Goal: Task Accomplishment & Management: Manage account settings

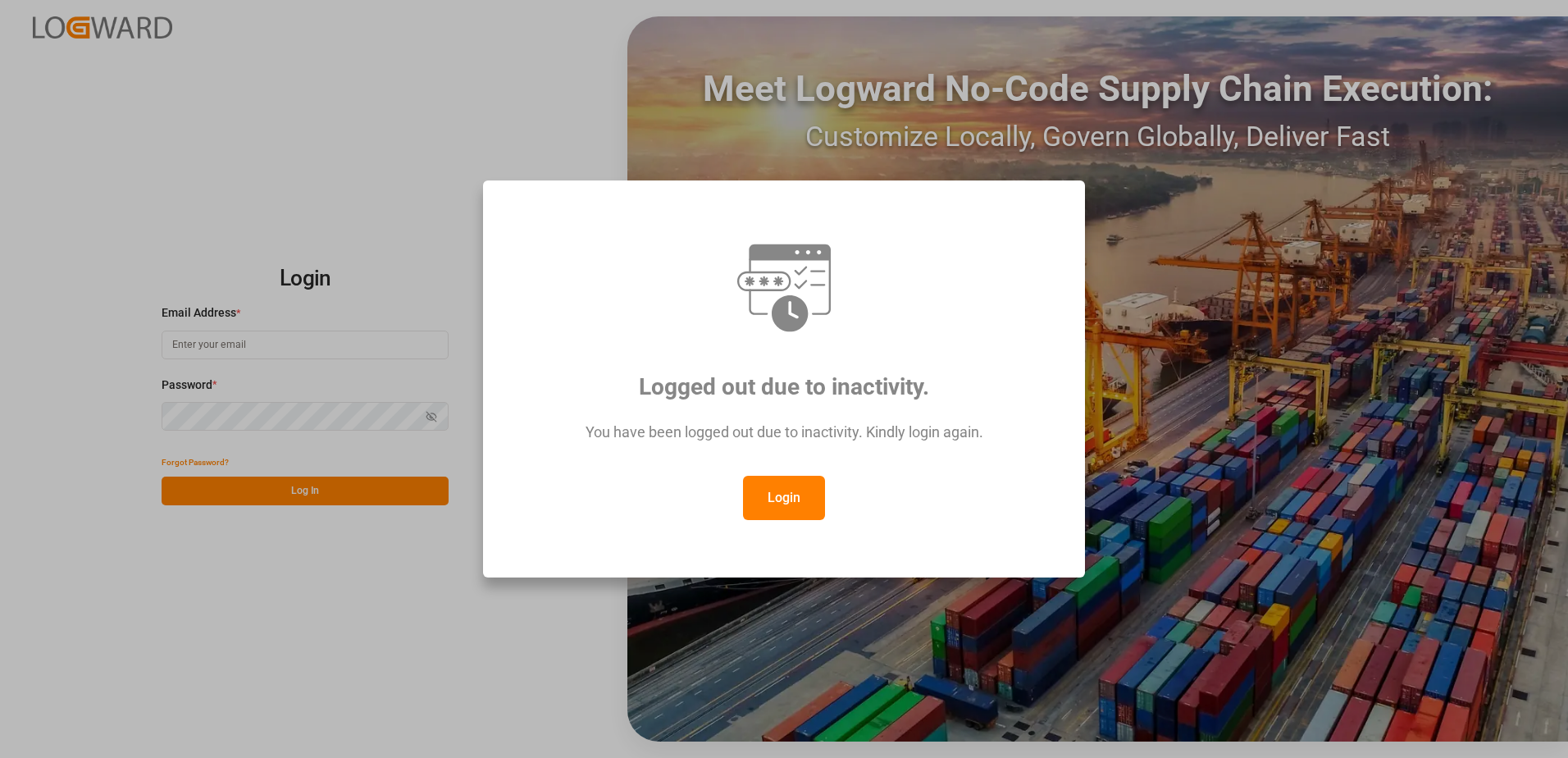
click at [774, 490] on button "Login" at bounding box center [784, 498] width 82 height 44
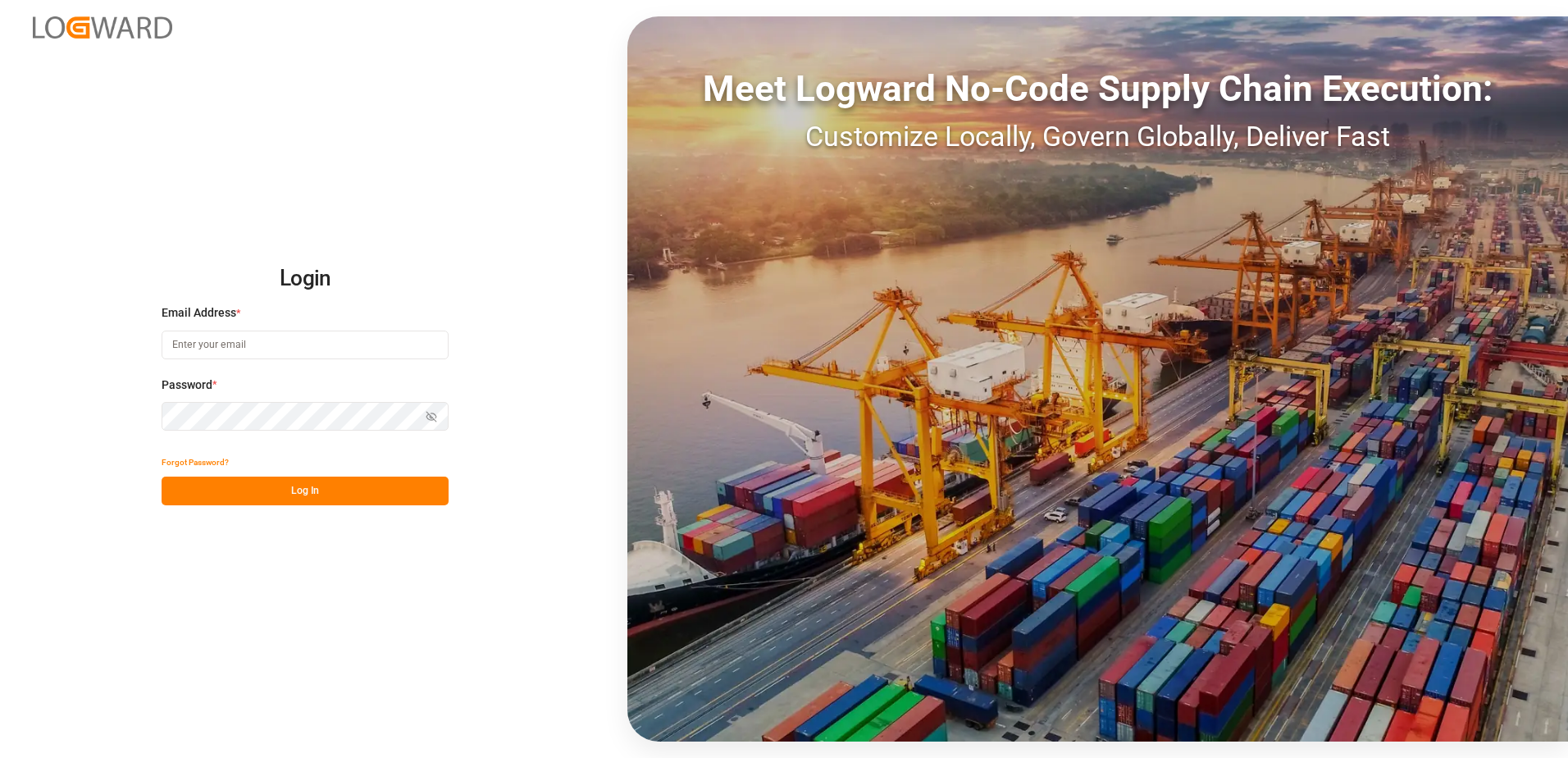
click at [202, 345] on input at bounding box center [305, 345] width 287 height 28
type input "yves.besner@jamindustries.com"
click at [181, 494] on button "Log In" at bounding box center [305, 491] width 287 height 28
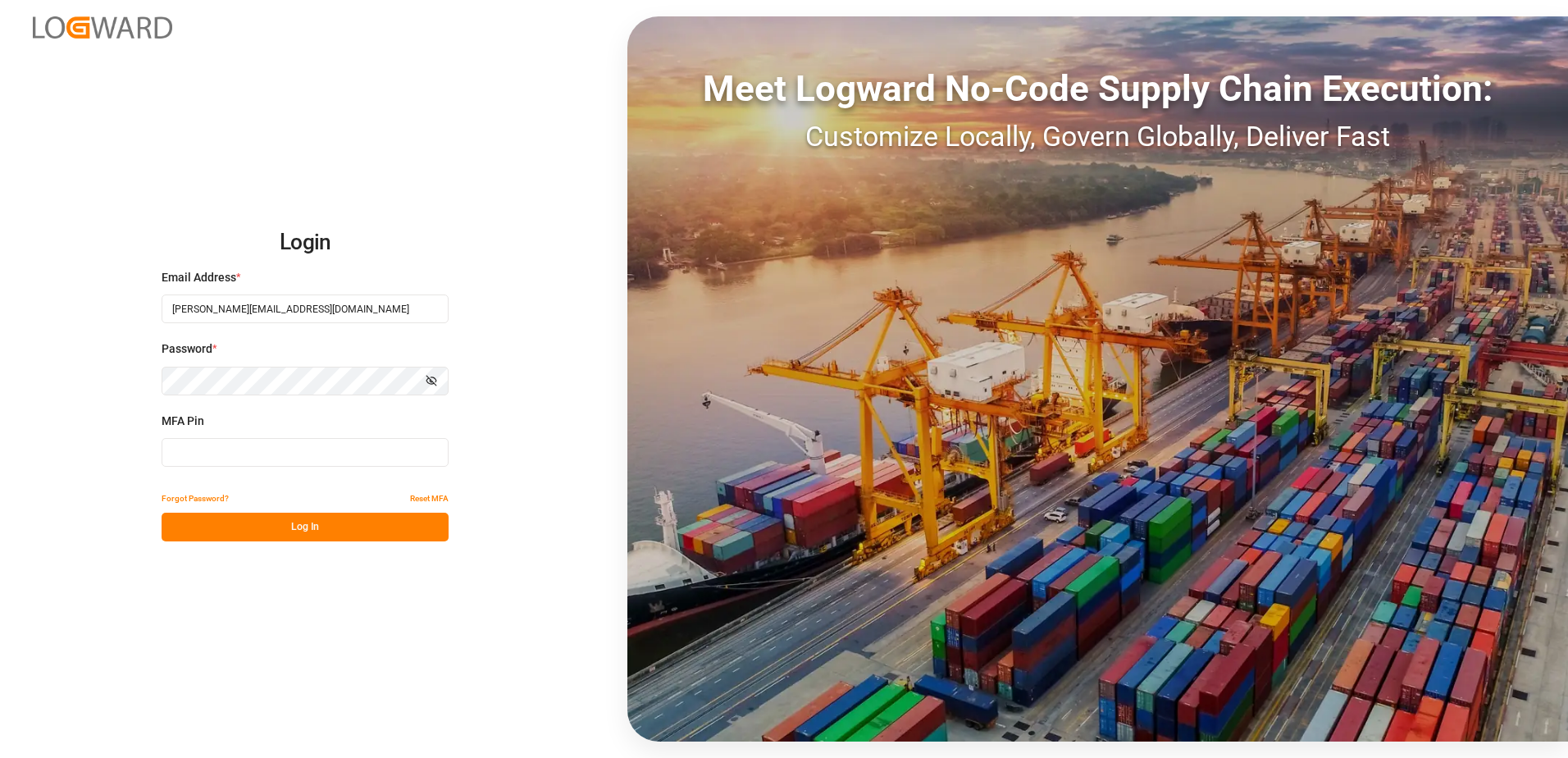
click at [205, 452] on input at bounding box center [305, 452] width 287 height 28
type input "184581"
click at [264, 517] on button "Log In" at bounding box center [305, 526] width 287 height 28
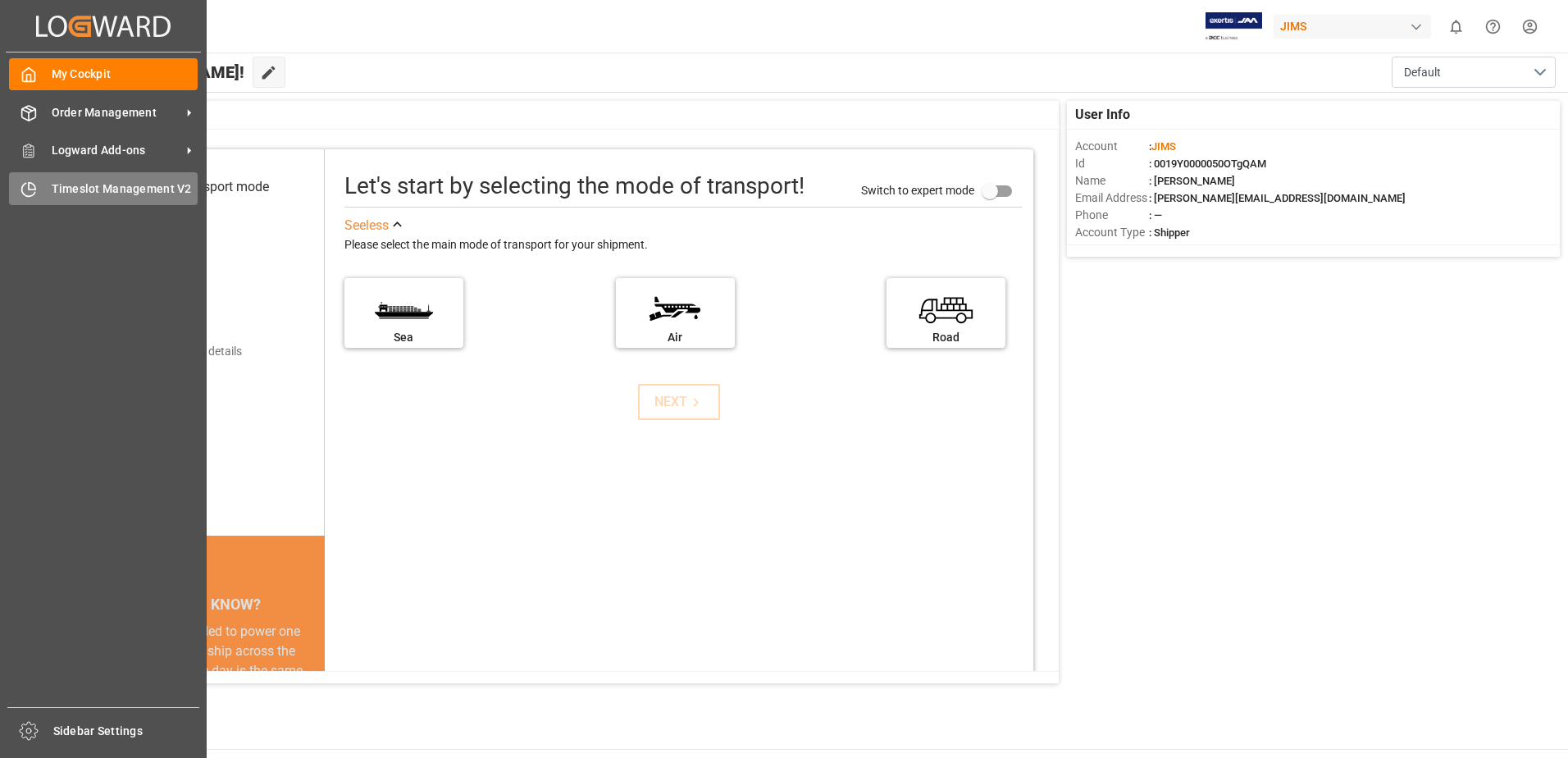
click at [81, 190] on span "Timeslot Management V2" at bounding box center [126, 190] width 147 height 18
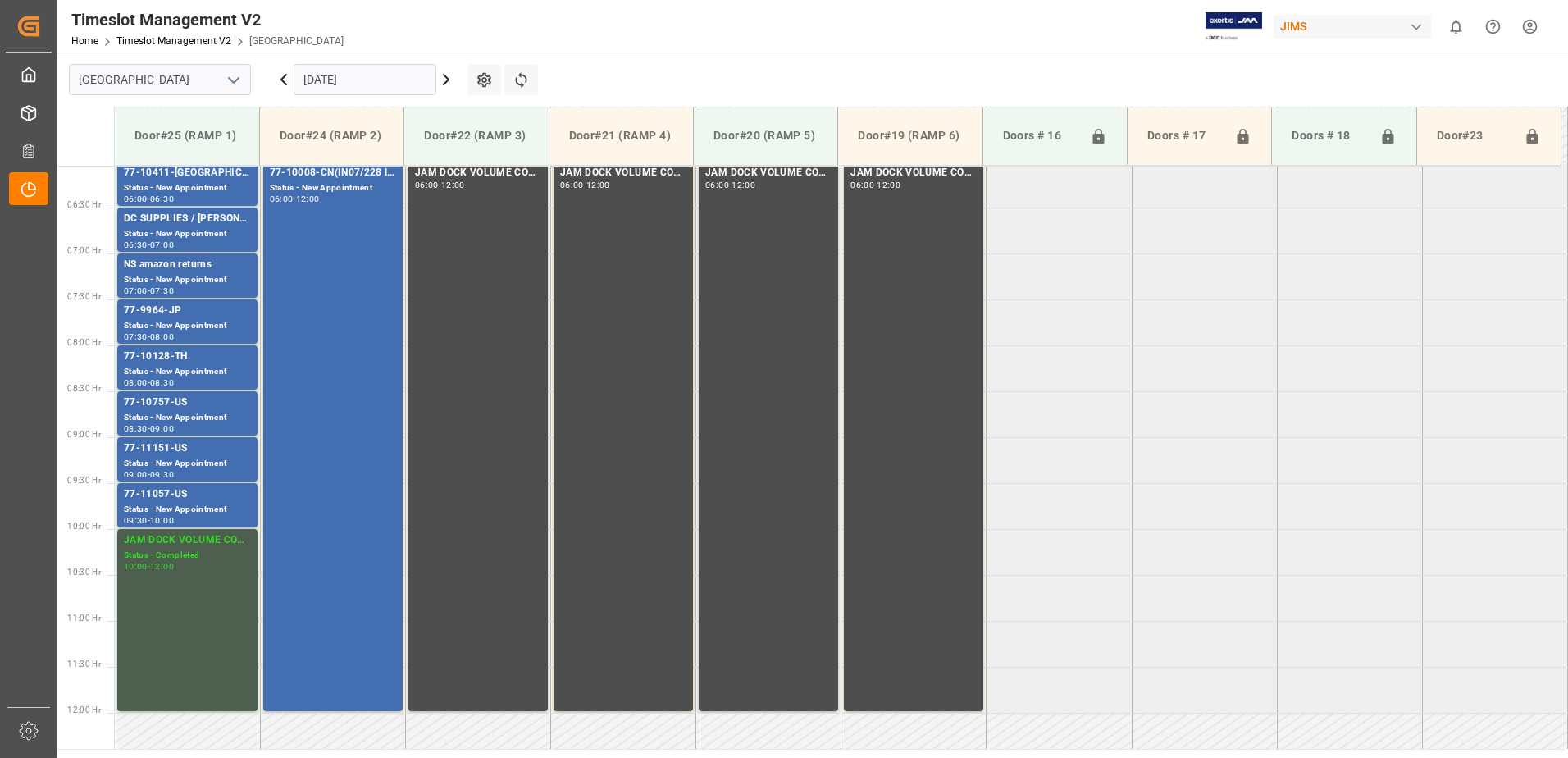
scroll to position [633, 0]
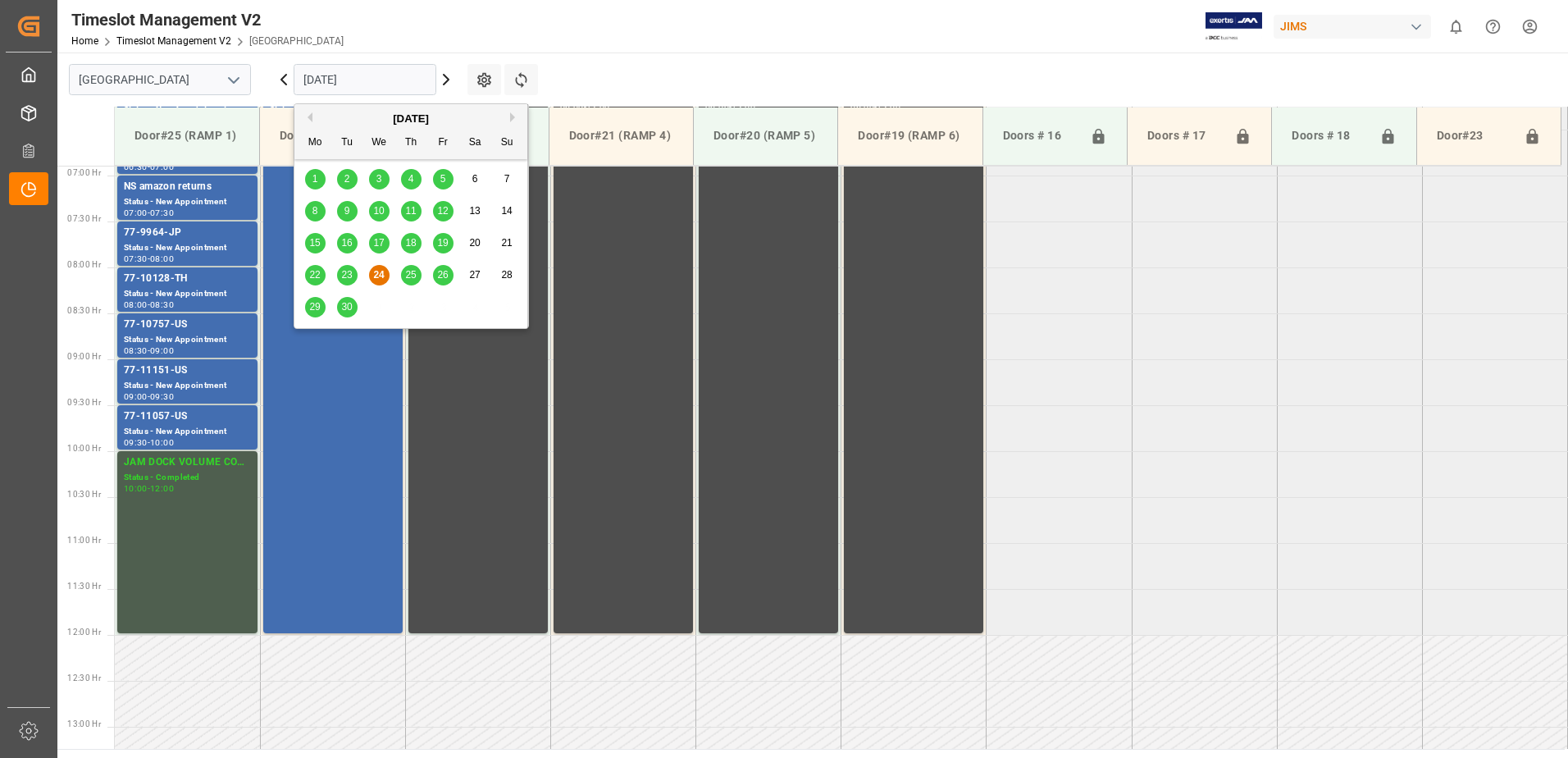
click at [375, 78] on input "[DATE]" at bounding box center [364, 80] width 142 height 31
click at [414, 273] on span "25" at bounding box center [410, 275] width 11 height 12
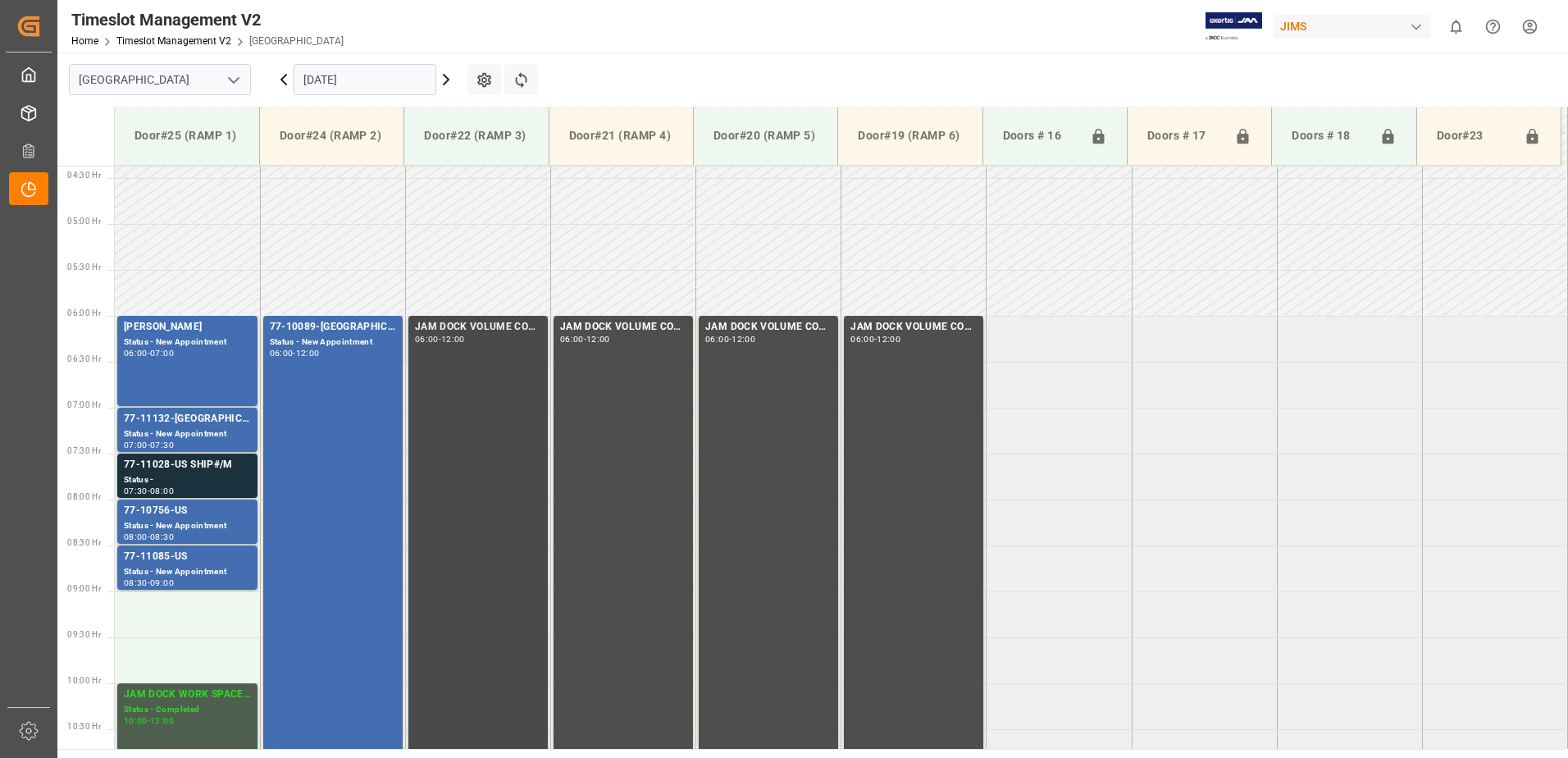
scroll to position [388, 0]
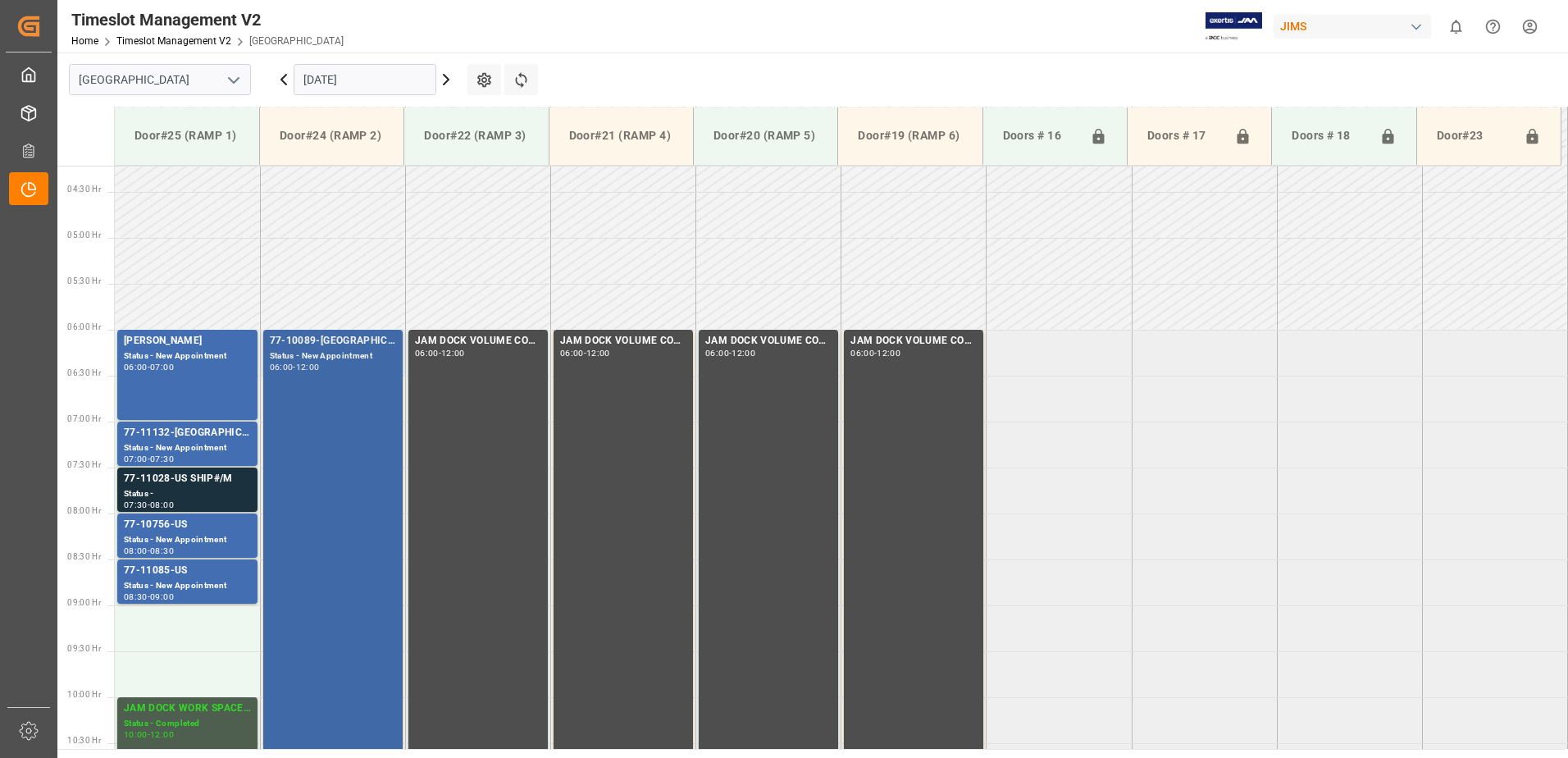
click at [338, 432] on div "77-10089-GB(IN01/76 lines) Status - New Appointment 06:00 - 12:00" at bounding box center [333, 604] width 127 height 543
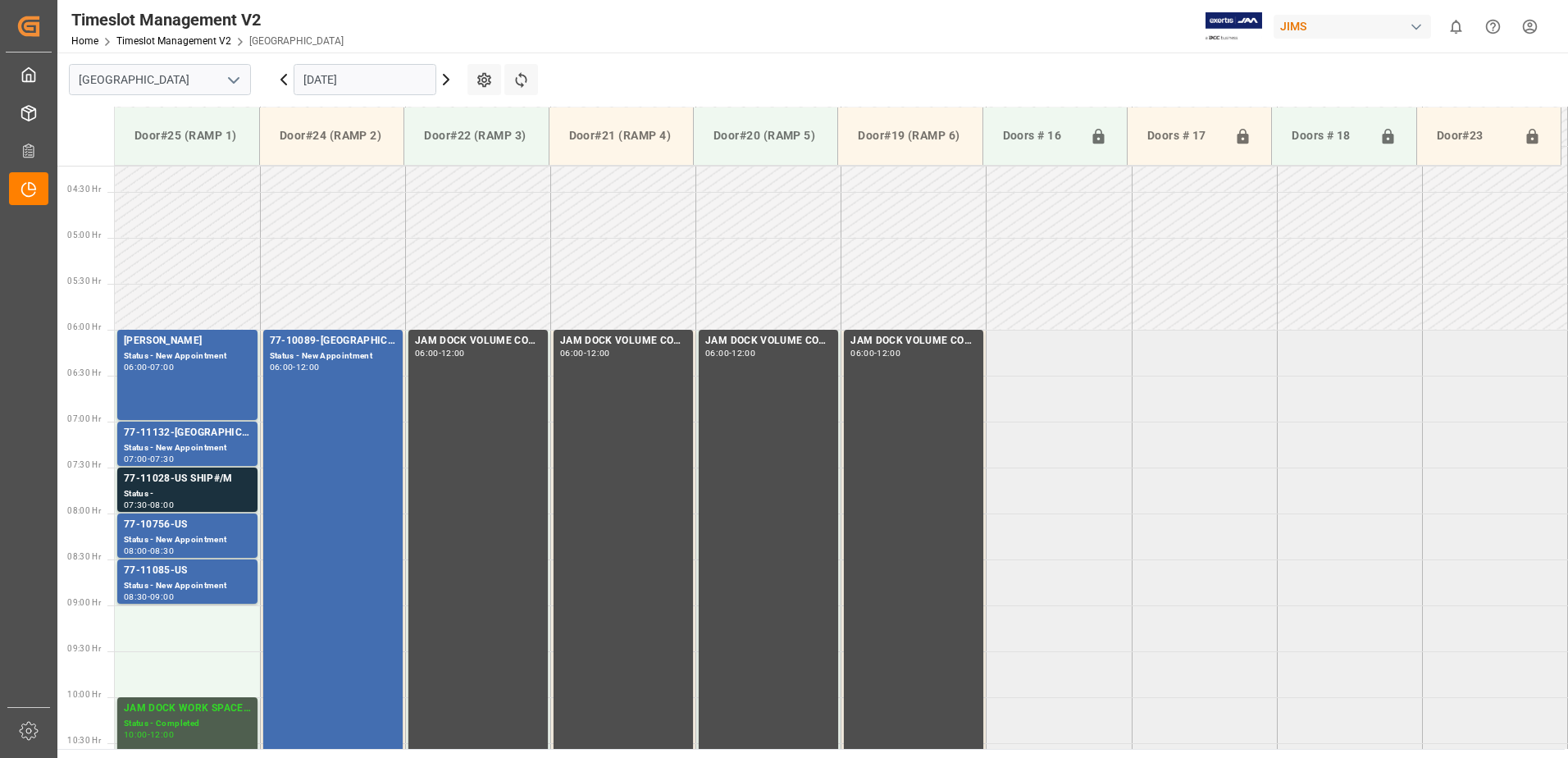
click at [285, 81] on icon at bounding box center [284, 80] width 20 height 20
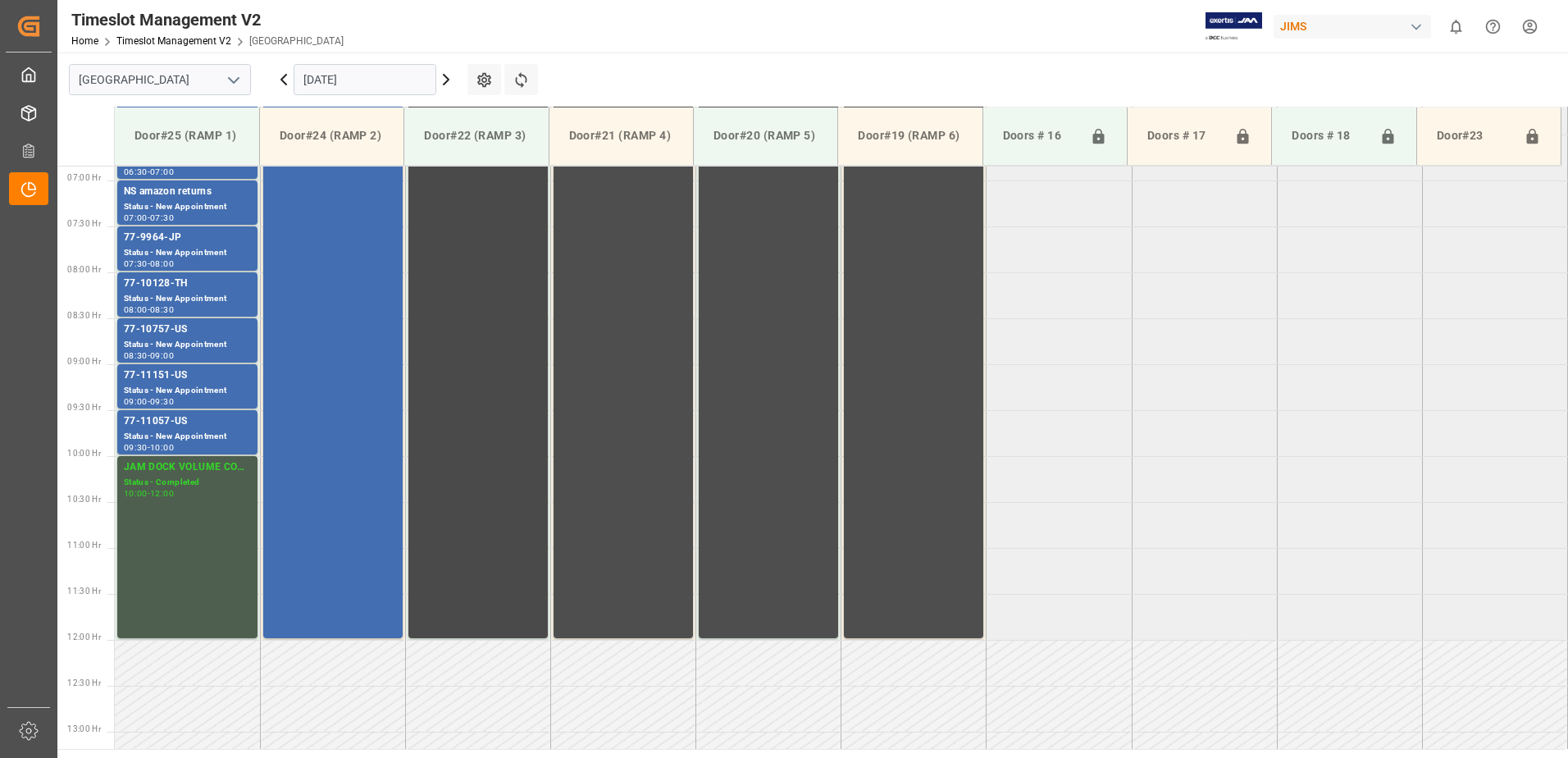
scroll to position [633, 0]
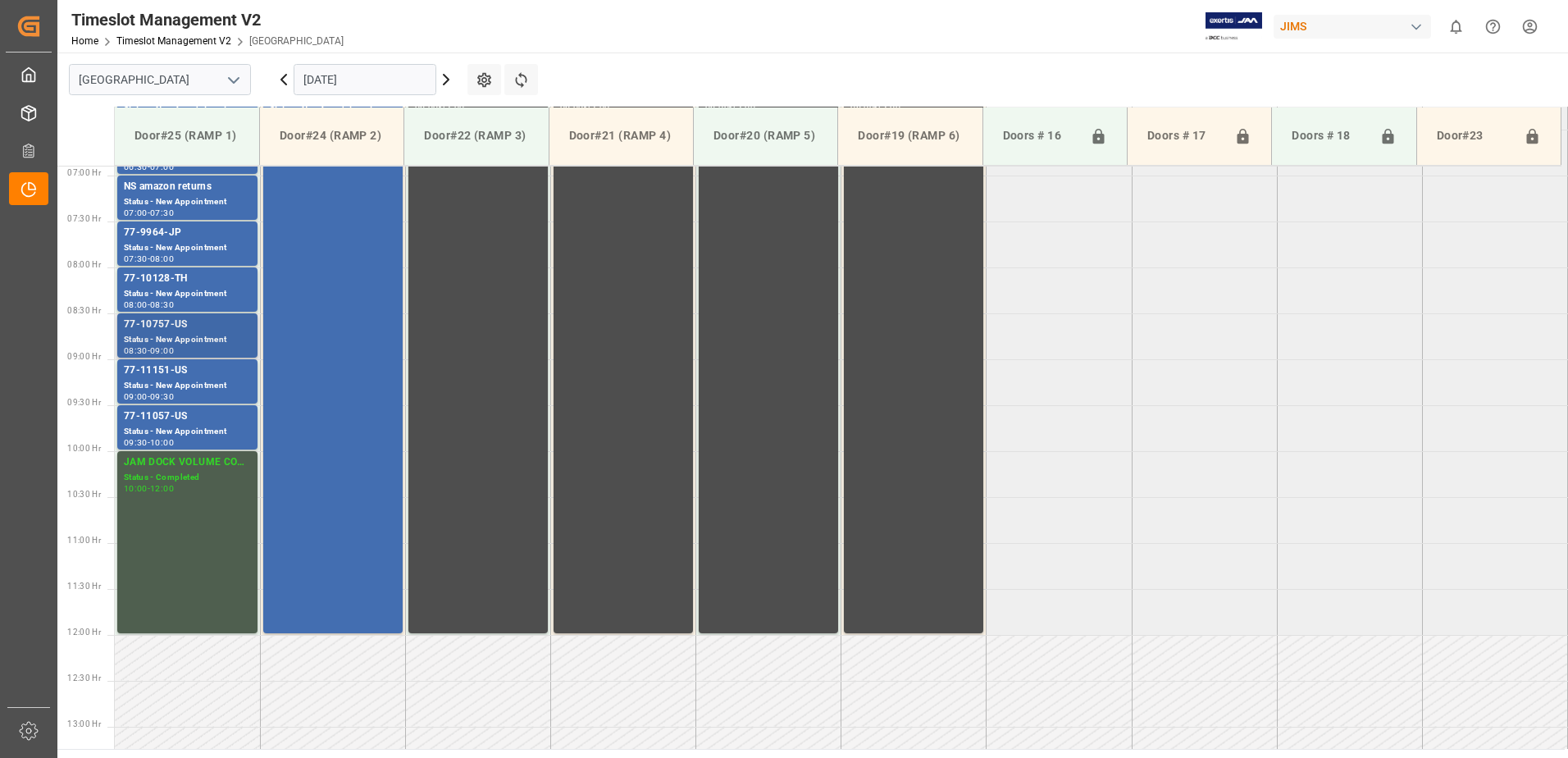
click at [172, 327] on div "77-10757-US" at bounding box center [187, 325] width 128 height 17
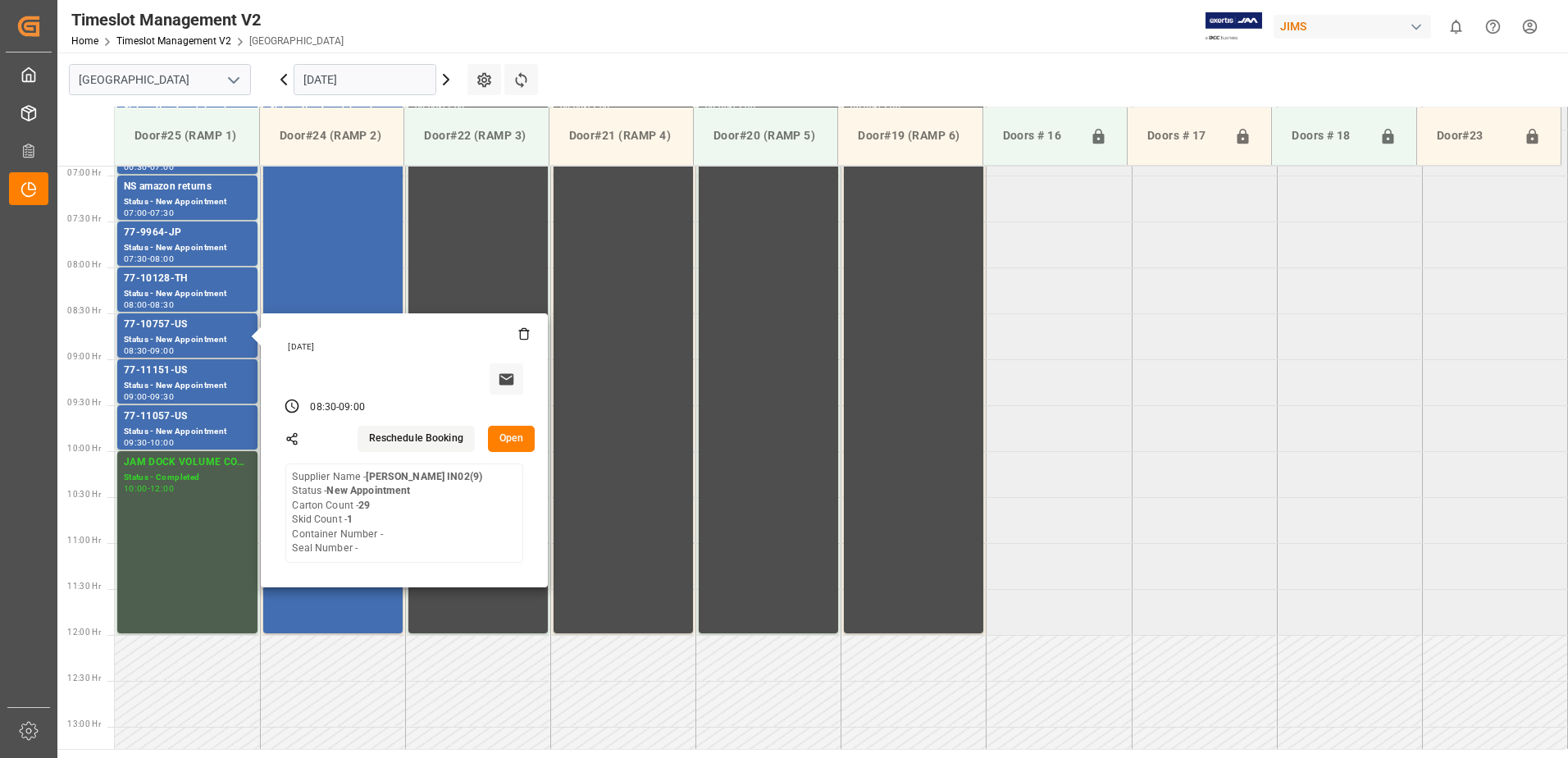
click at [513, 434] on button "Open" at bounding box center [511, 439] width 47 height 27
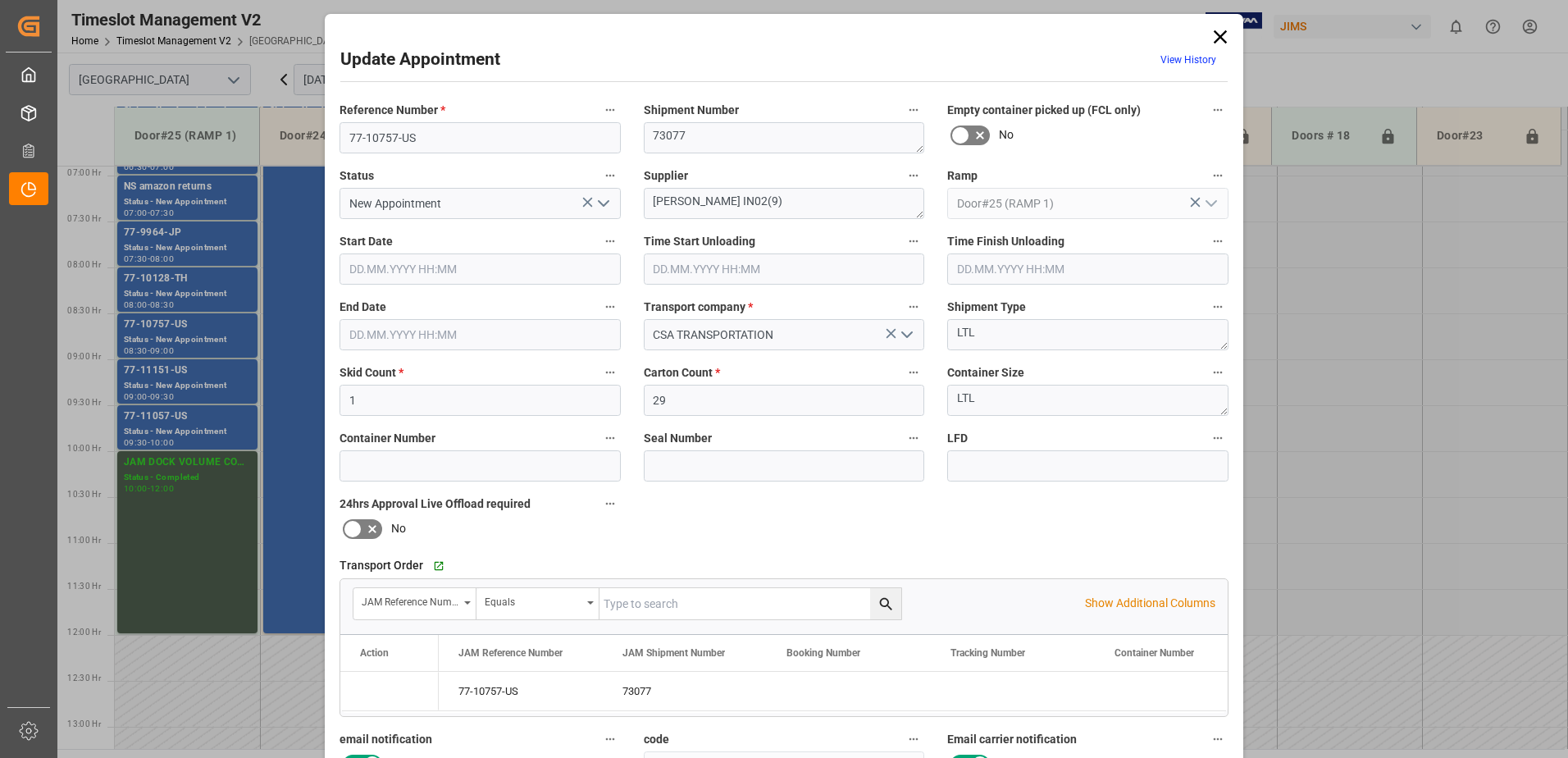
type input "24.09.2025 08:30"
type input "24.09.2025 09:00"
type input "23.09.2025 13:30"
click at [685, 271] on input "text" at bounding box center [784, 269] width 282 height 31
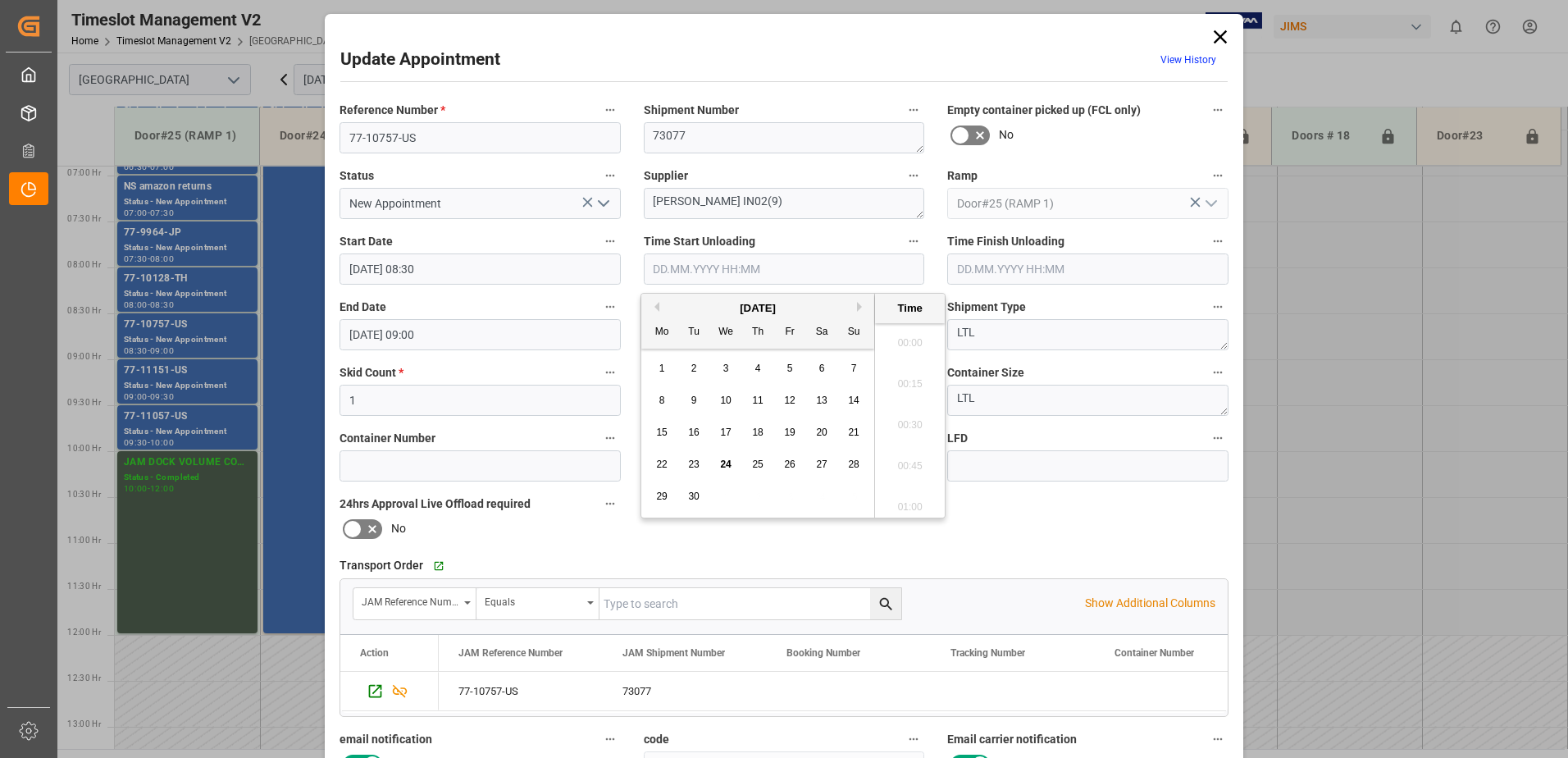
scroll to position [1277, 0]
click at [728, 462] on span "24" at bounding box center [725, 464] width 11 height 12
click at [904, 460] on li "08:30" at bounding box center [910, 461] width 70 height 41
type input "24.09.2025 08:30"
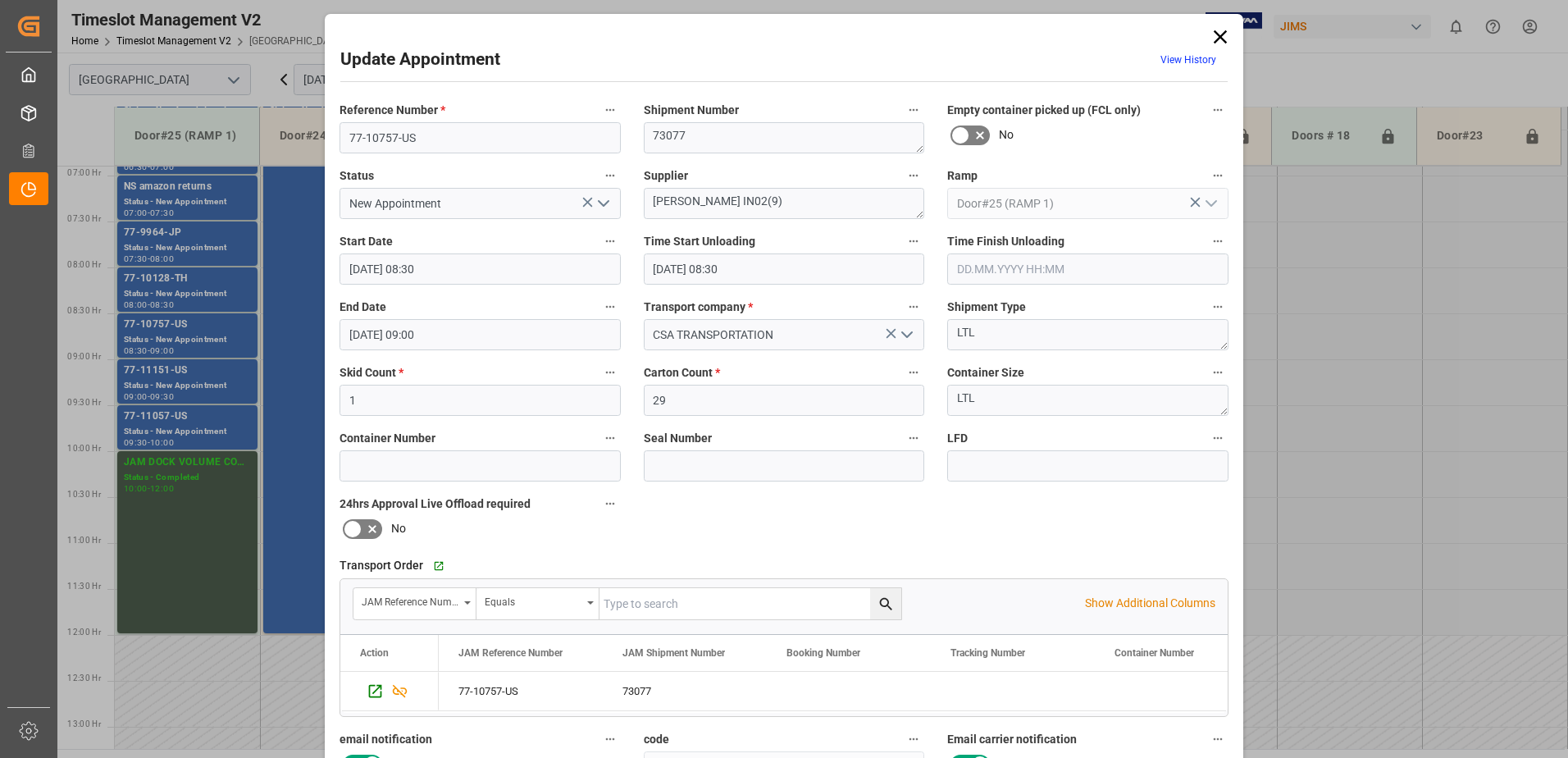
click at [601, 202] on icon "open menu" at bounding box center [603, 203] width 20 height 20
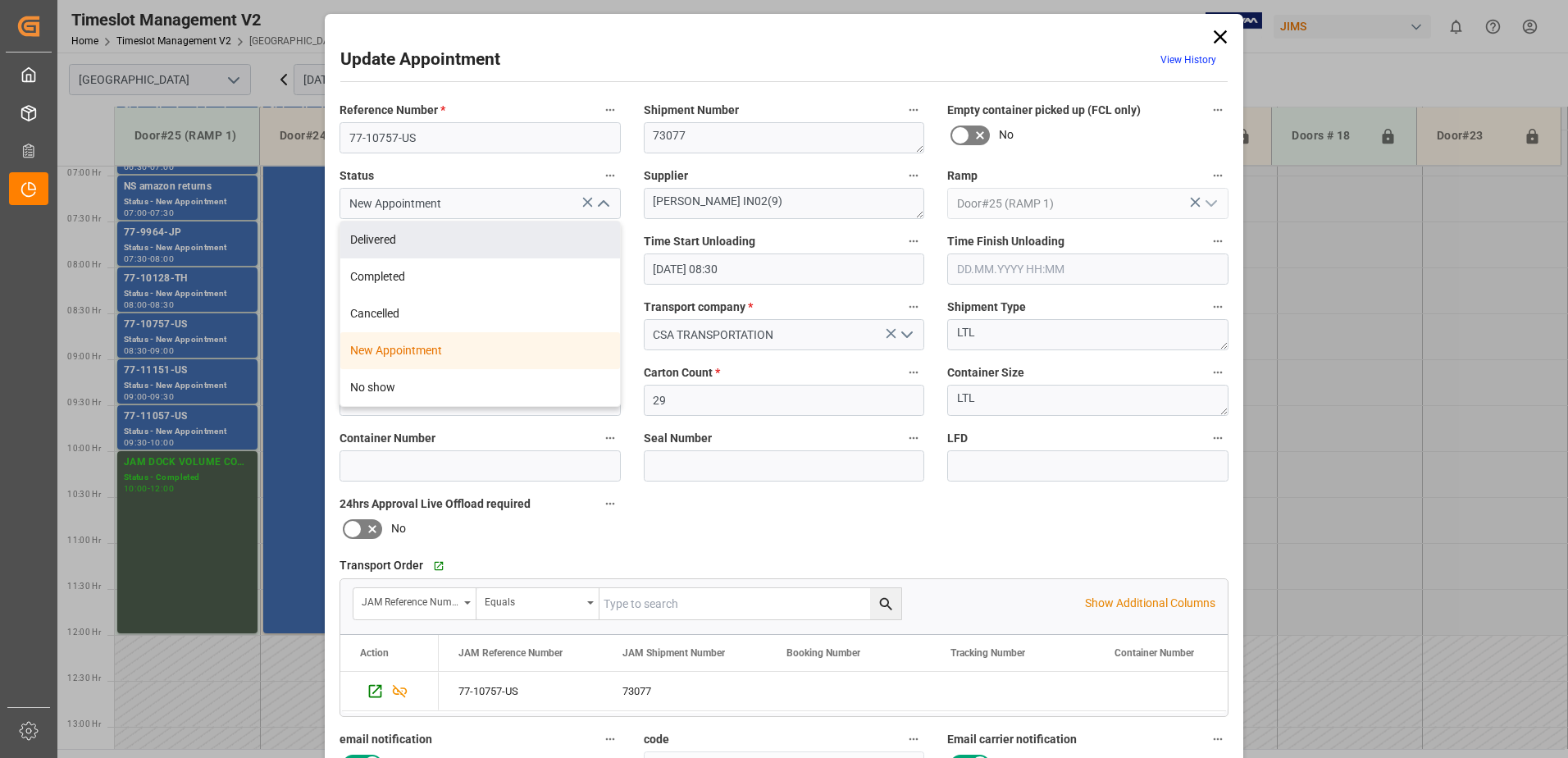
click at [410, 243] on div "Delivered" at bounding box center [480, 241] width 280 height 37
type input "Delivered"
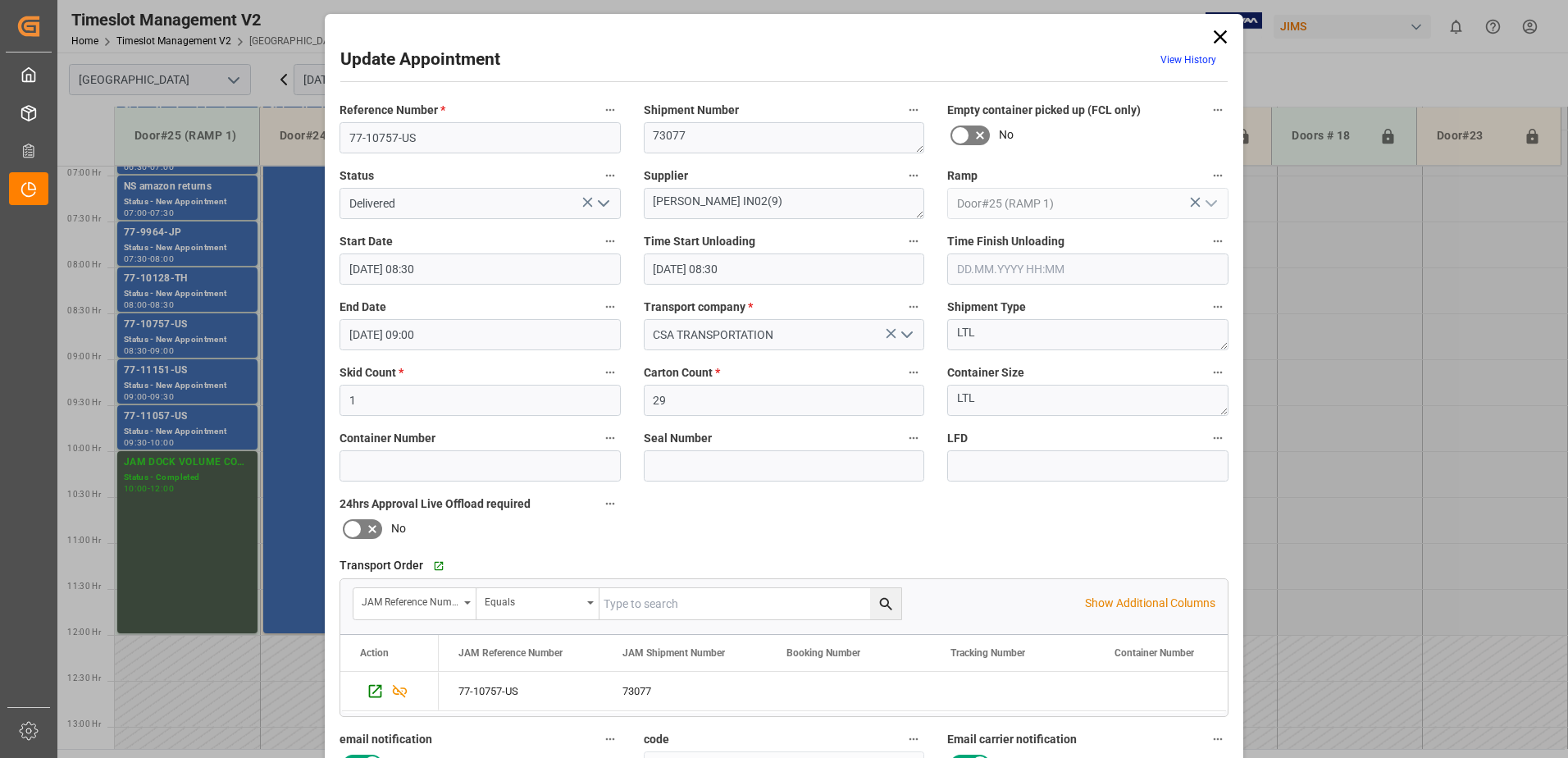
click at [975, 270] on input "text" at bounding box center [1087, 269] width 282 height 31
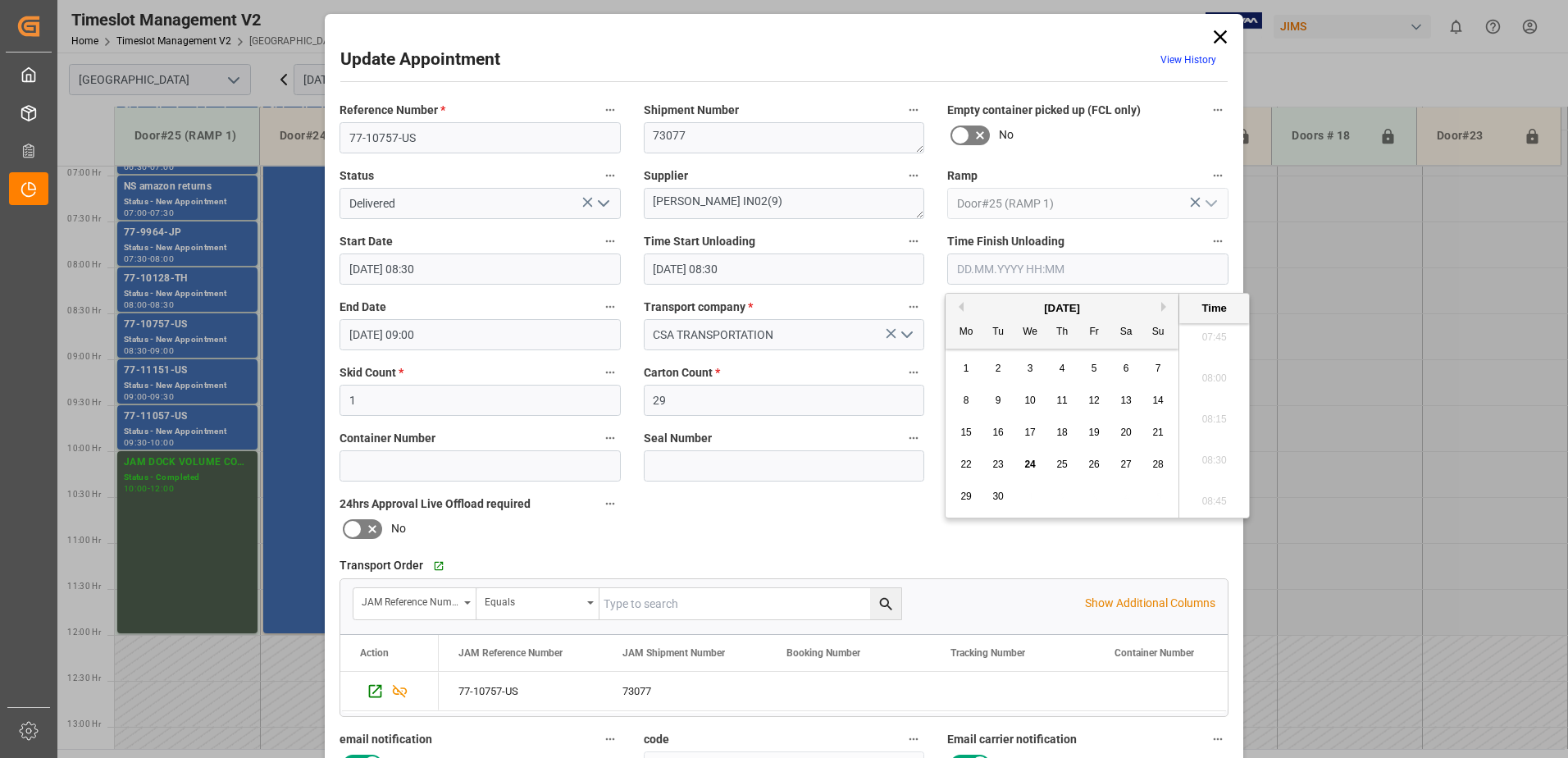
click at [1028, 466] on span "24" at bounding box center [1029, 464] width 11 height 12
click at [1212, 503] on li "08:45" at bounding box center [1214, 503] width 70 height 41
type input "24.09.2025 08:45"
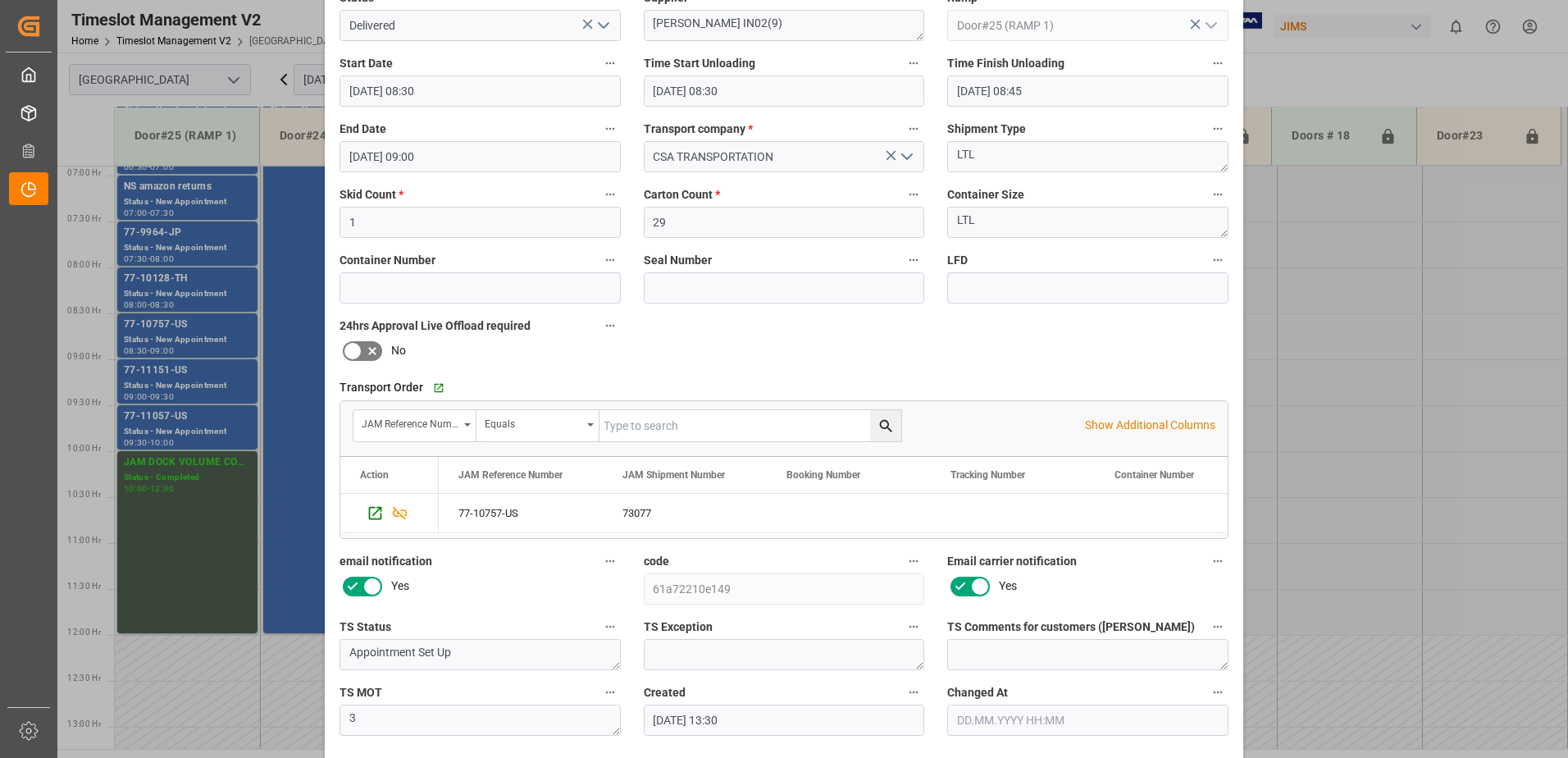
scroll to position [240, 0]
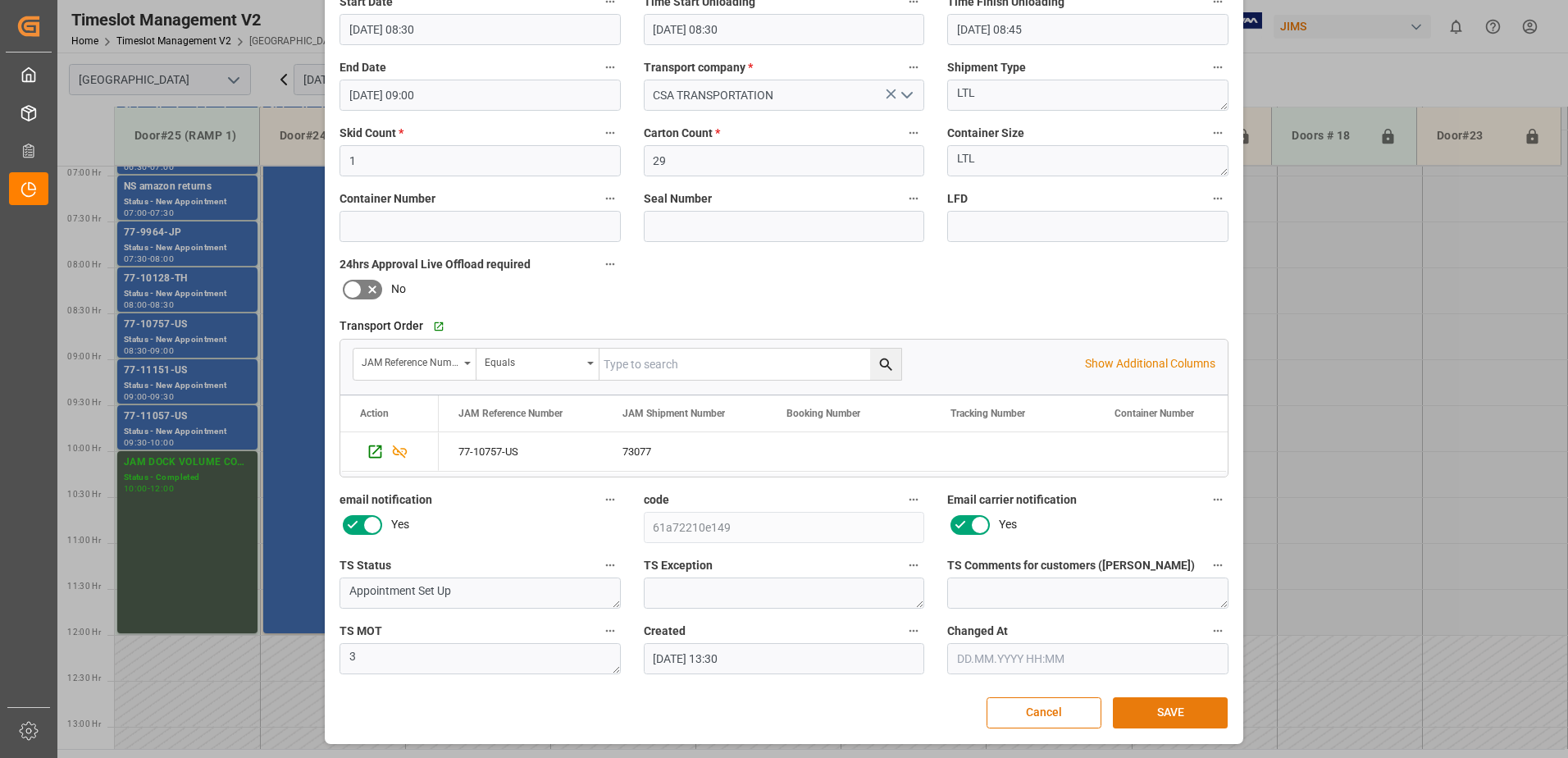
click at [1172, 716] on button "SAVE" at bounding box center [1170, 713] width 115 height 31
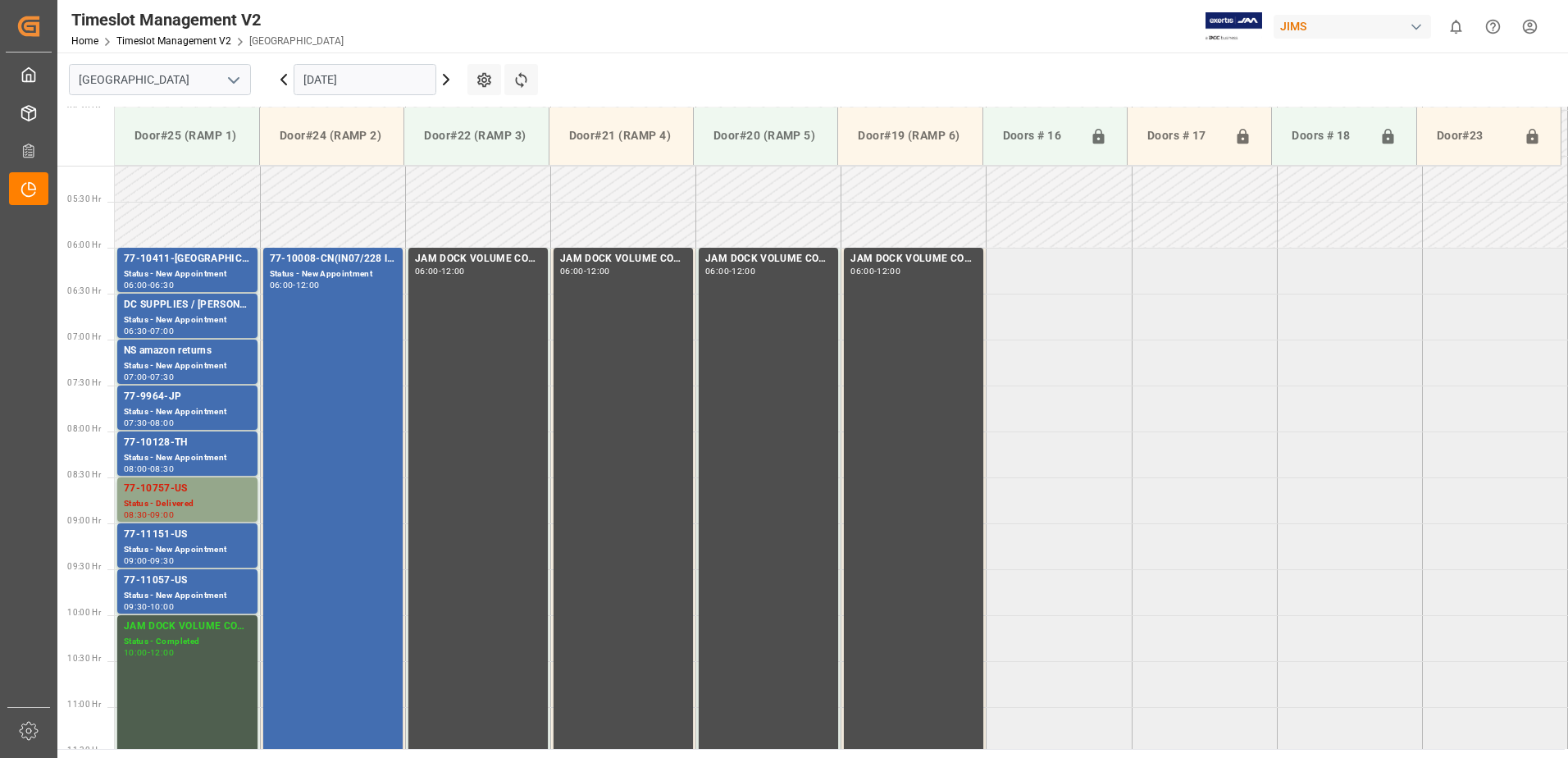
scroll to position [552, 0]
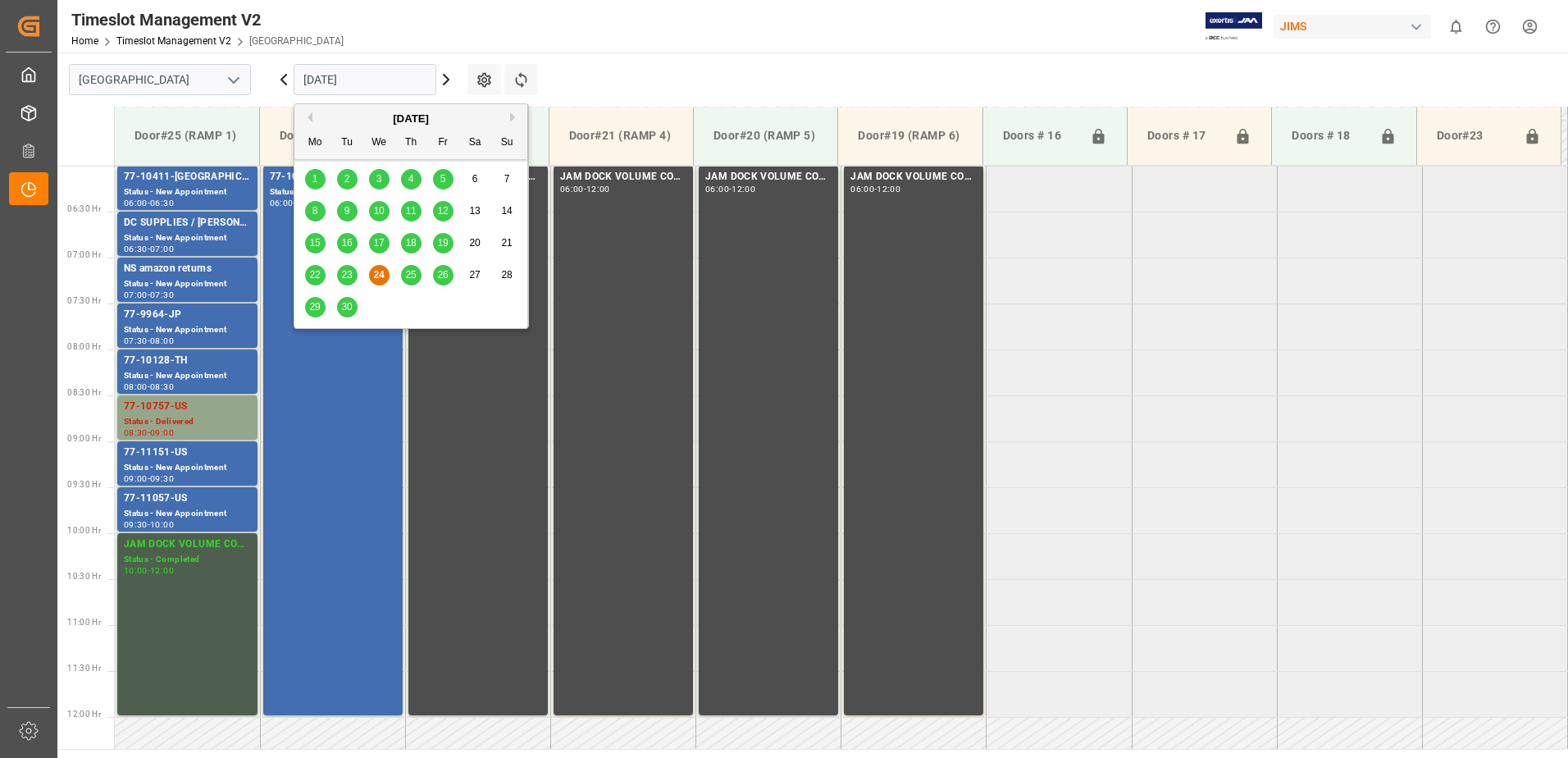
click at [386, 80] on input "[DATE]" at bounding box center [364, 80] width 142 height 31
click at [410, 273] on span "25" at bounding box center [410, 275] width 11 height 12
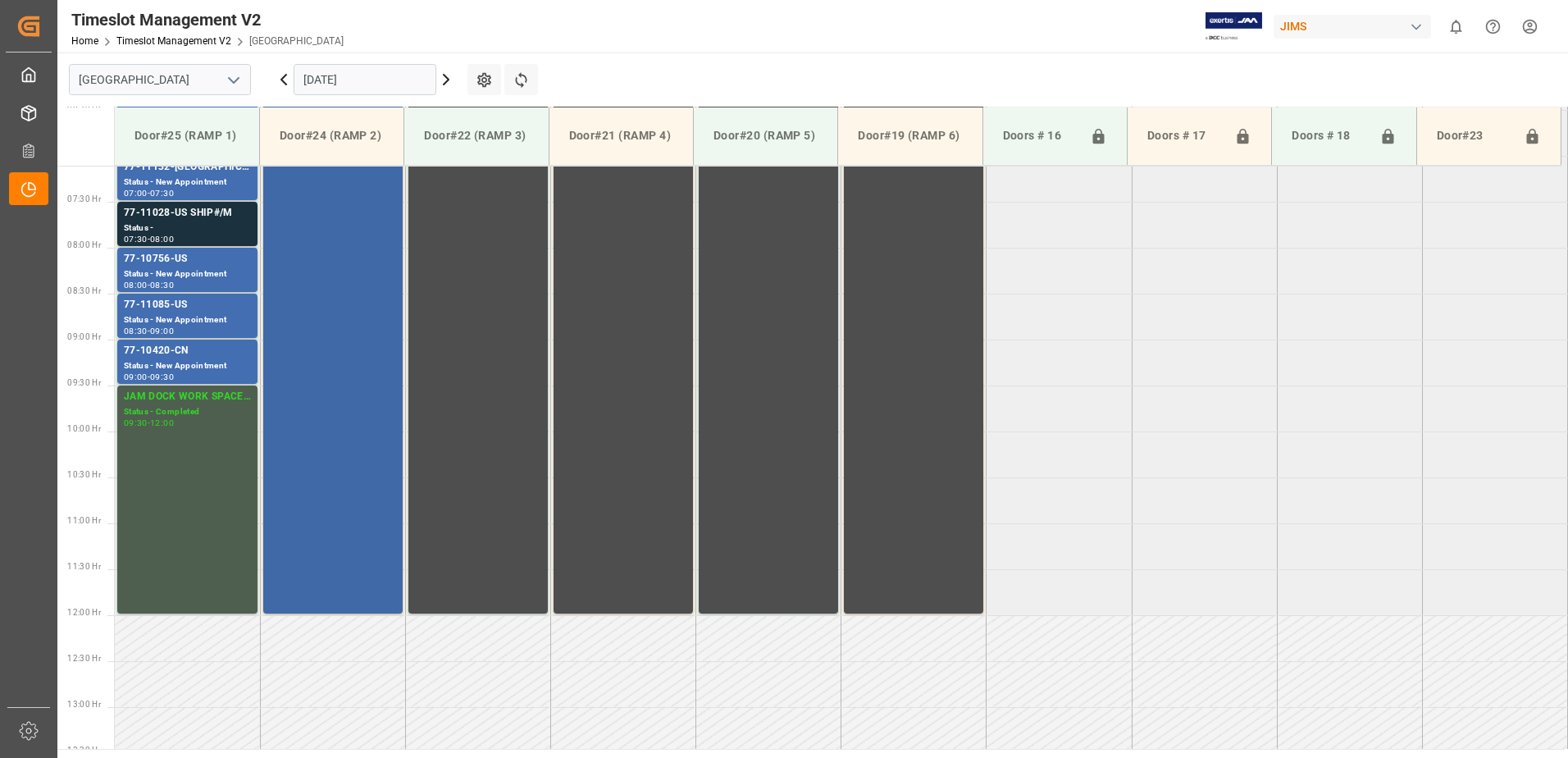
scroll to position [479, 0]
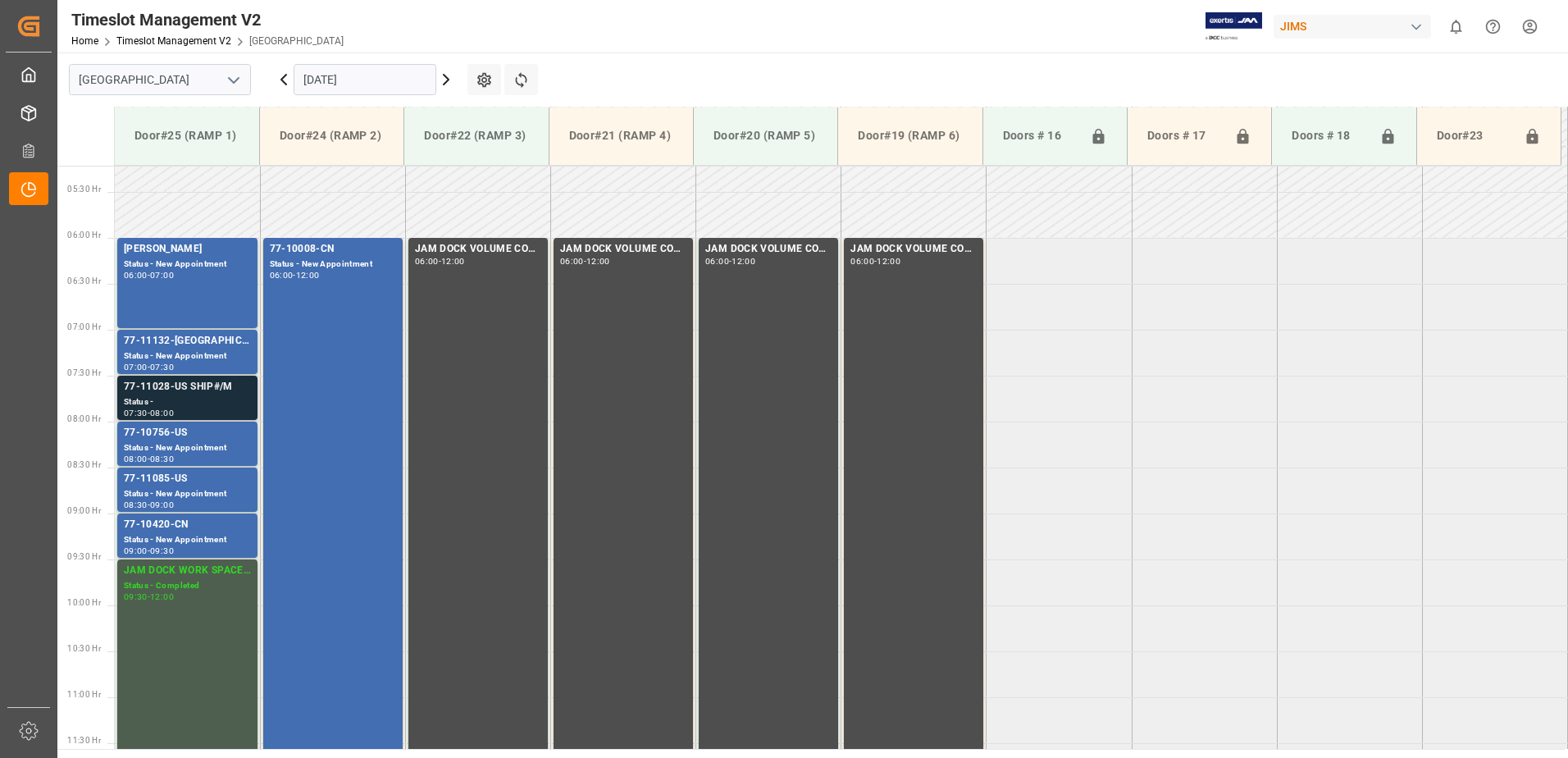
click at [167, 389] on div "77-11028-US SHIP#/M" at bounding box center [187, 387] width 128 height 17
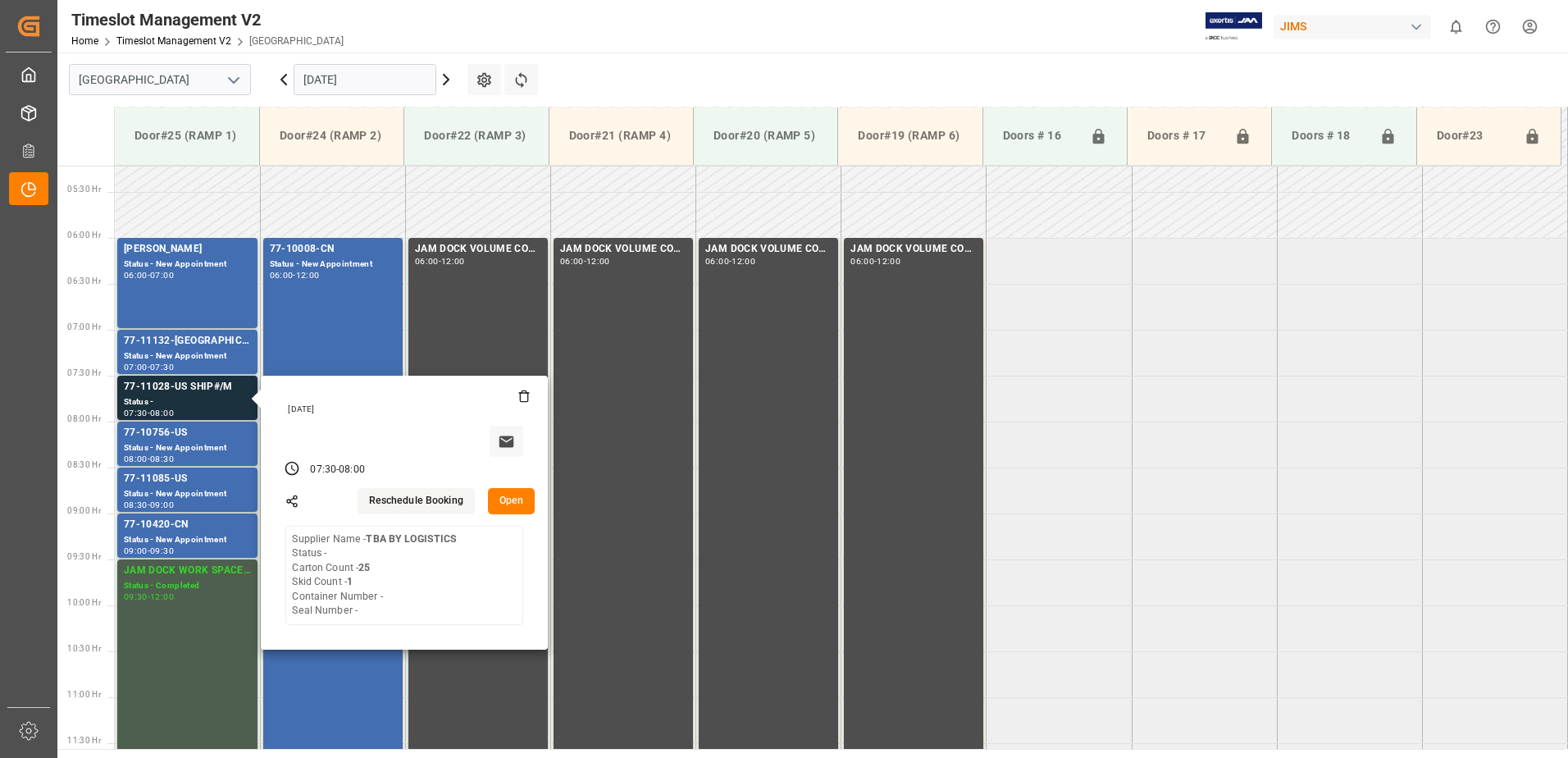
click at [513, 493] on button "Open" at bounding box center [511, 501] width 47 height 27
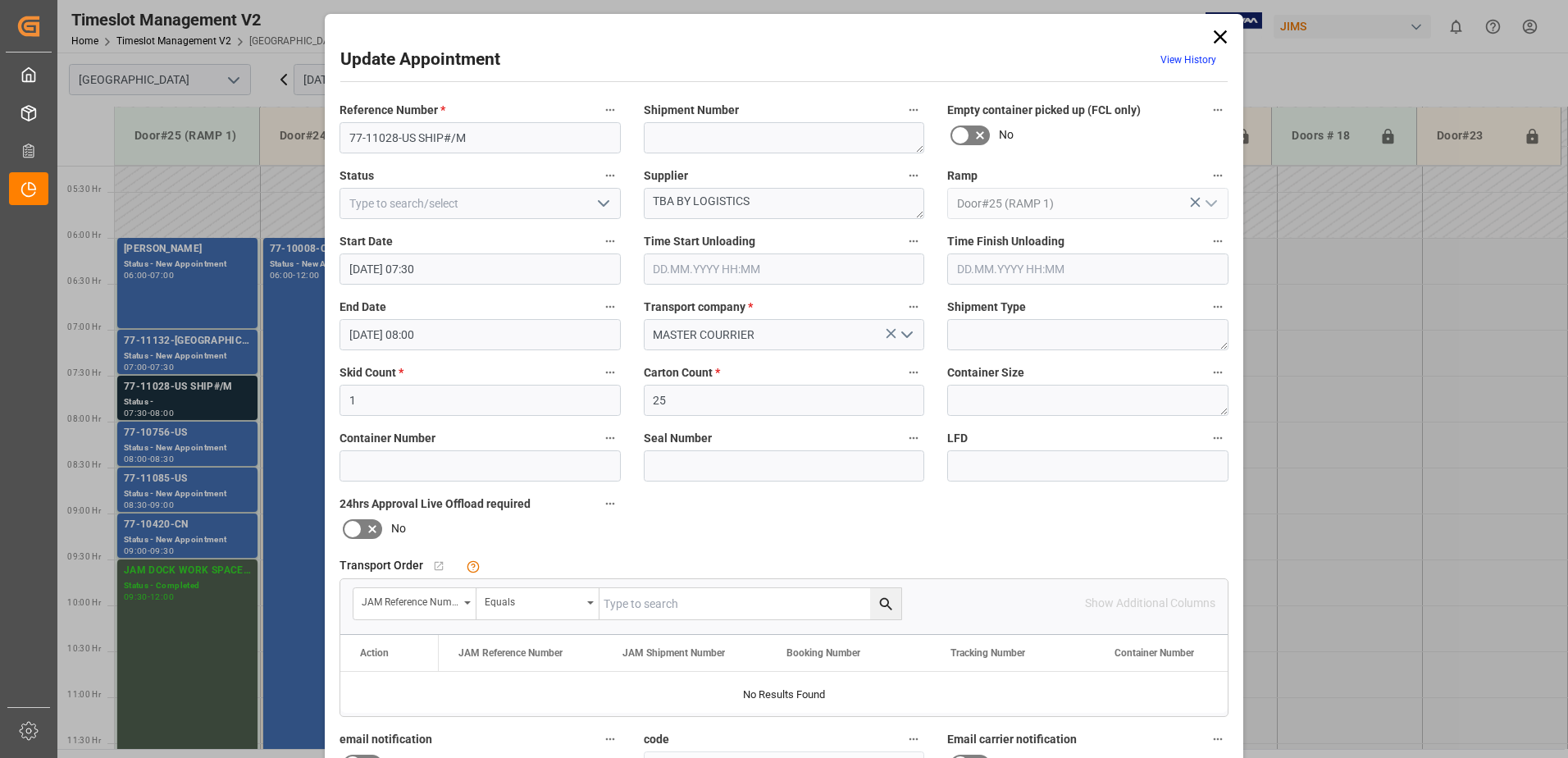
click at [644, 604] on input "text" at bounding box center [751, 604] width 302 height 31
type input "77-11028-us"
click at [884, 603] on icon "search button" at bounding box center [886, 605] width 18 height 18
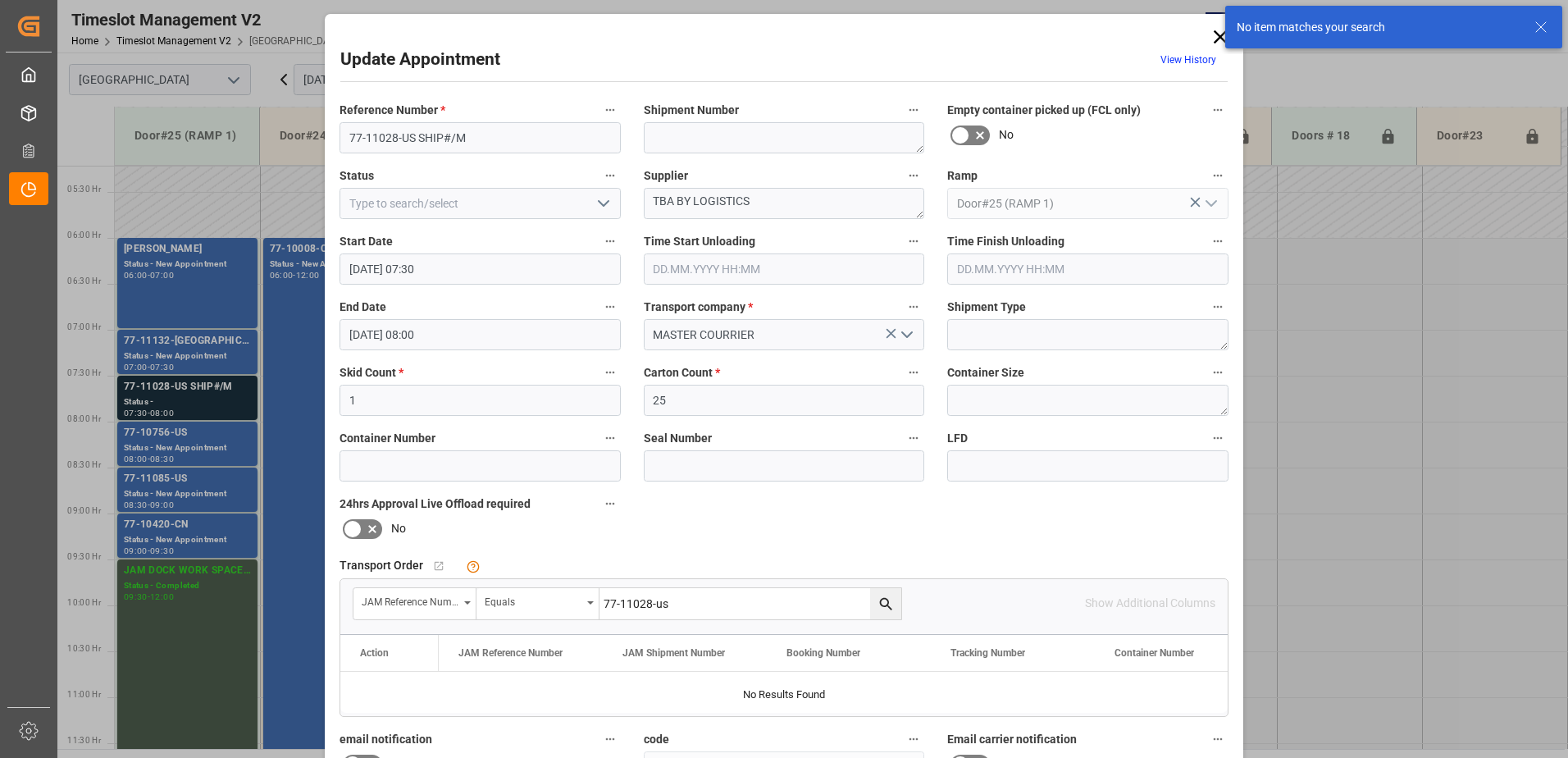
click at [1079, 528] on div "Reference Number * 77-11028-US SHIP#/M Shipment Number Empty container picked u…" at bounding box center [783, 507] width 912 height 827
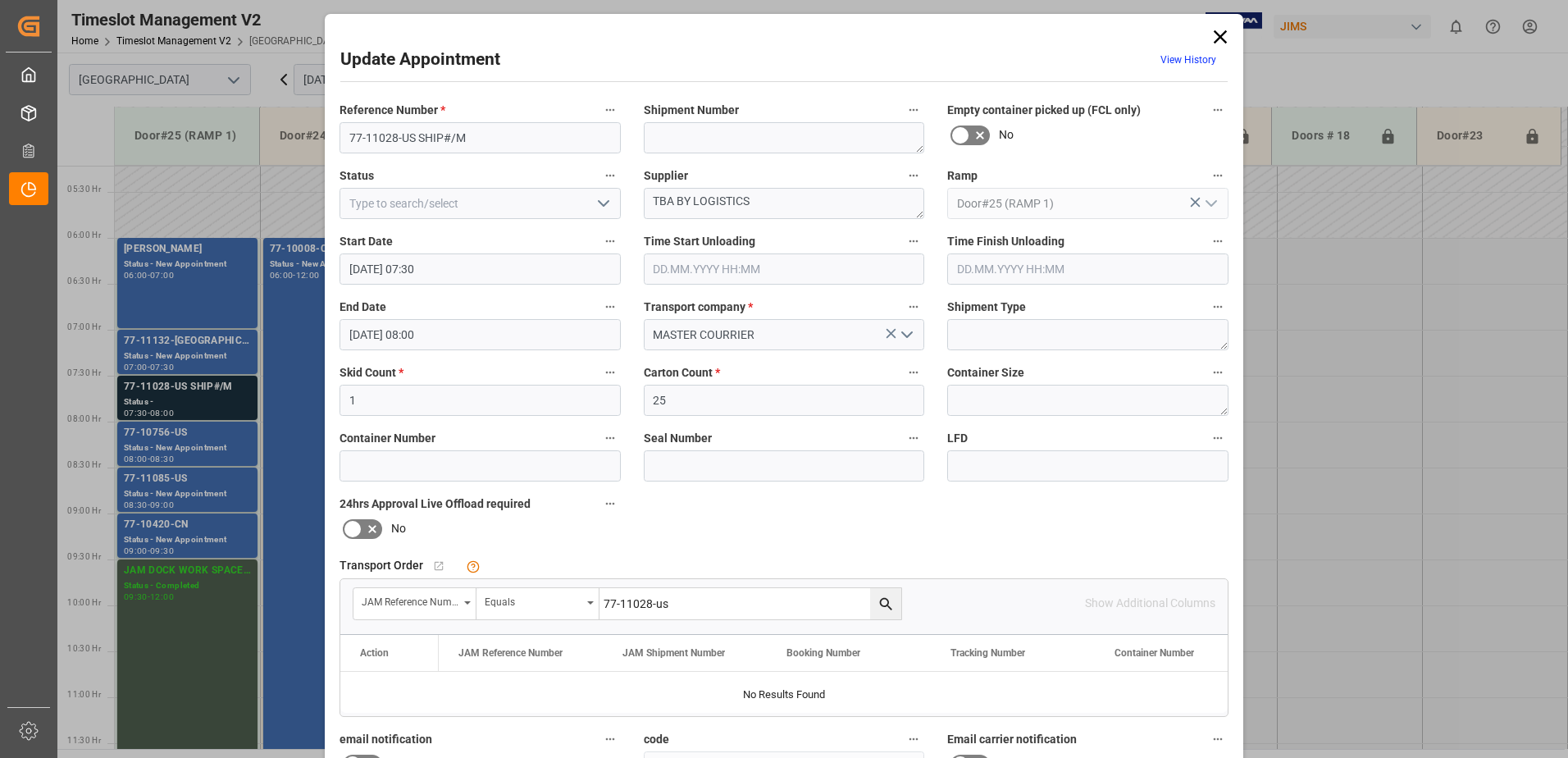
click at [1220, 37] on icon at bounding box center [1220, 36] width 23 height 23
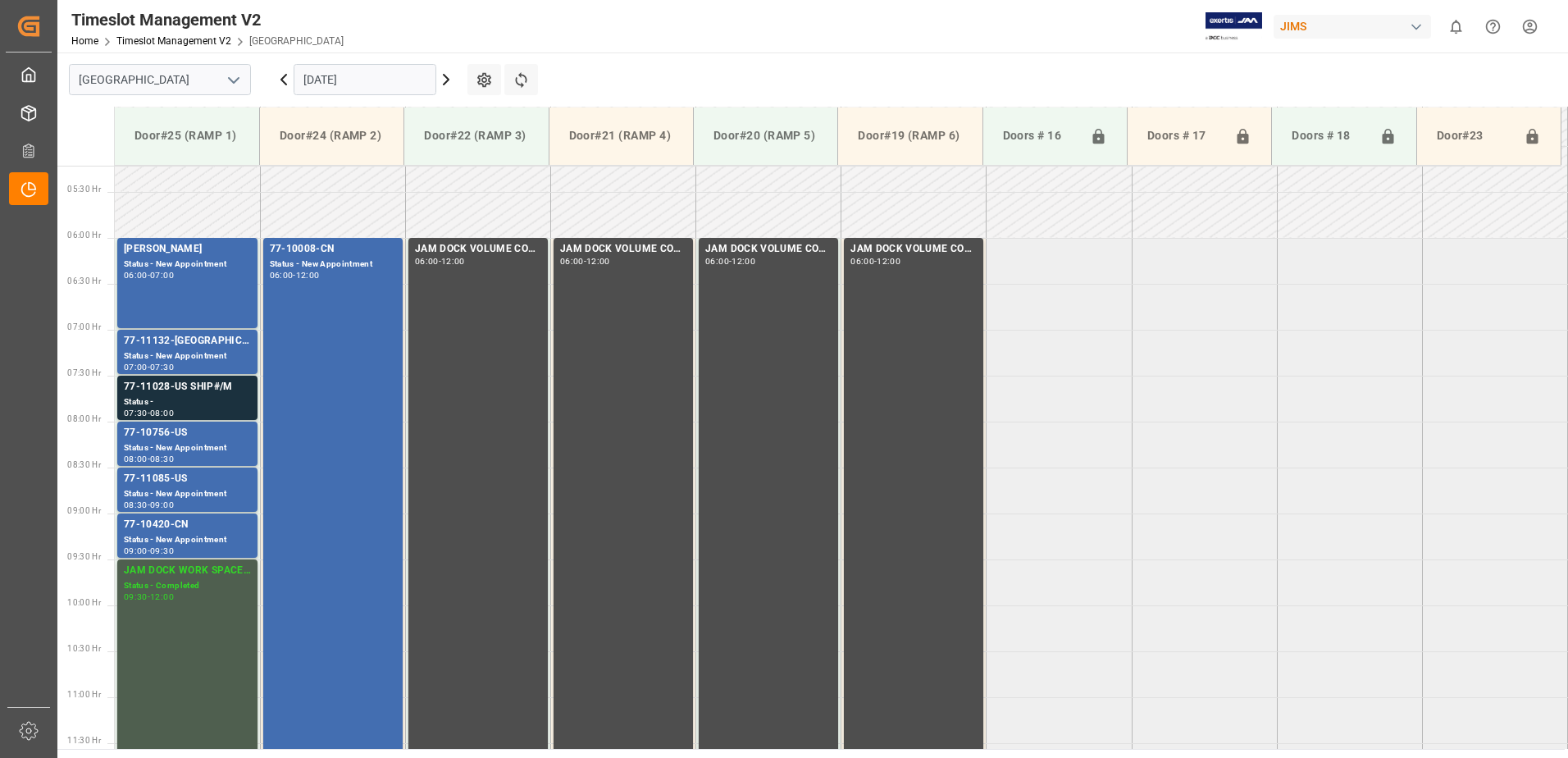
click at [386, 76] on input "[DATE]" at bounding box center [364, 80] width 142 height 31
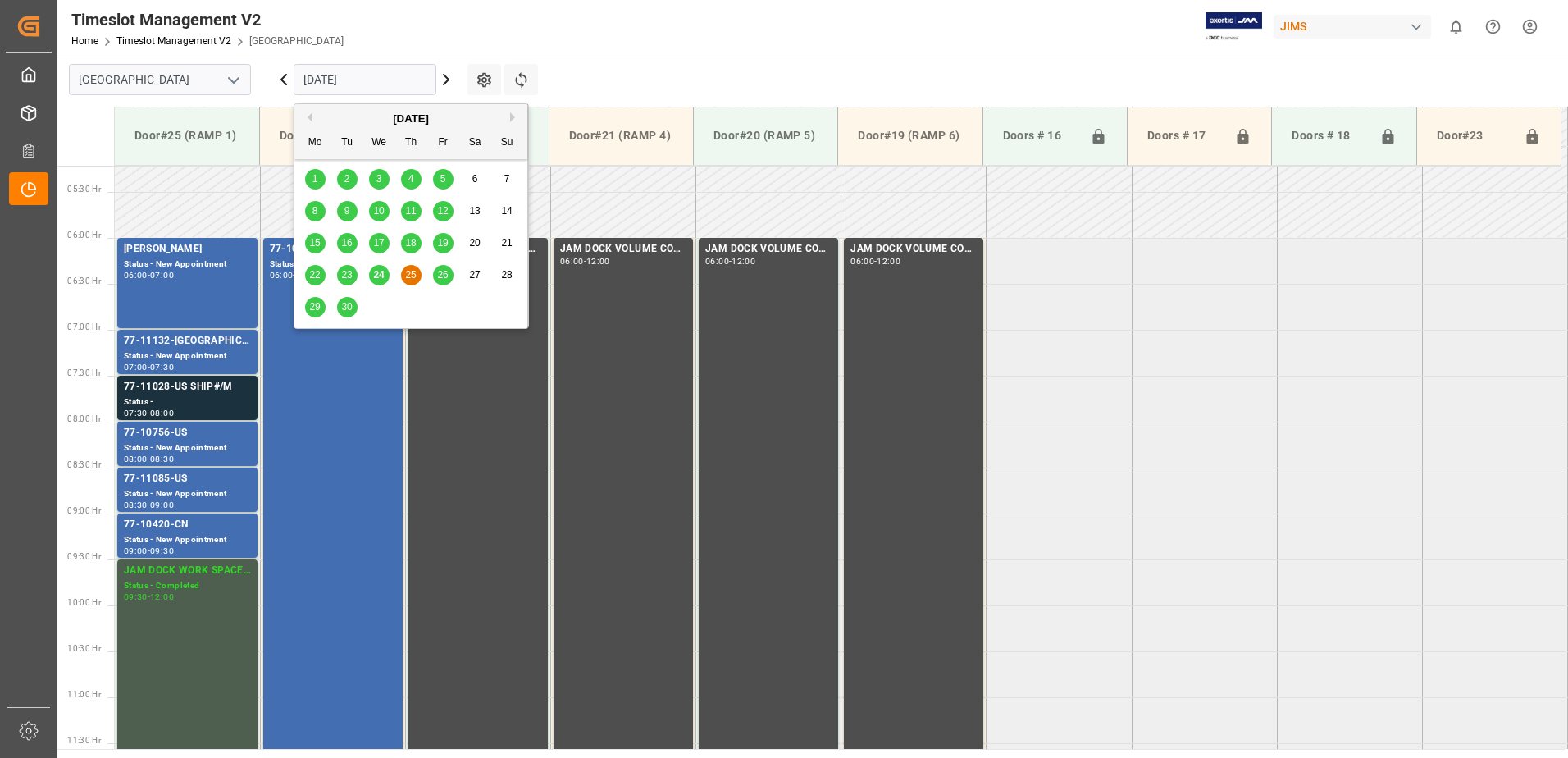
click at [445, 278] on span "26" at bounding box center [443, 275] width 11 height 12
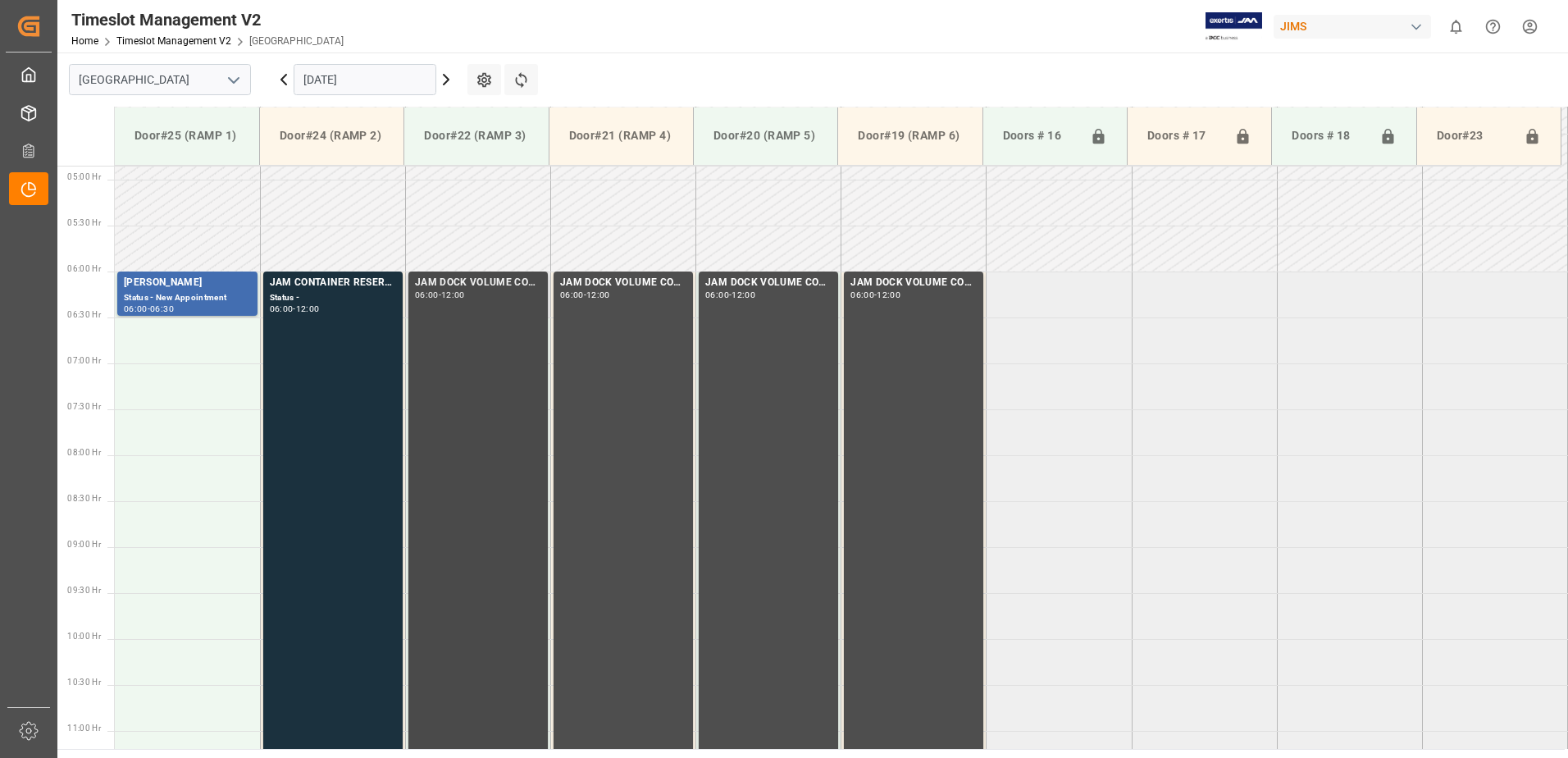
scroll to position [398, 0]
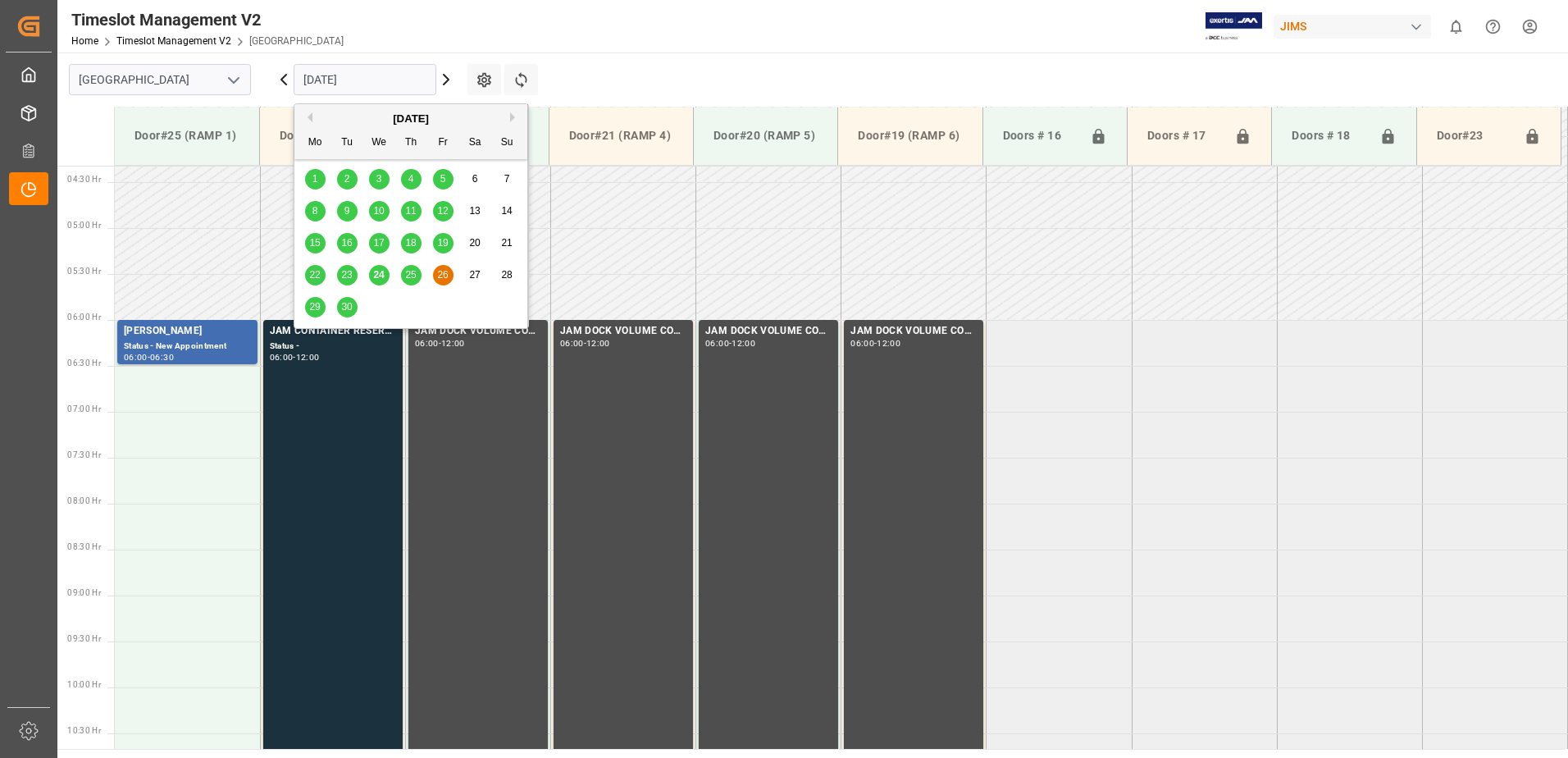
click at [372, 82] on input "26.09.2025" at bounding box center [364, 80] width 142 height 31
click at [316, 310] on span "29" at bounding box center [314, 307] width 11 height 12
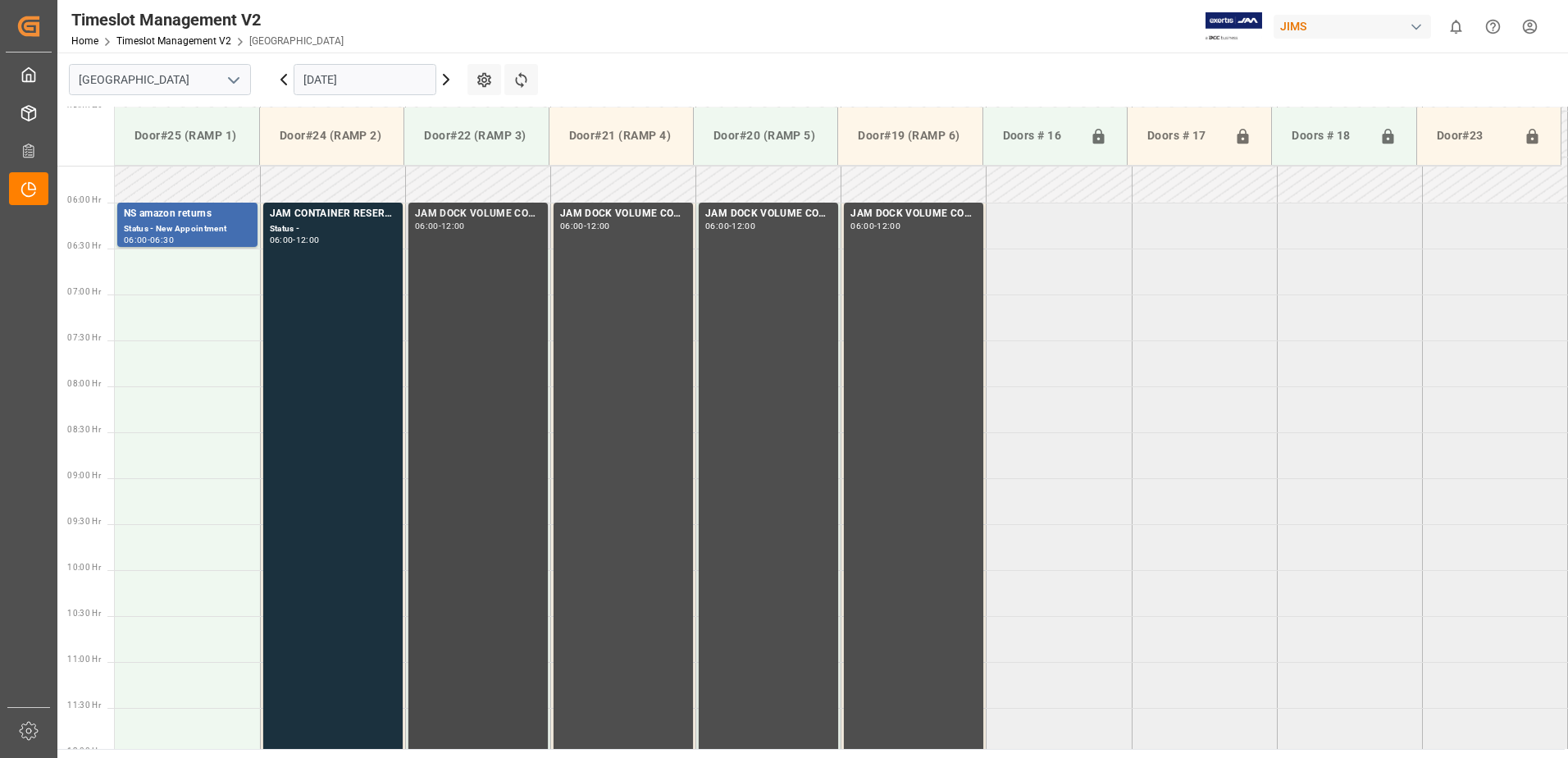
scroll to position [315, 0]
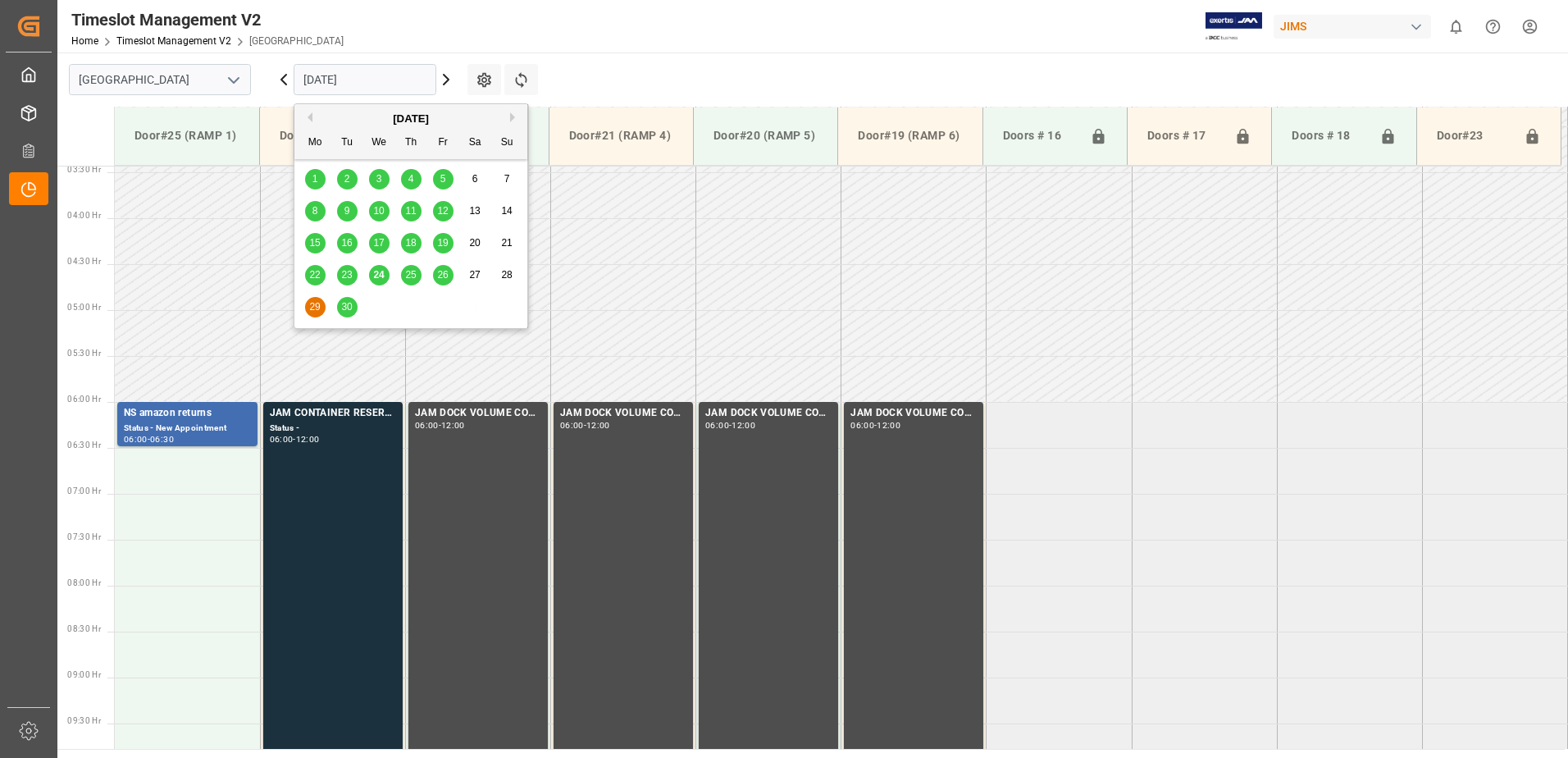
click at [365, 78] on input "29.09.2025" at bounding box center [364, 80] width 142 height 31
click at [348, 304] on span "30" at bounding box center [346, 307] width 11 height 12
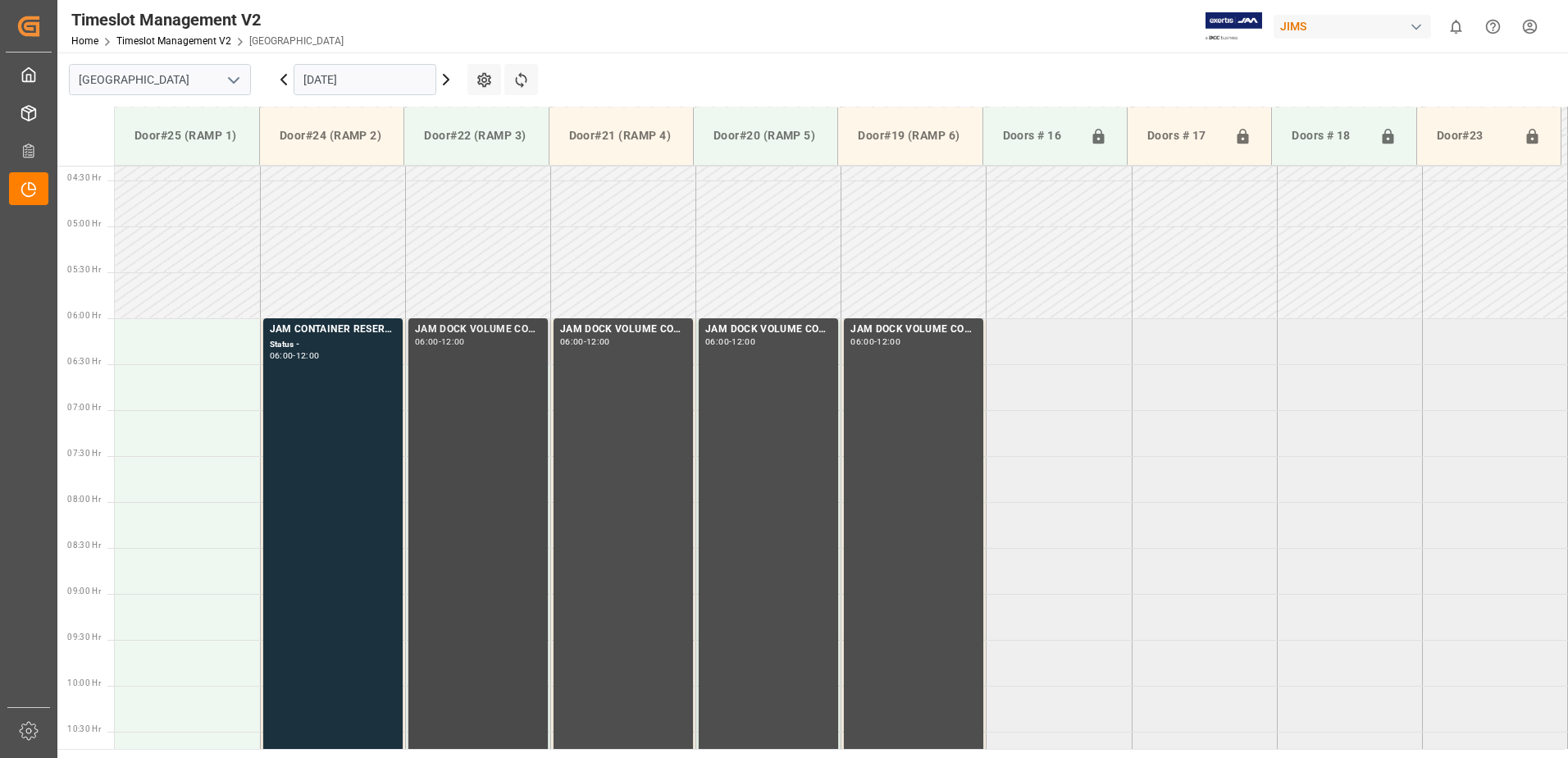
scroll to position [398, 0]
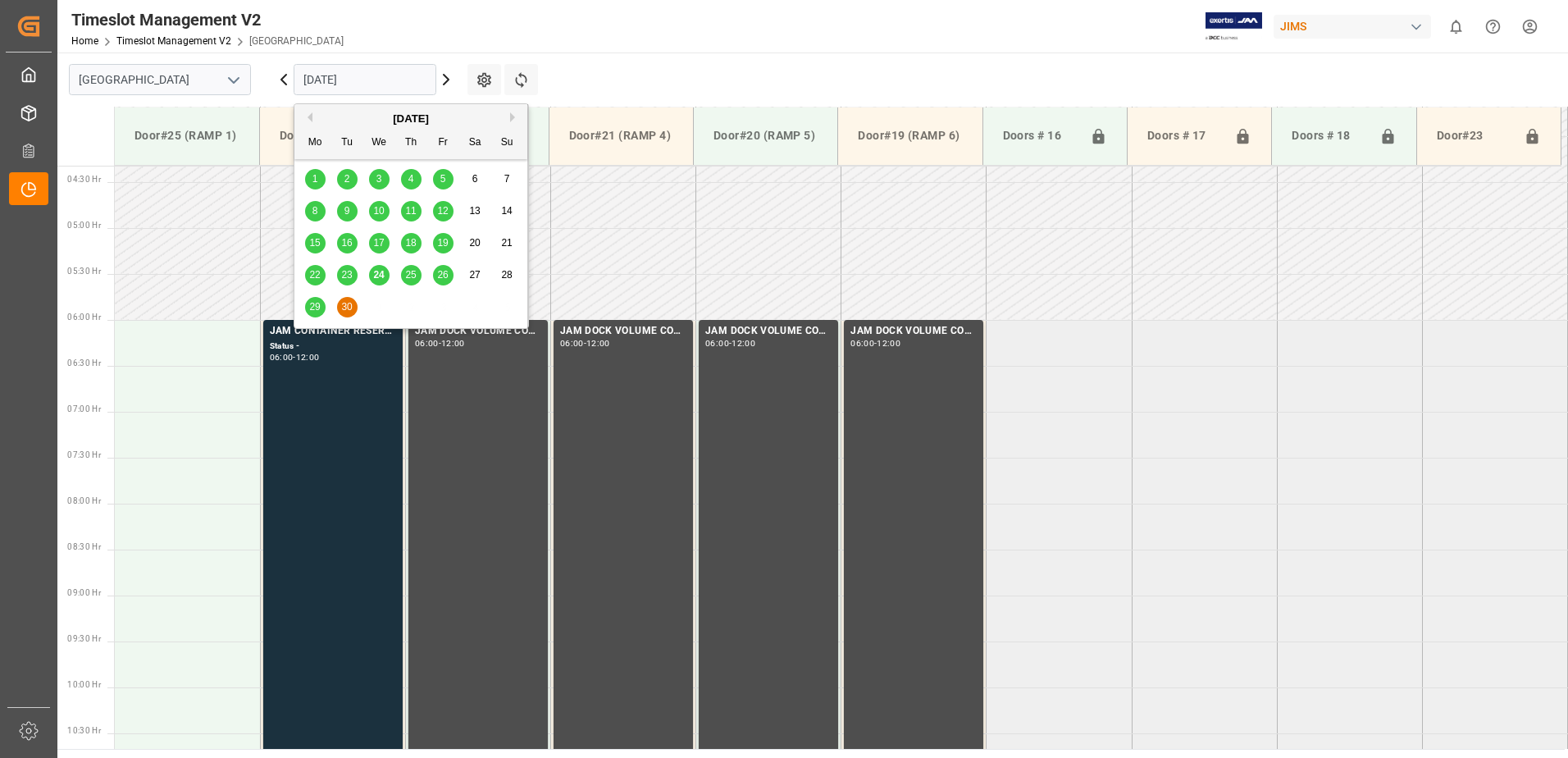
click at [382, 85] on input "30.09.2025" at bounding box center [364, 80] width 142 height 31
click at [383, 276] on span "24" at bounding box center [378, 275] width 11 height 12
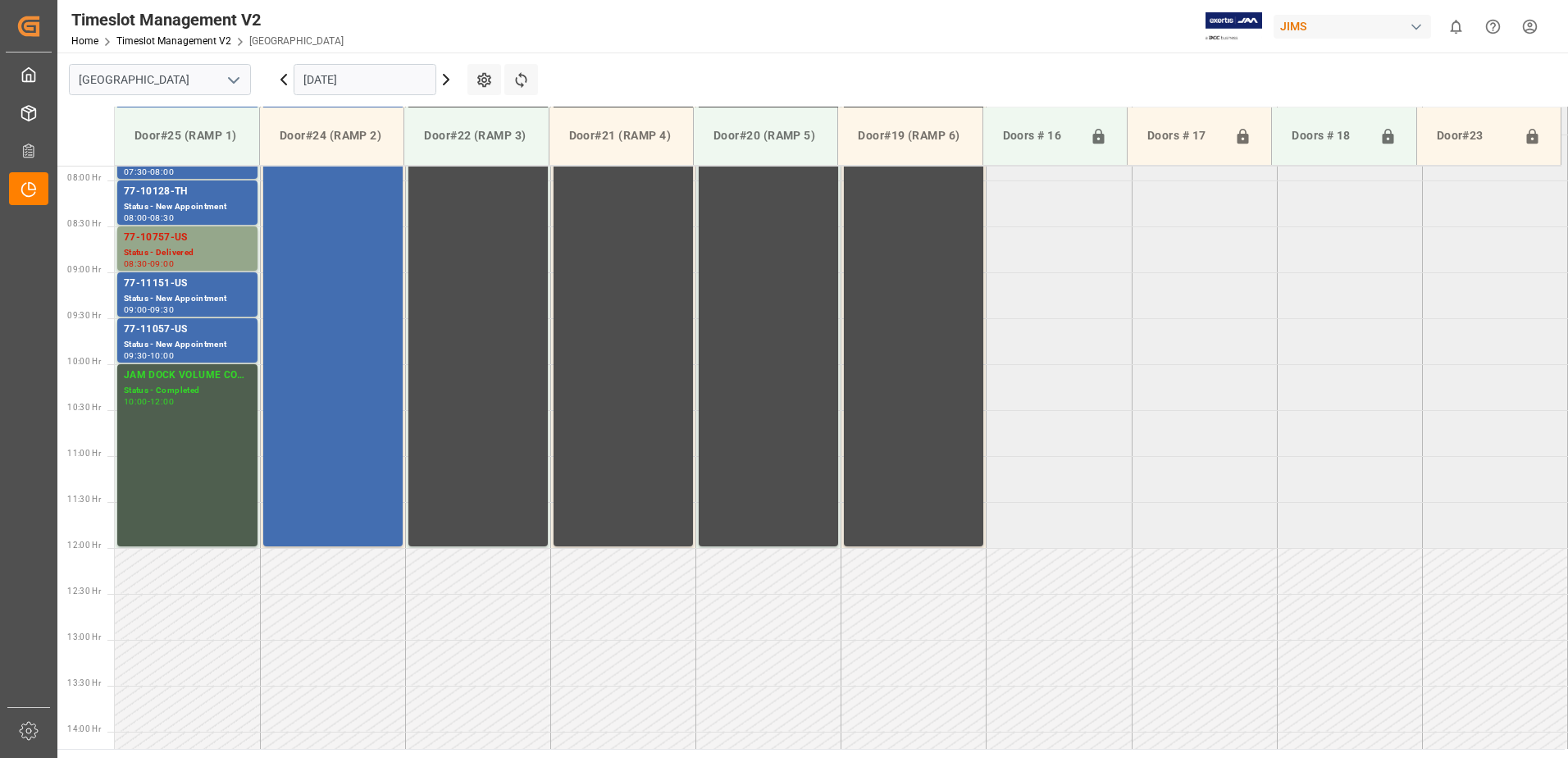
scroll to position [726, 0]
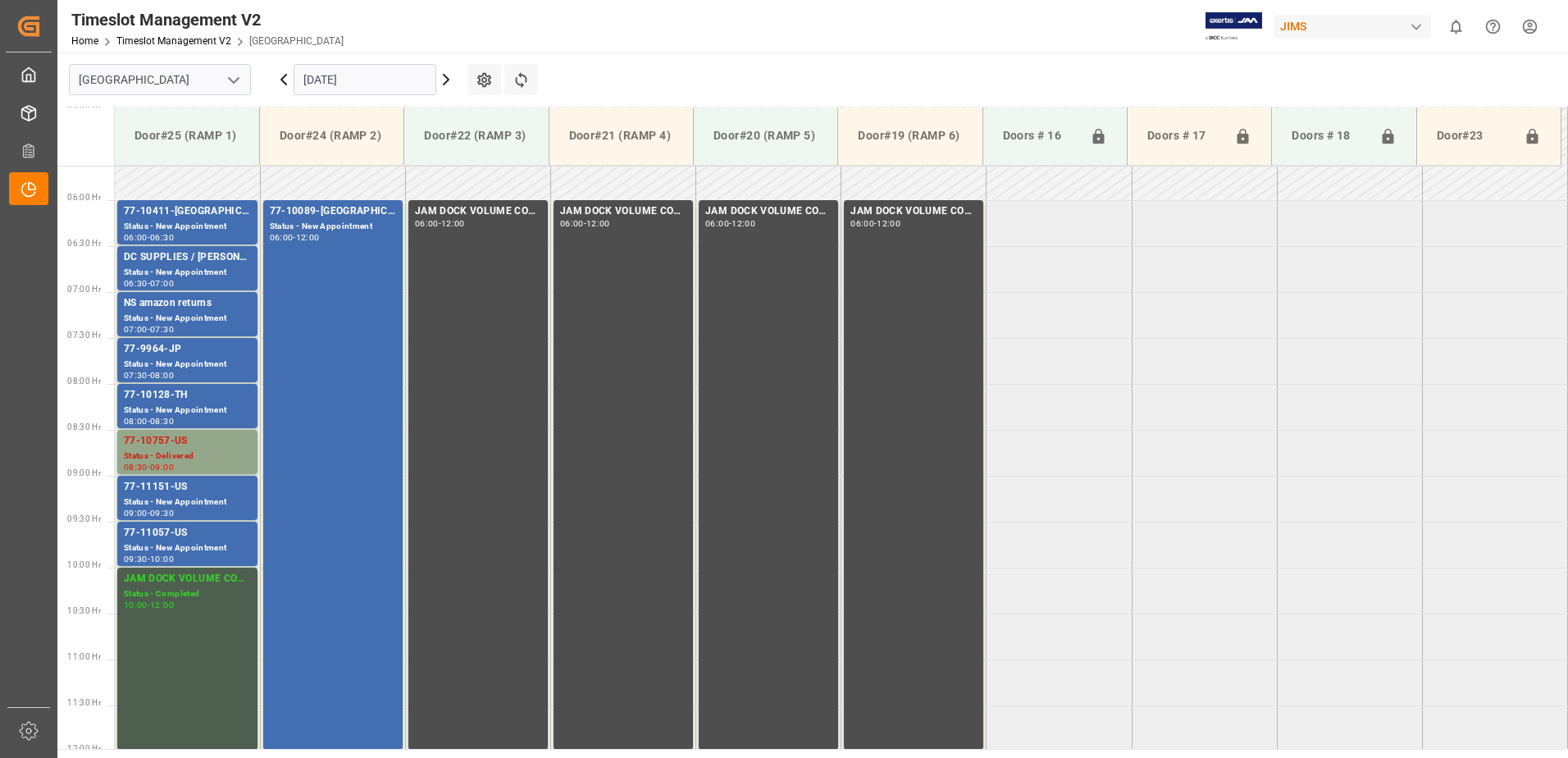
scroll to position [479, 0]
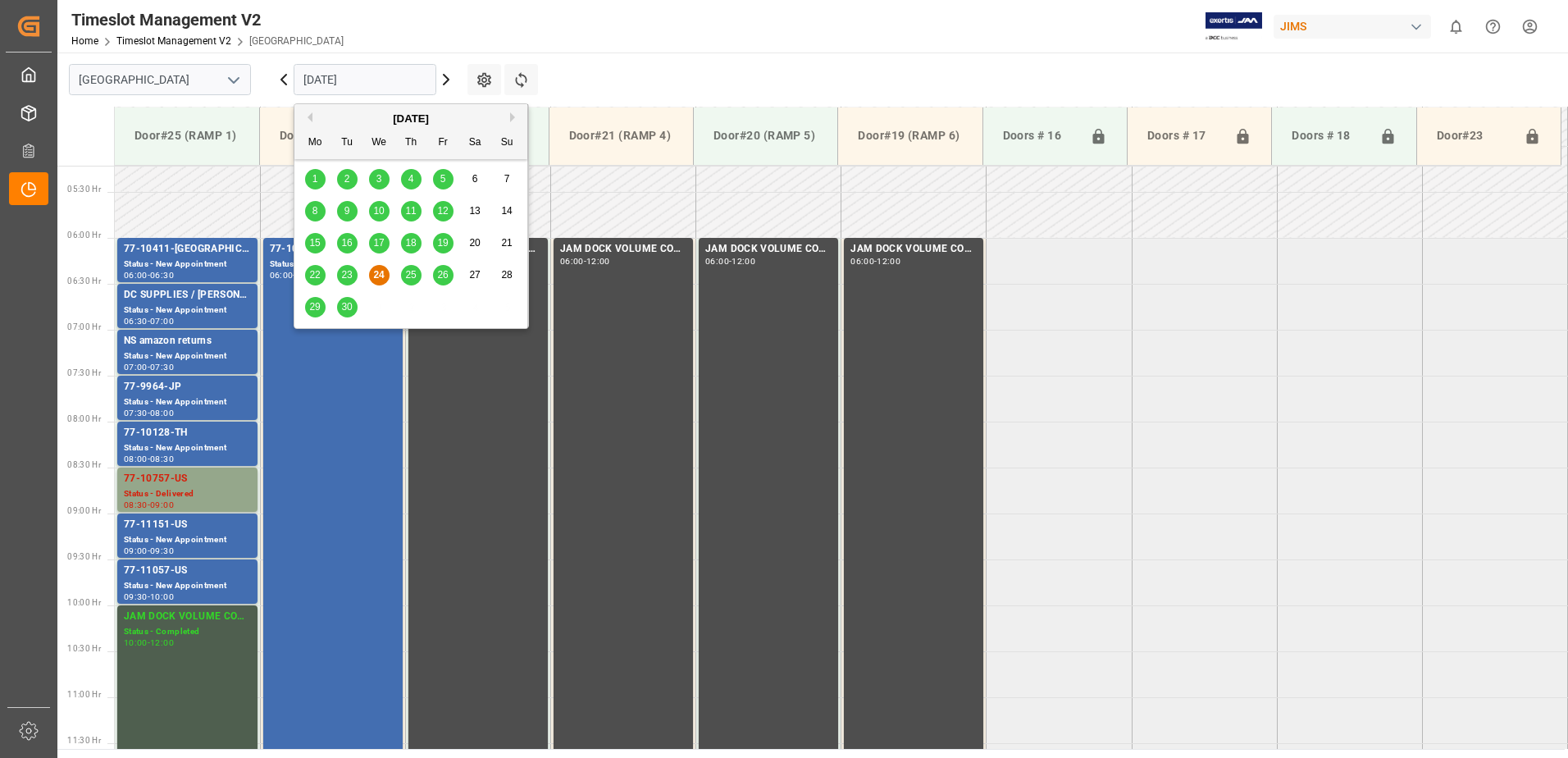
click at [392, 80] on input "[DATE]" at bounding box center [364, 80] width 142 height 31
click at [413, 275] on span "25" at bounding box center [410, 275] width 11 height 12
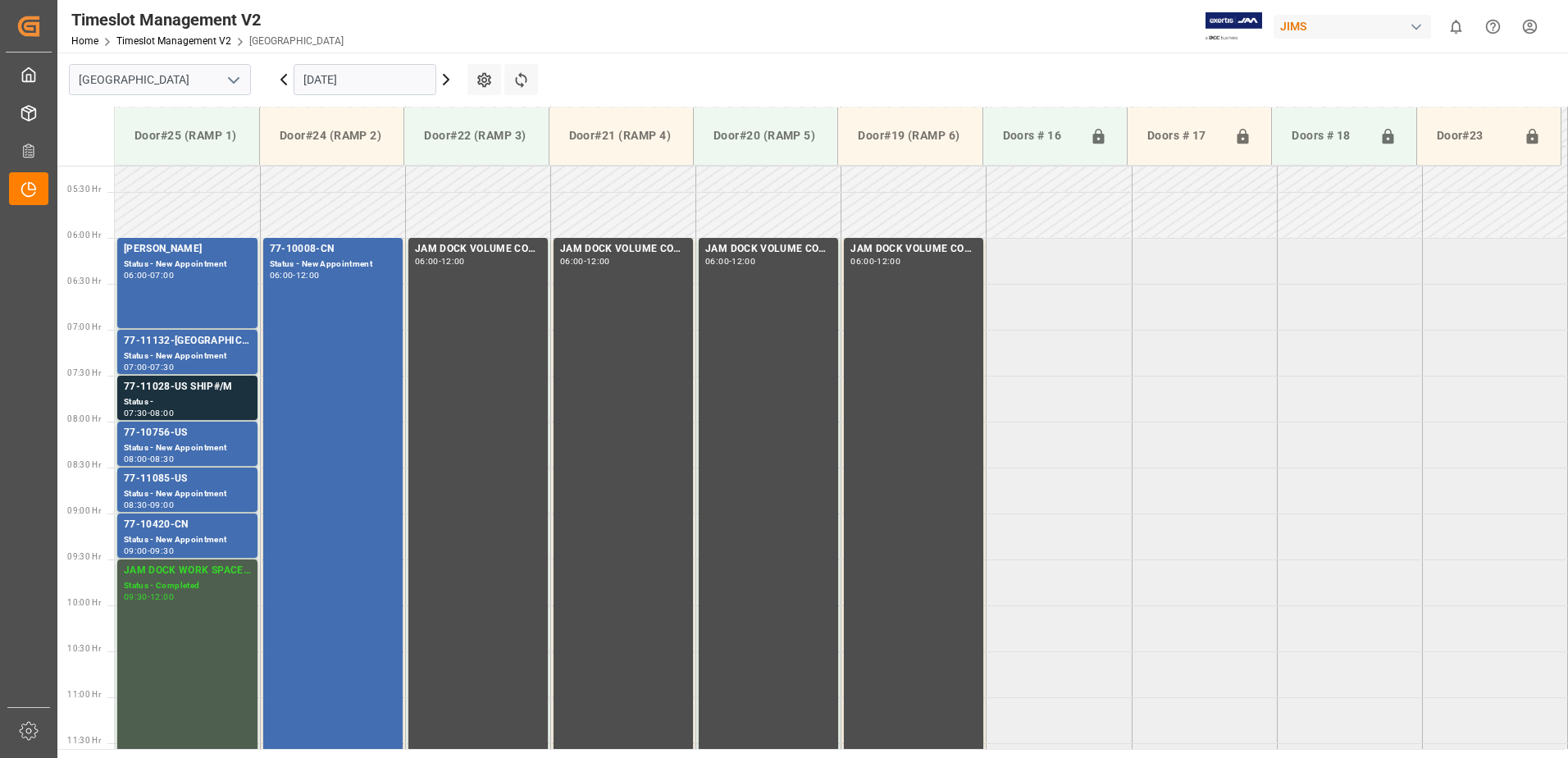
click at [373, 81] on input "[DATE]" at bounding box center [364, 80] width 142 height 31
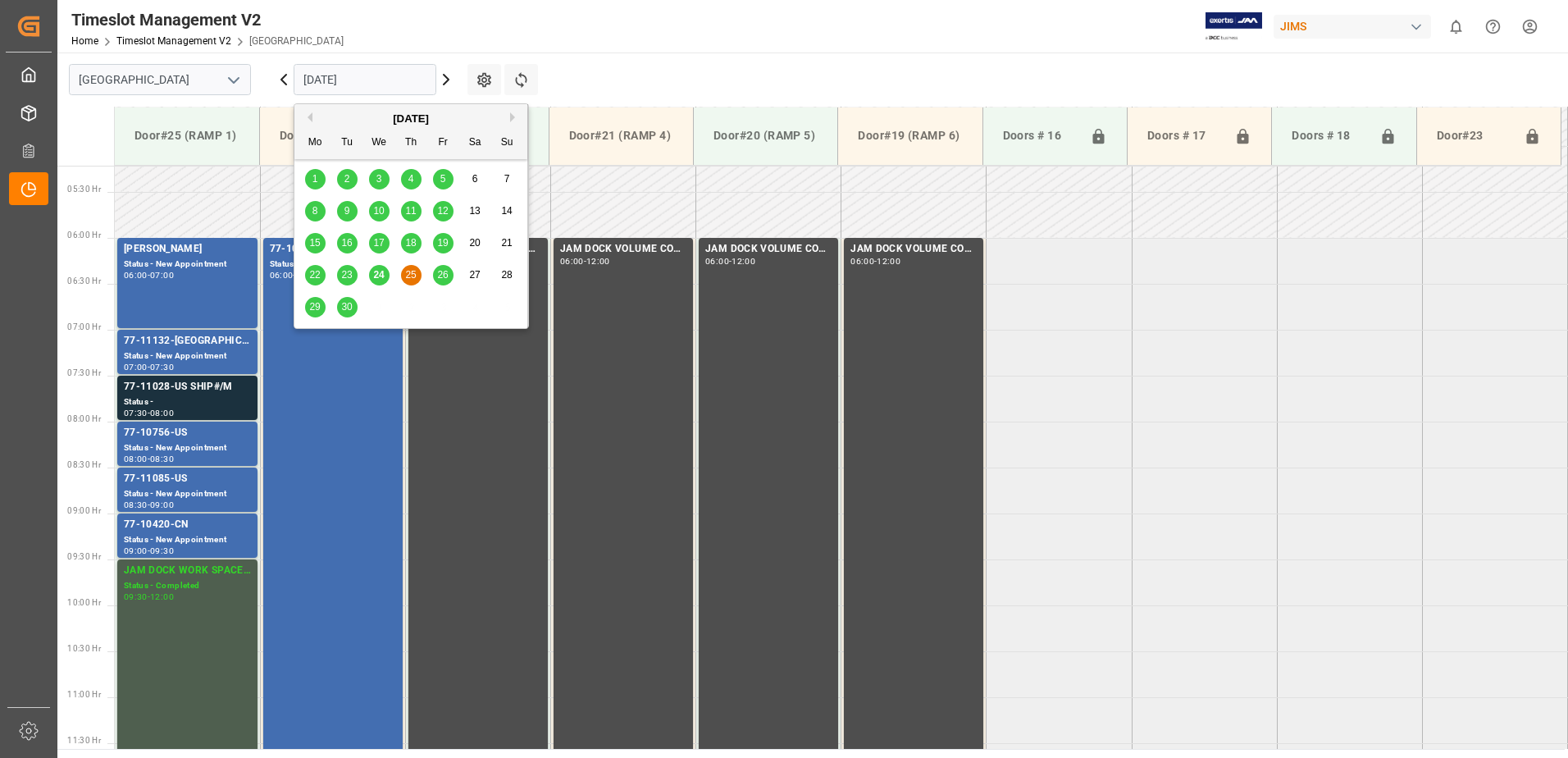
click at [383, 278] on span "24" at bounding box center [378, 275] width 11 height 12
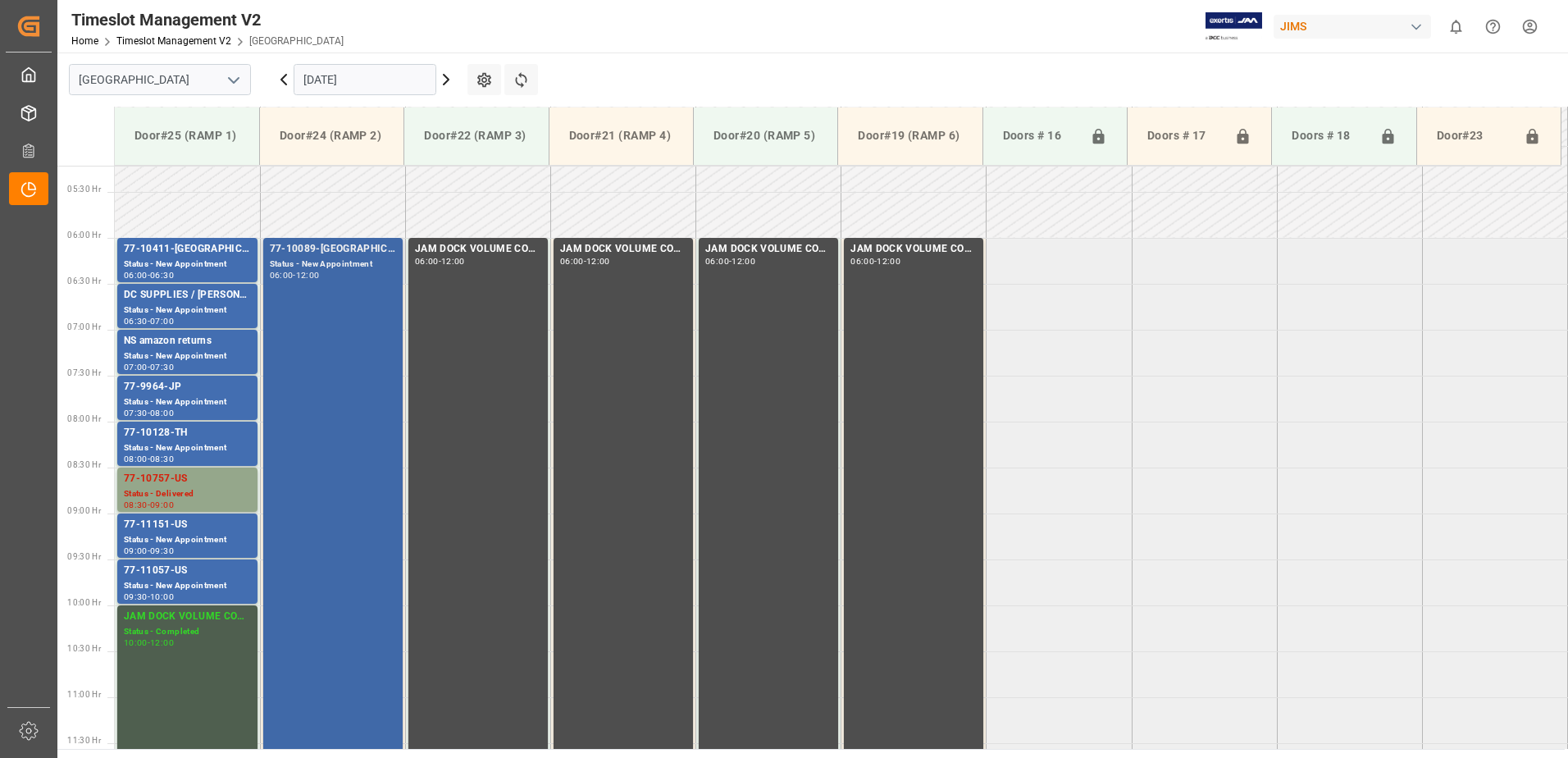
click at [338, 289] on div "77-10089-GB Status - New Appointment 06:00 - 12:00" at bounding box center [333, 513] width 127 height 543
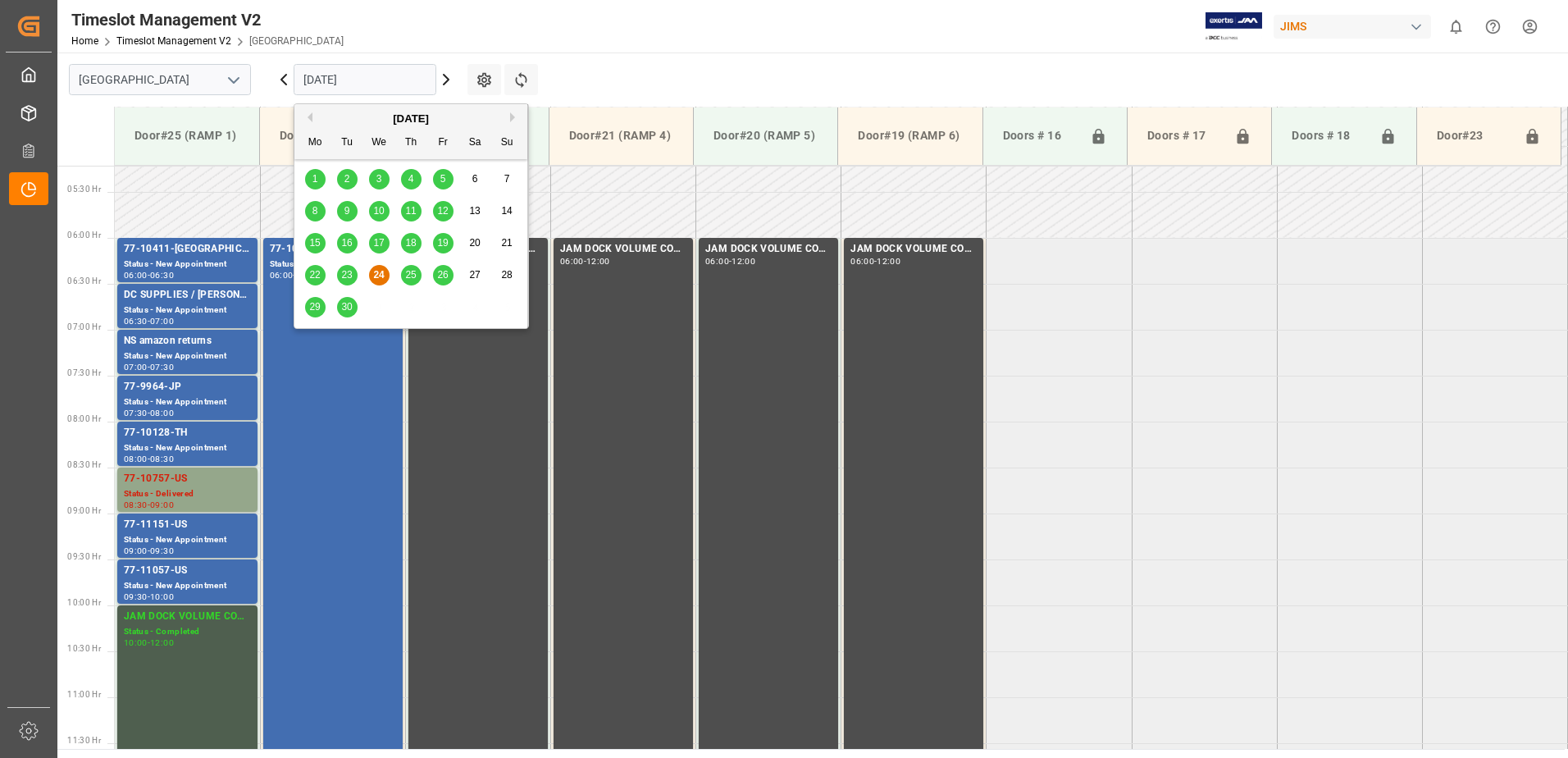
click at [397, 77] on input "[DATE]" at bounding box center [364, 80] width 142 height 31
click at [410, 275] on span "25" at bounding box center [410, 275] width 11 height 12
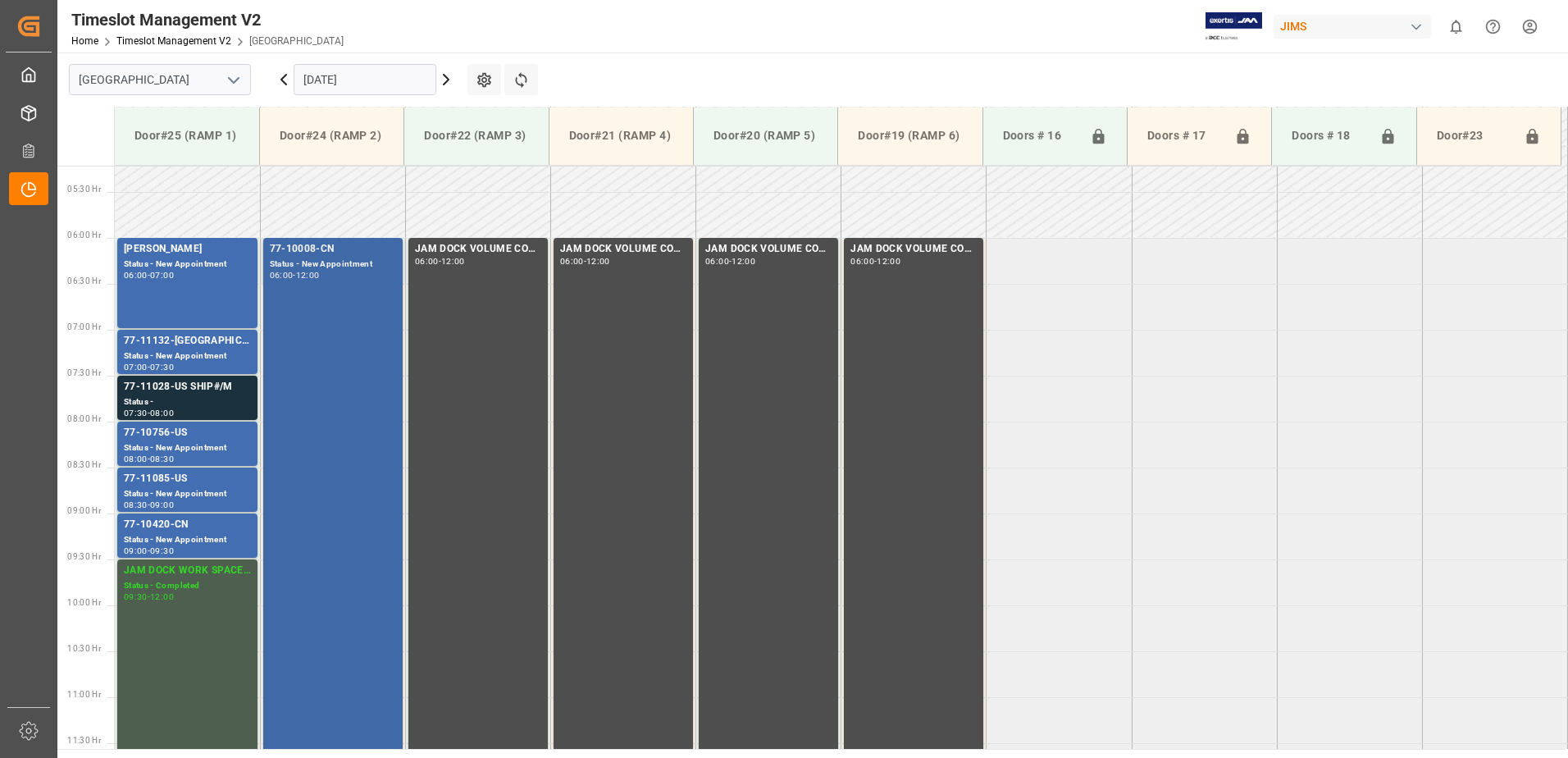
click at [326, 322] on div "77-10008-CN Status - New Appointment 06:00 - 12:00" at bounding box center [333, 513] width 127 height 543
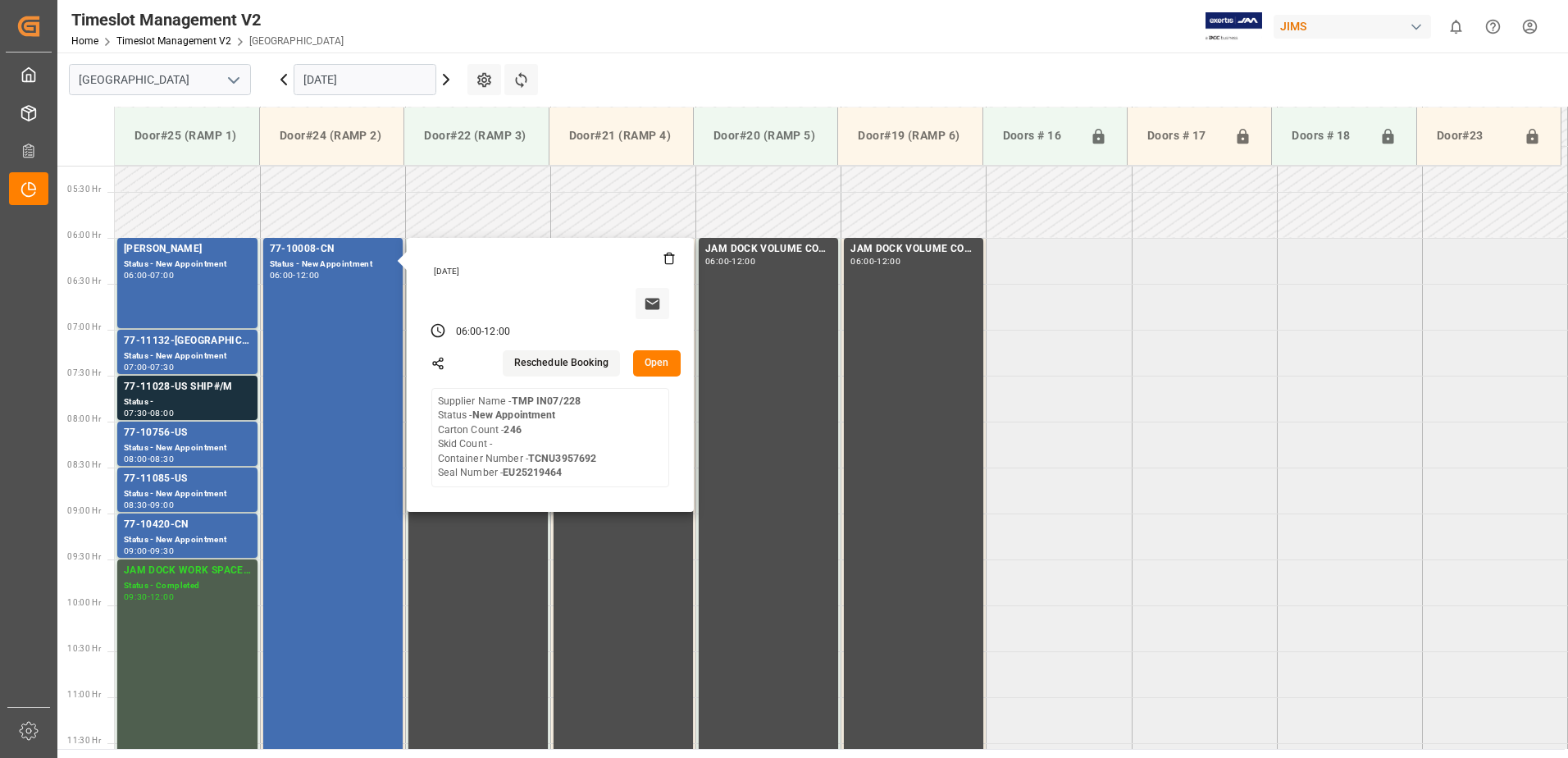
click at [653, 362] on button "Open" at bounding box center [656, 363] width 47 height 27
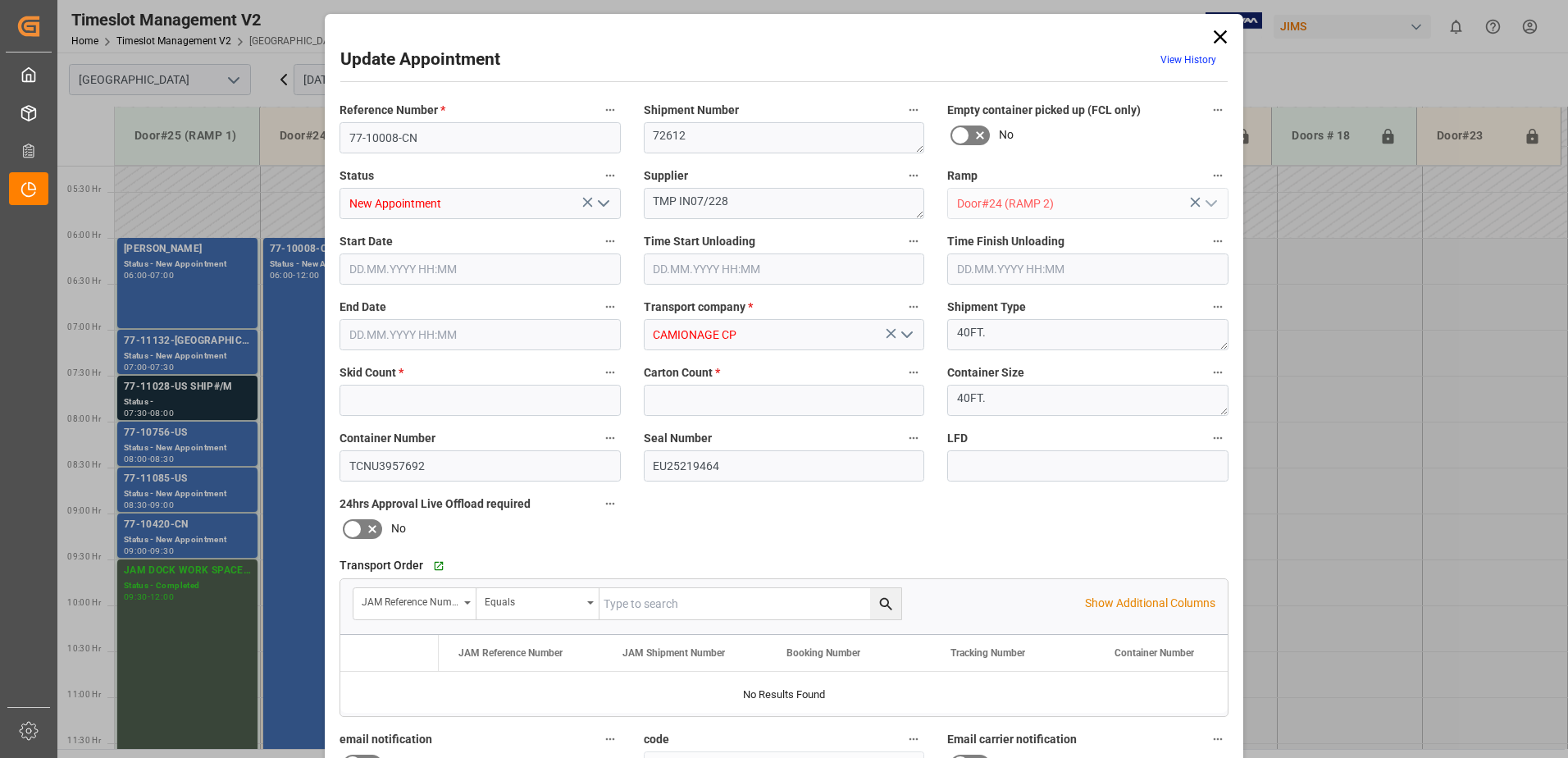
type input "0"
type input "246"
type input "[DATE] 06:00"
type input "[DATE] 12:00"
type input "[DATE] 20:05"
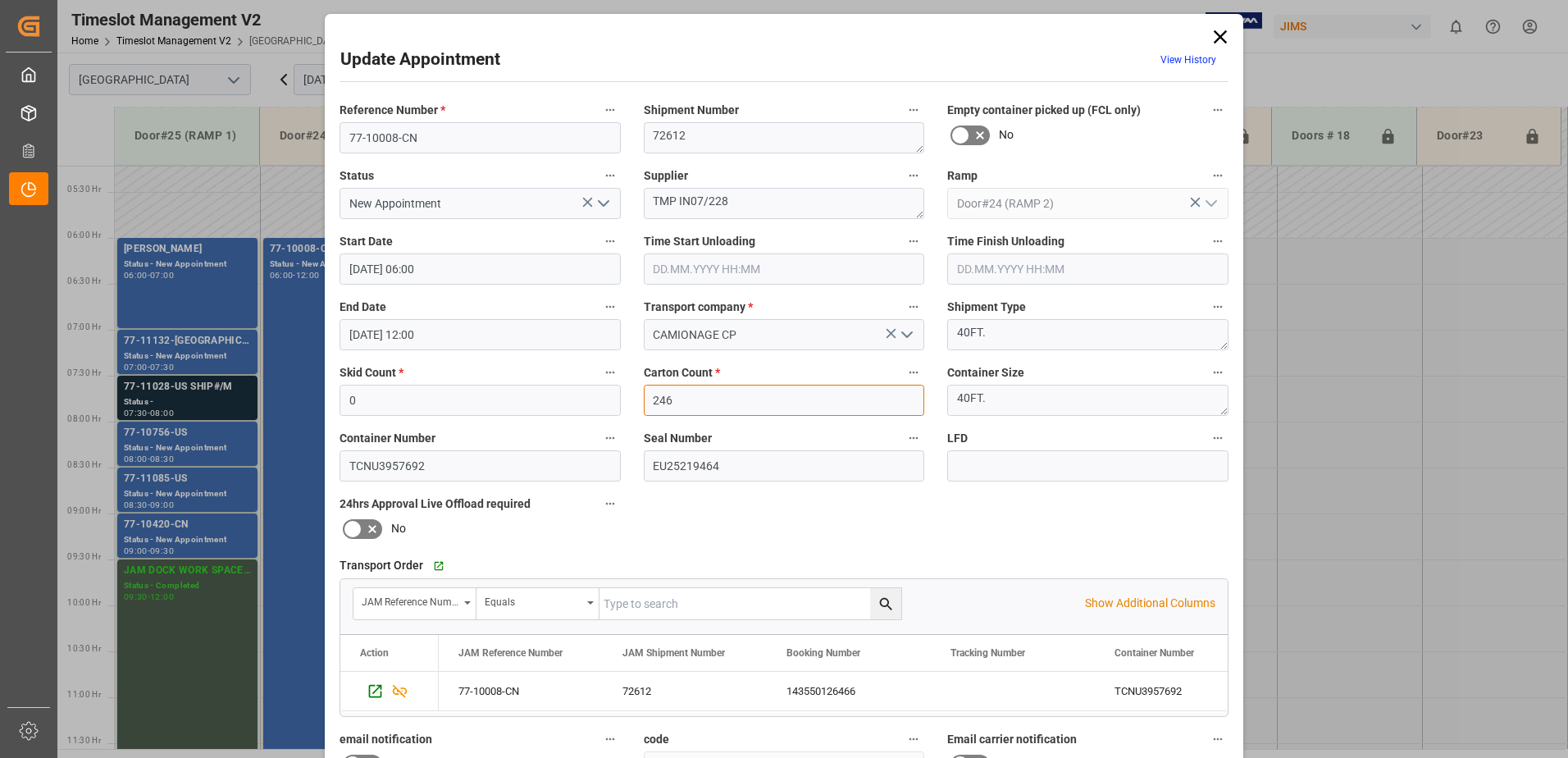
drag, startPoint x: 679, startPoint y: 401, endPoint x: 645, endPoint y: 400, distance: 34.0
click at [645, 400] on input "246" at bounding box center [784, 401] width 282 height 31
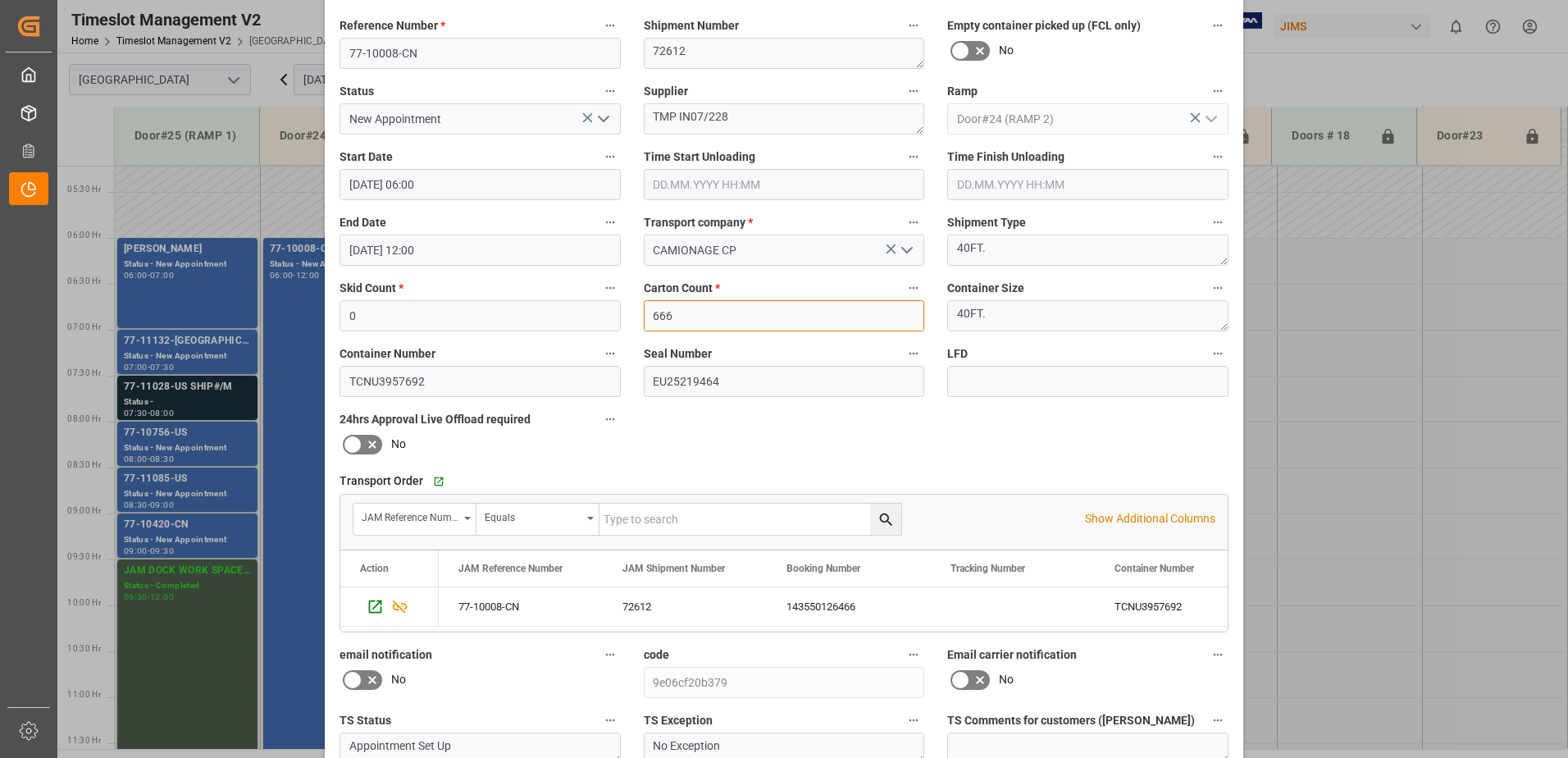
scroll to position [240, 0]
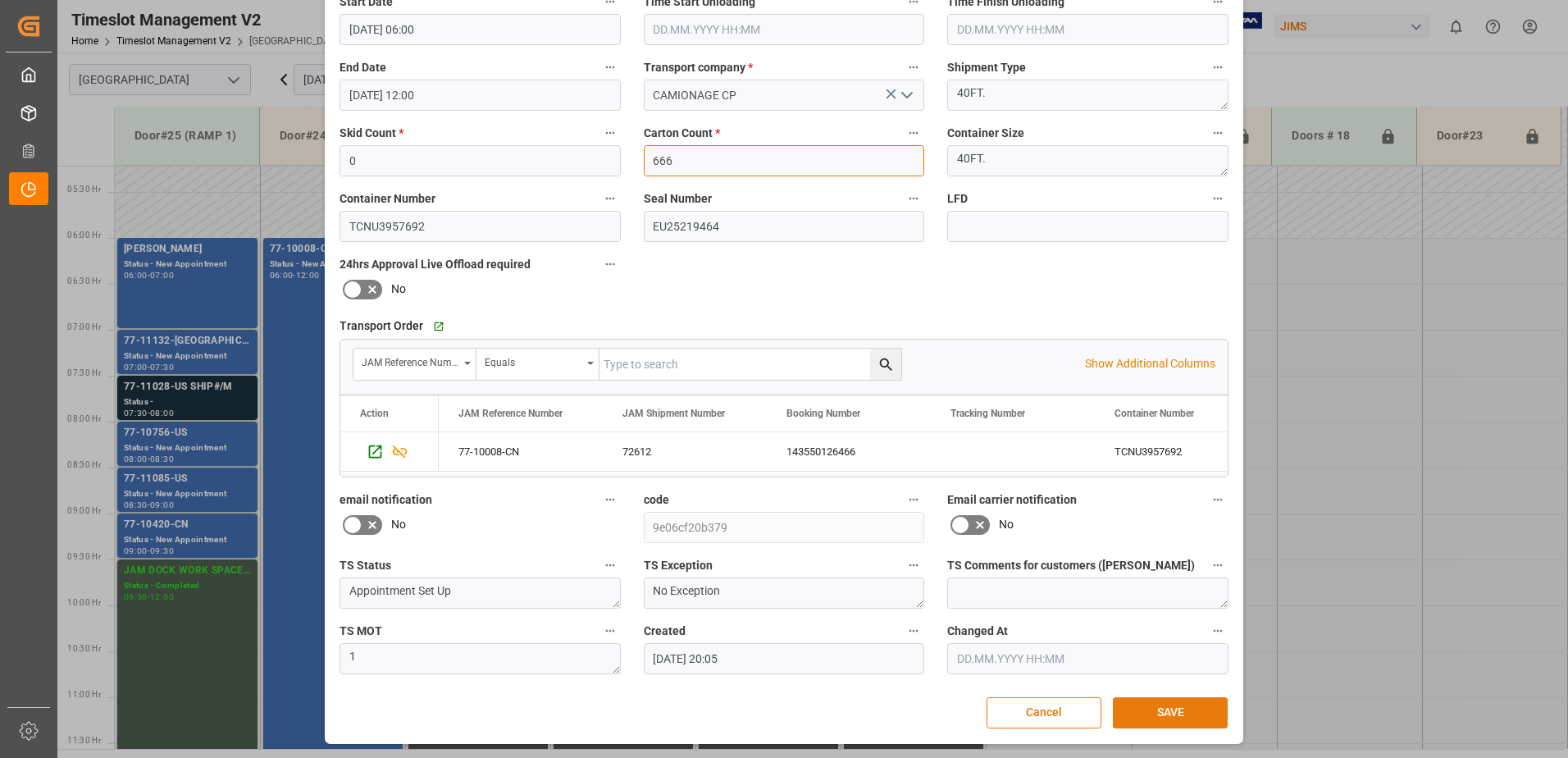
type input "666"
click at [1172, 715] on button "SAVE" at bounding box center [1170, 713] width 115 height 31
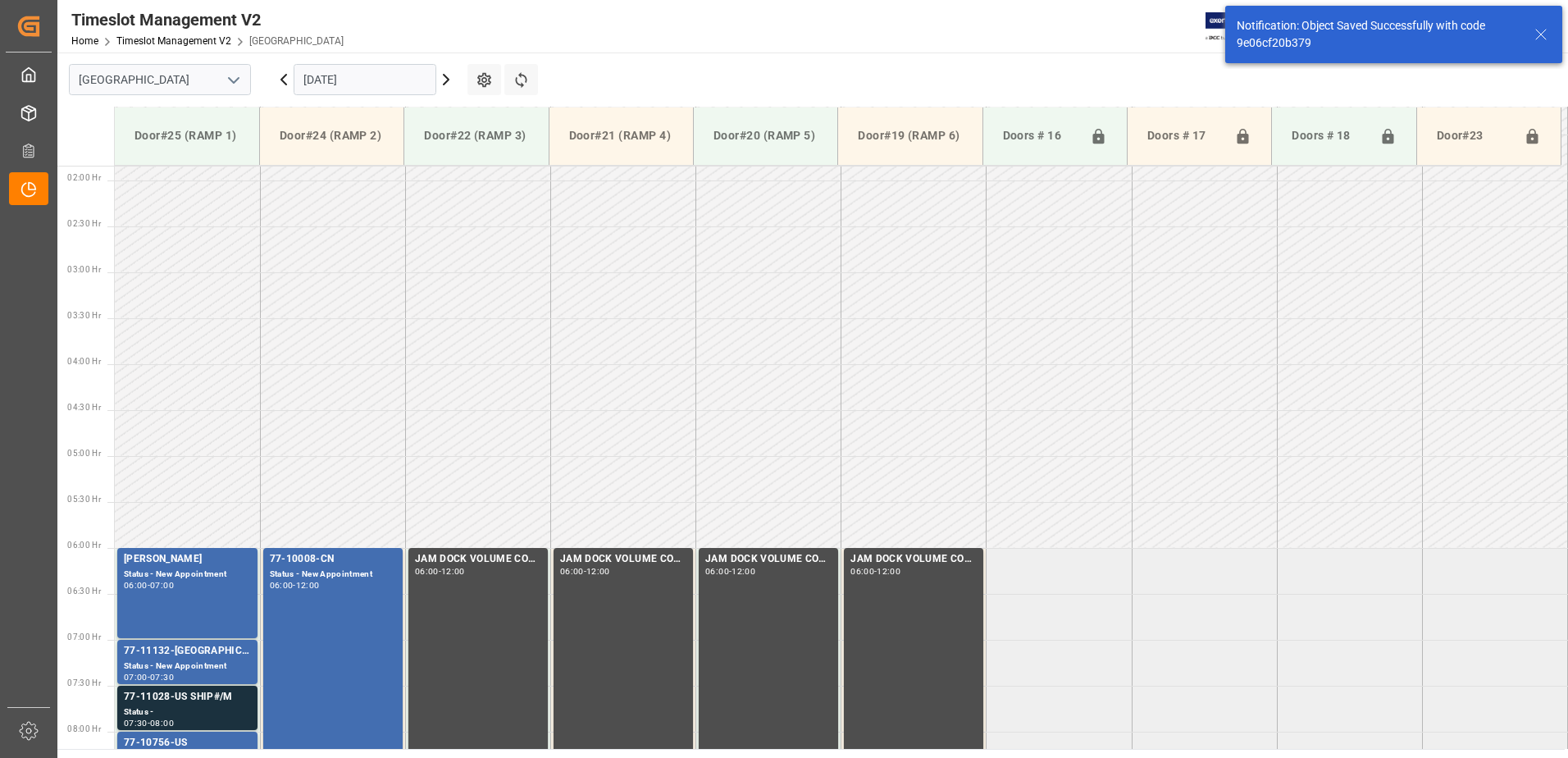
scroll to position [450, 0]
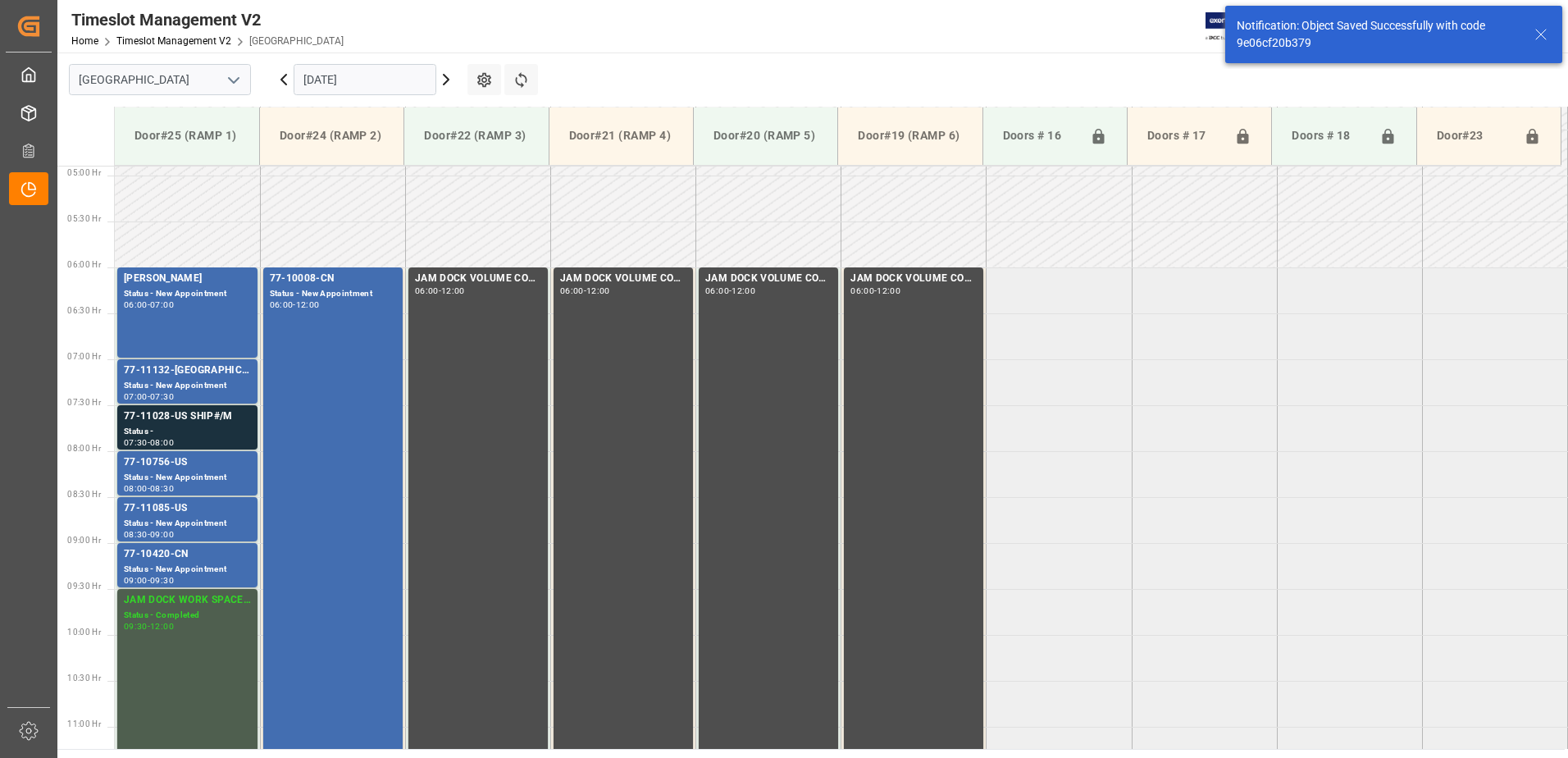
click at [283, 76] on icon at bounding box center [284, 80] width 20 height 20
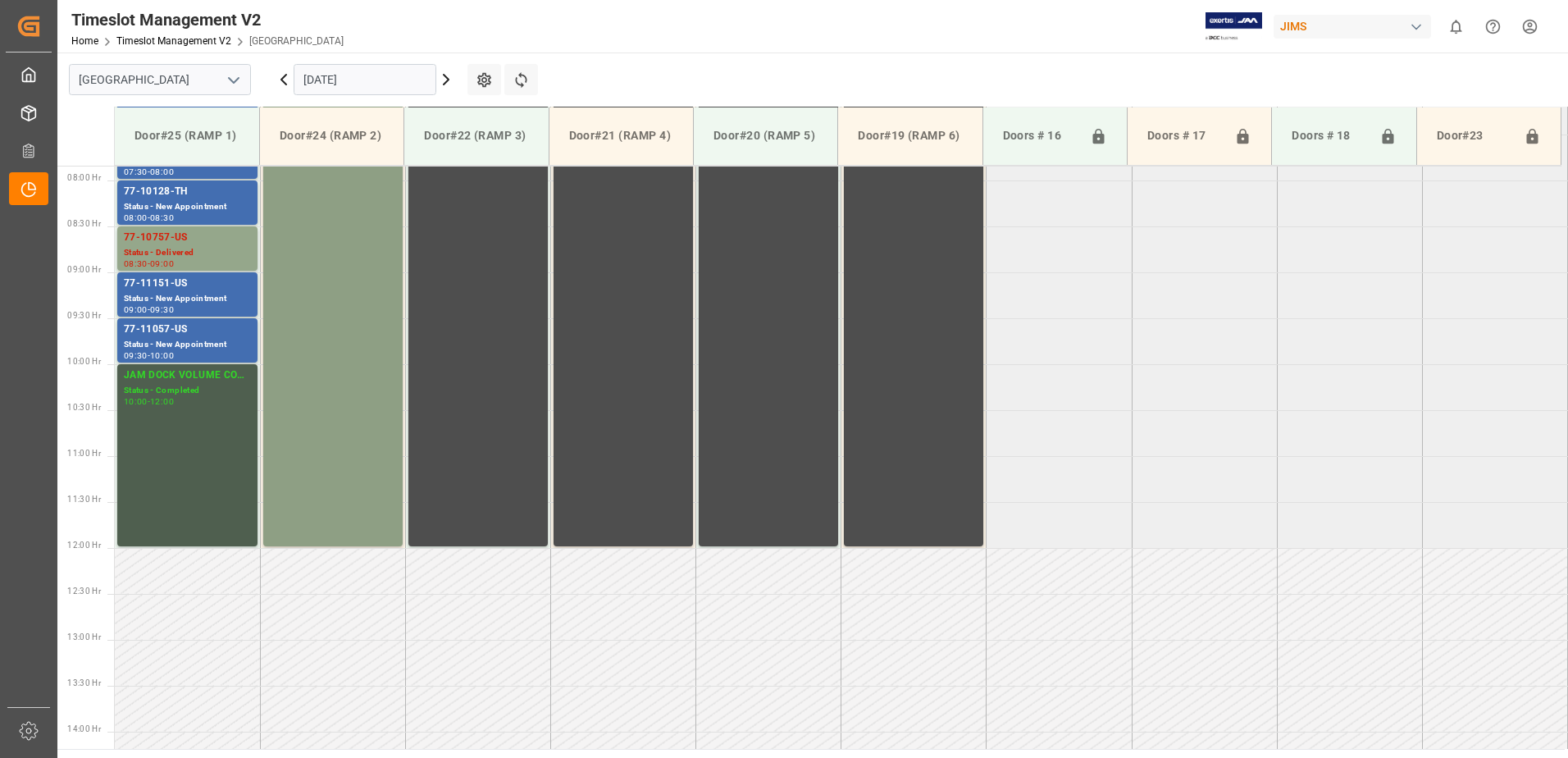
scroll to position [726, 0]
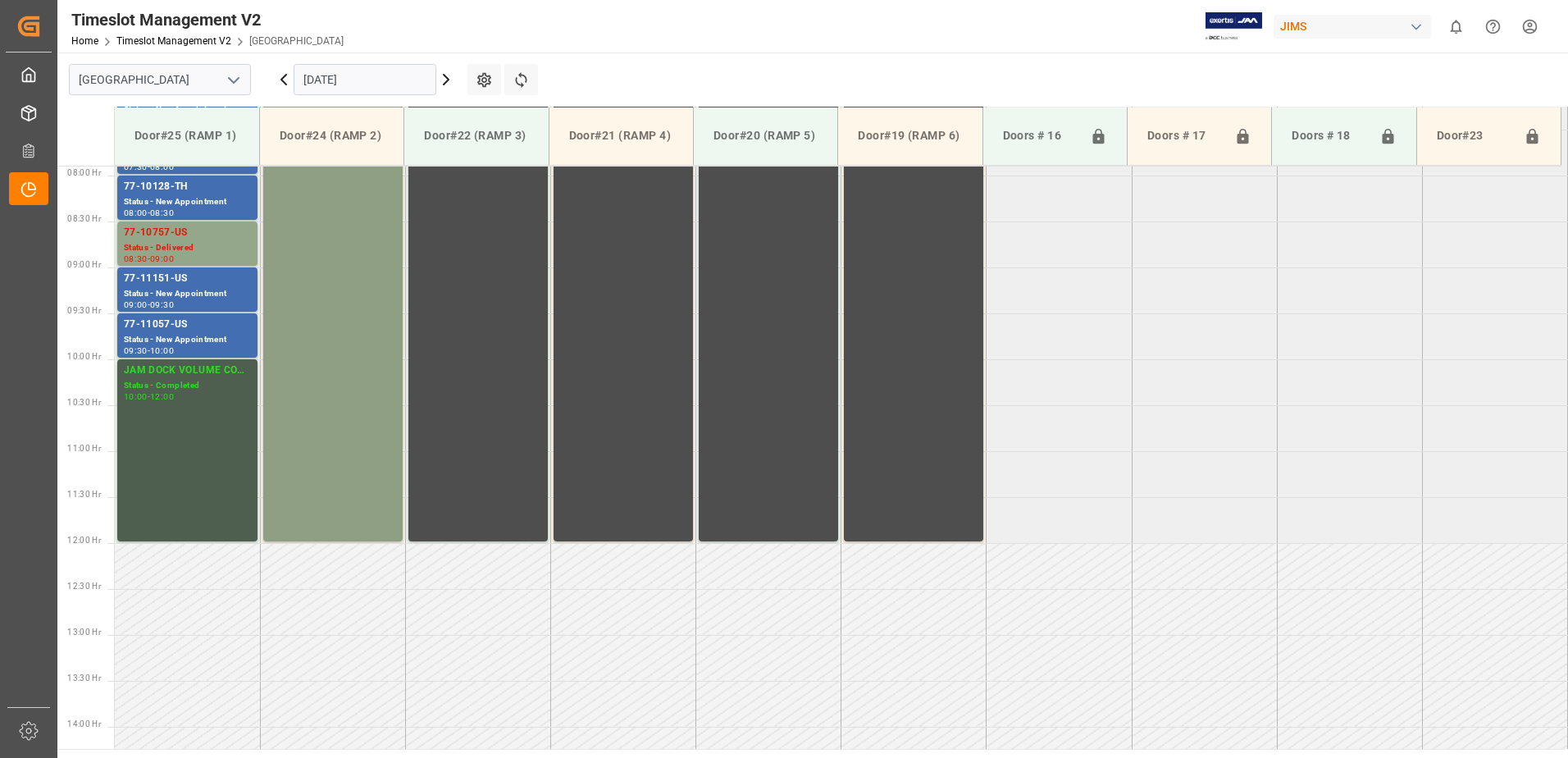
click at [348, 277] on div "77-10089-GB Status - Delivered 06:00 - 12:00" at bounding box center [333, 266] width 127 height 543
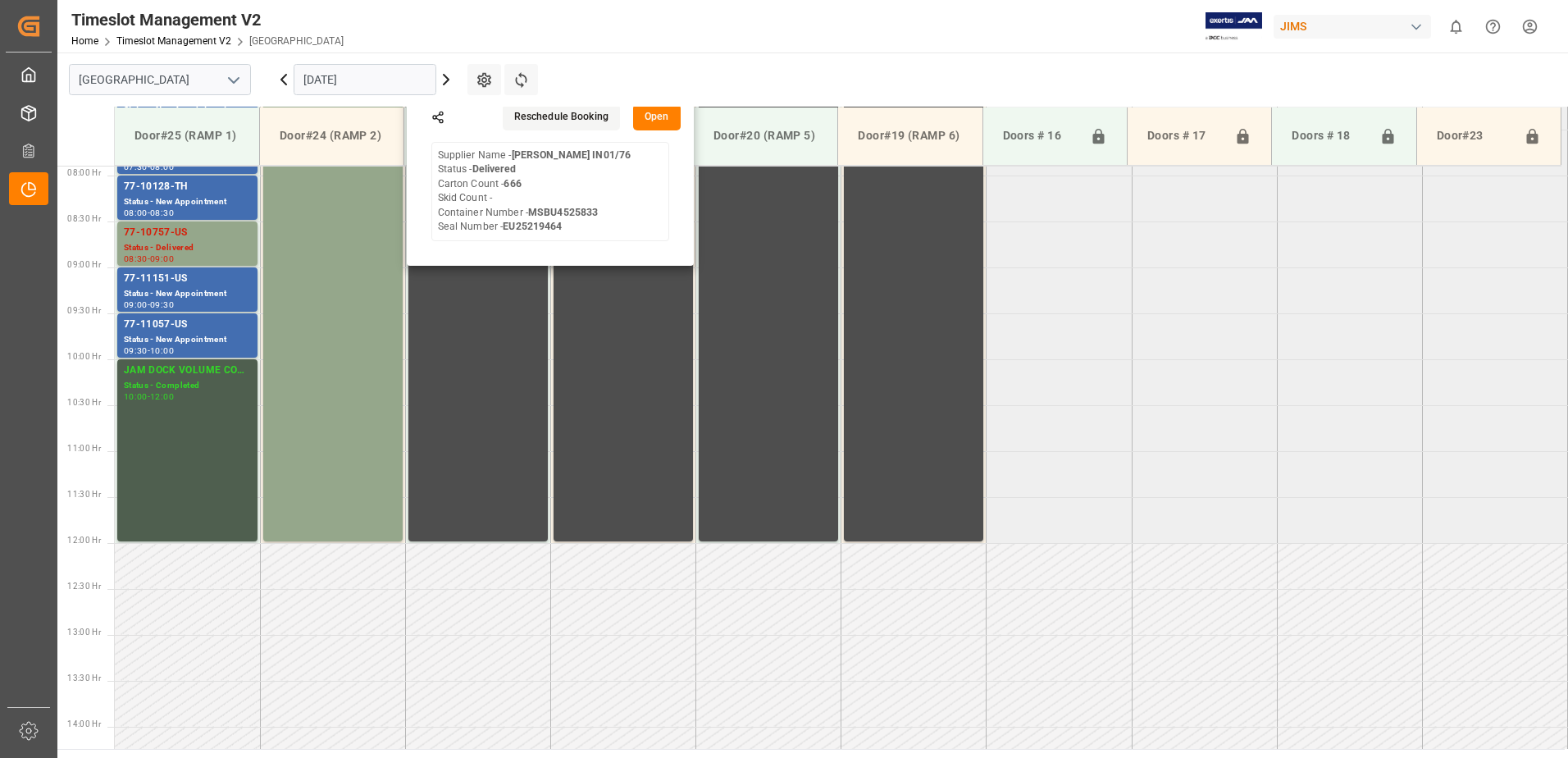
click at [655, 120] on button "Open" at bounding box center [656, 117] width 47 height 27
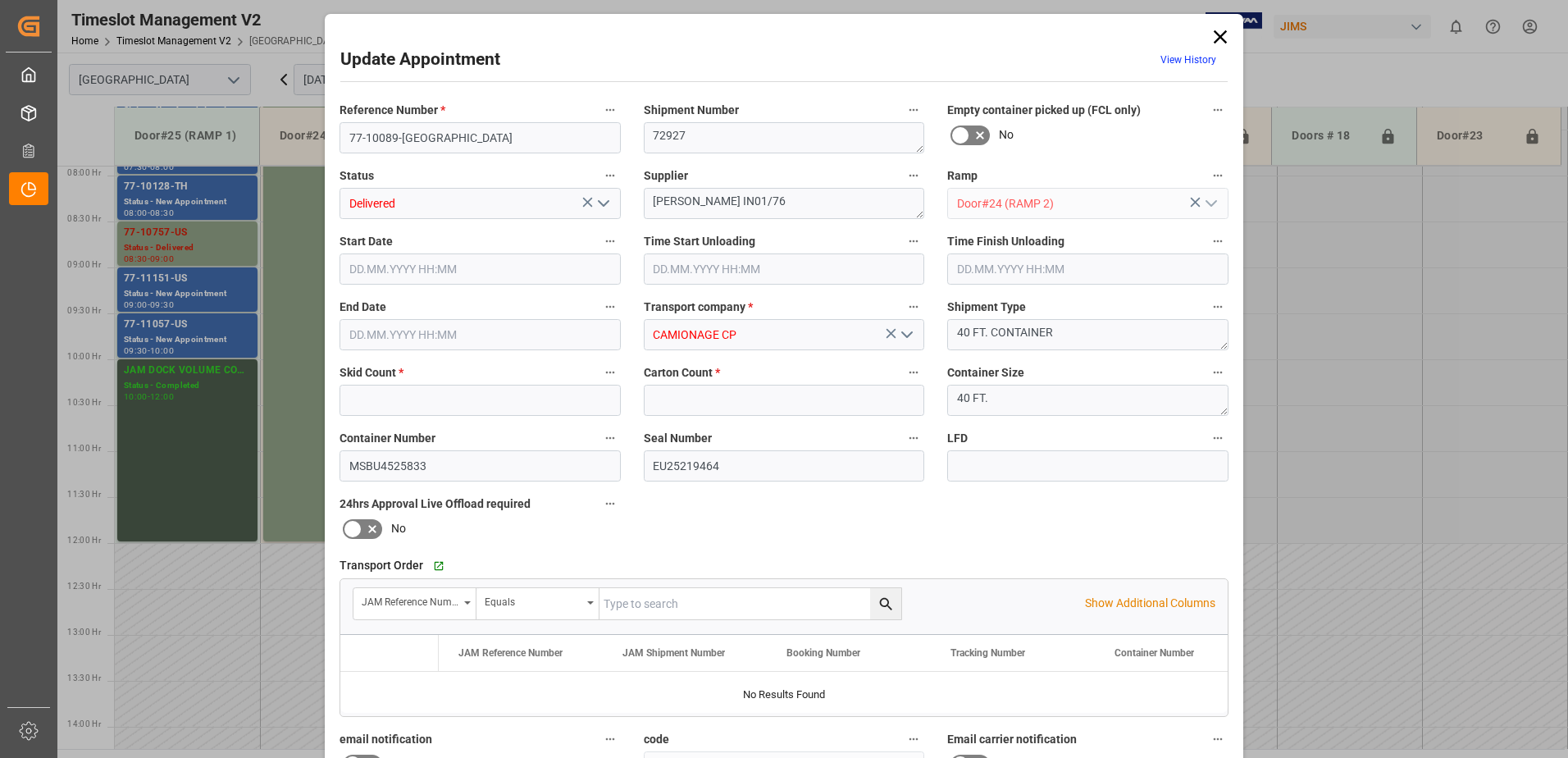
type input "0"
type input "666"
type input "[DATE] 06:00"
type input "[DATE] 12:00"
type input "[DATE] 20:04"
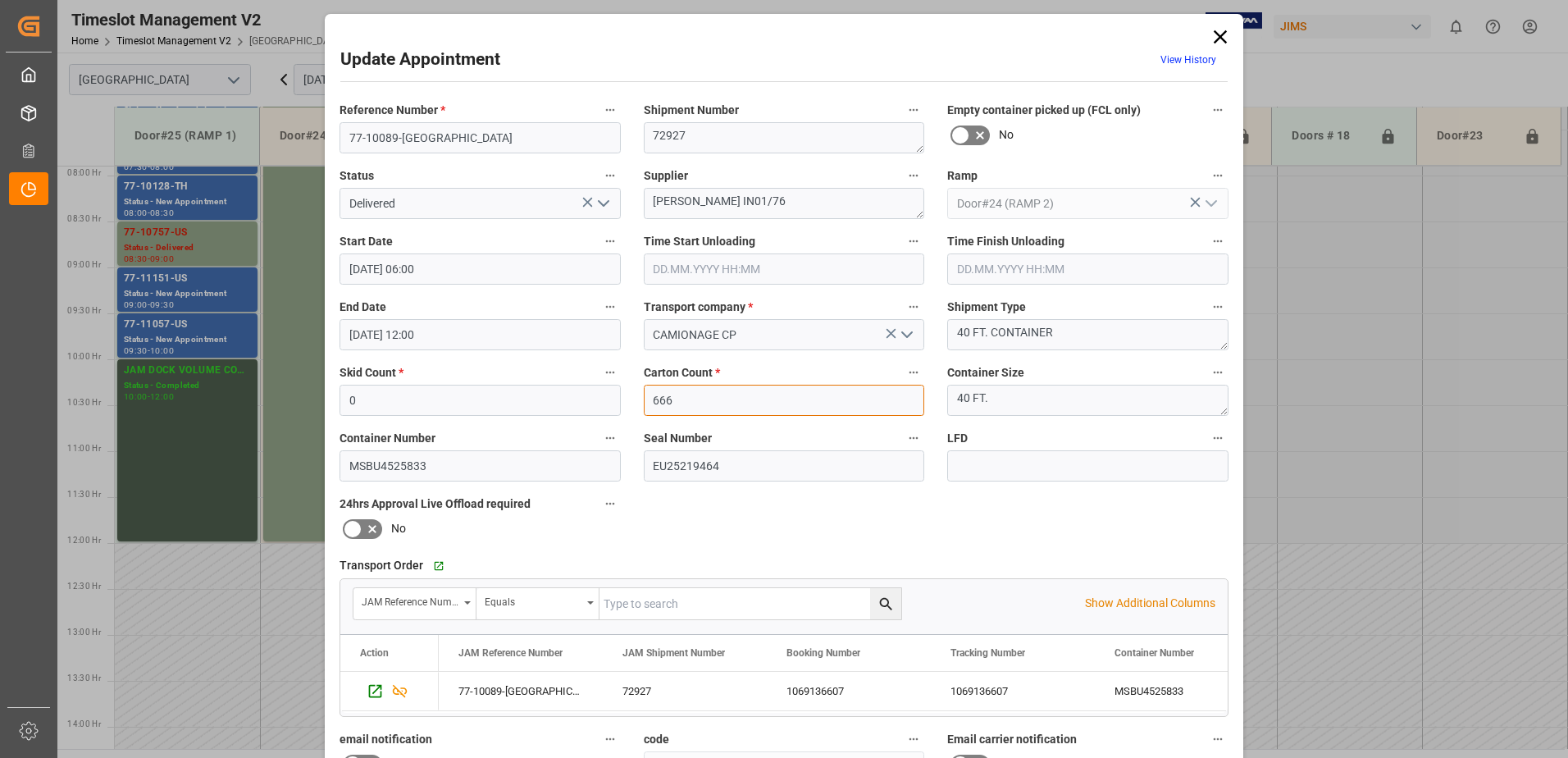
drag, startPoint x: 663, startPoint y: 402, endPoint x: 645, endPoint y: 402, distance: 18.0
click at [645, 402] on input "666" at bounding box center [784, 401] width 282 height 31
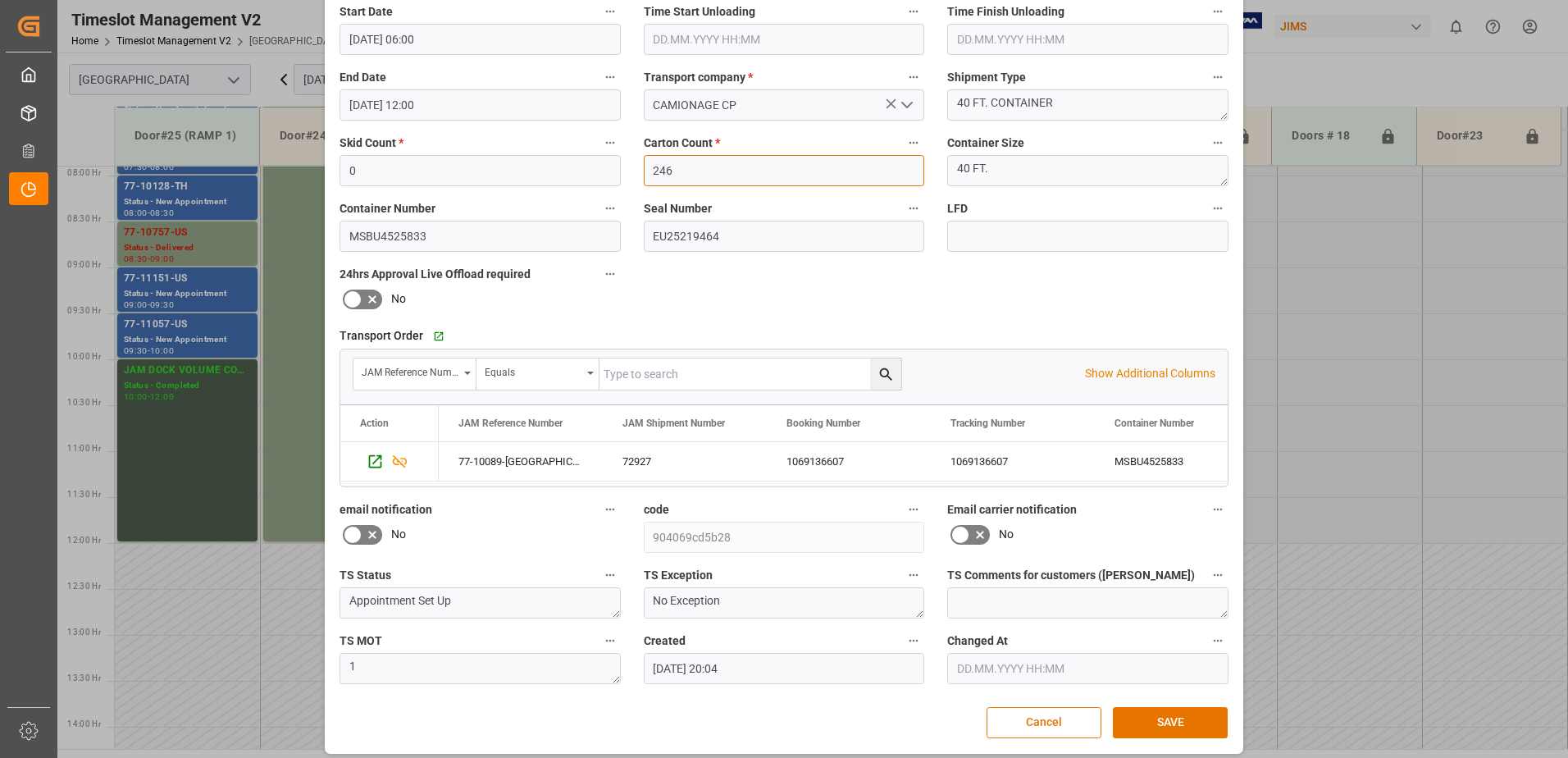
scroll to position [240, 0]
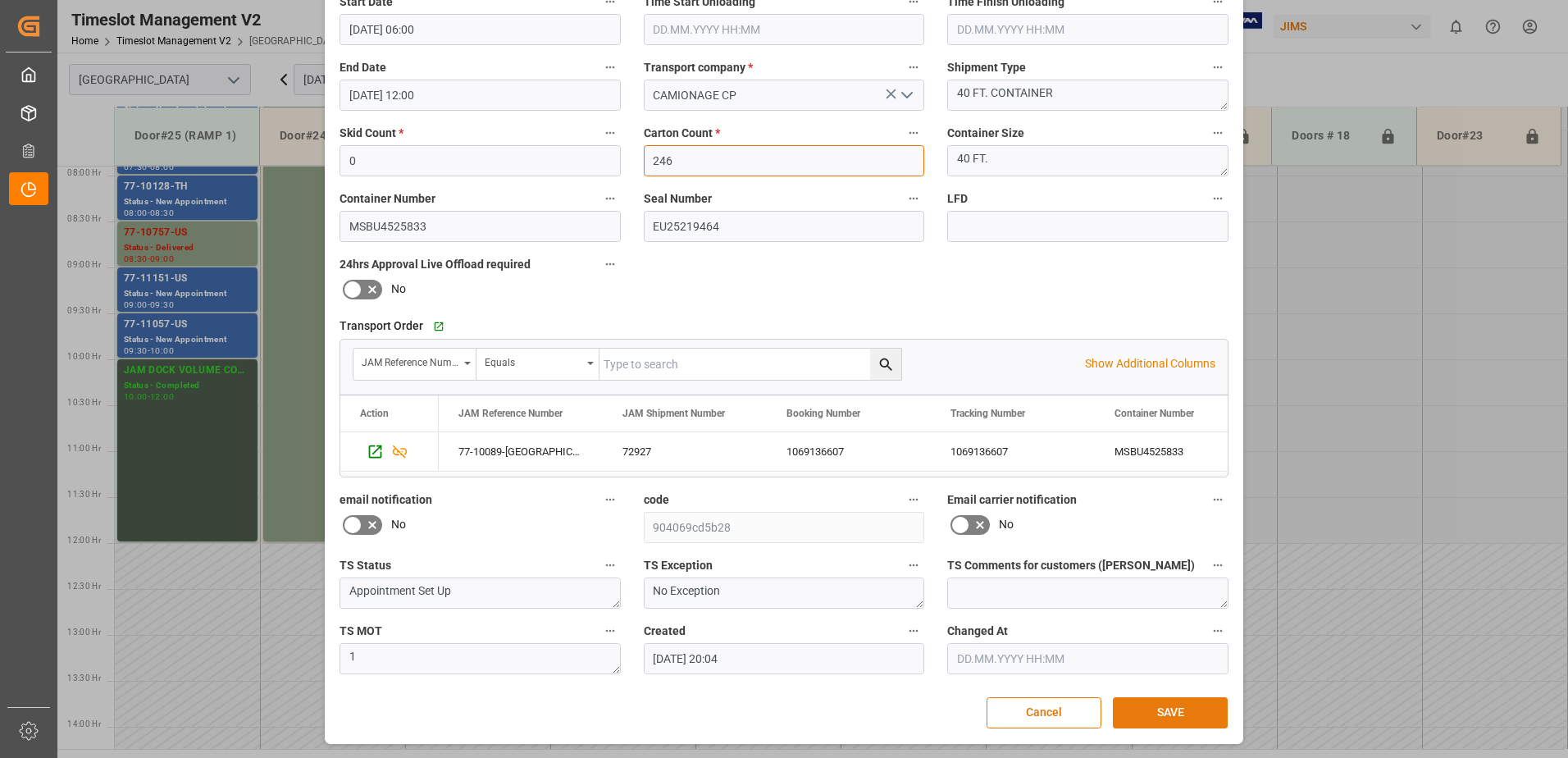
type input "246"
click at [1147, 714] on button "SAVE" at bounding box center [1170, 713] width 115 height 31
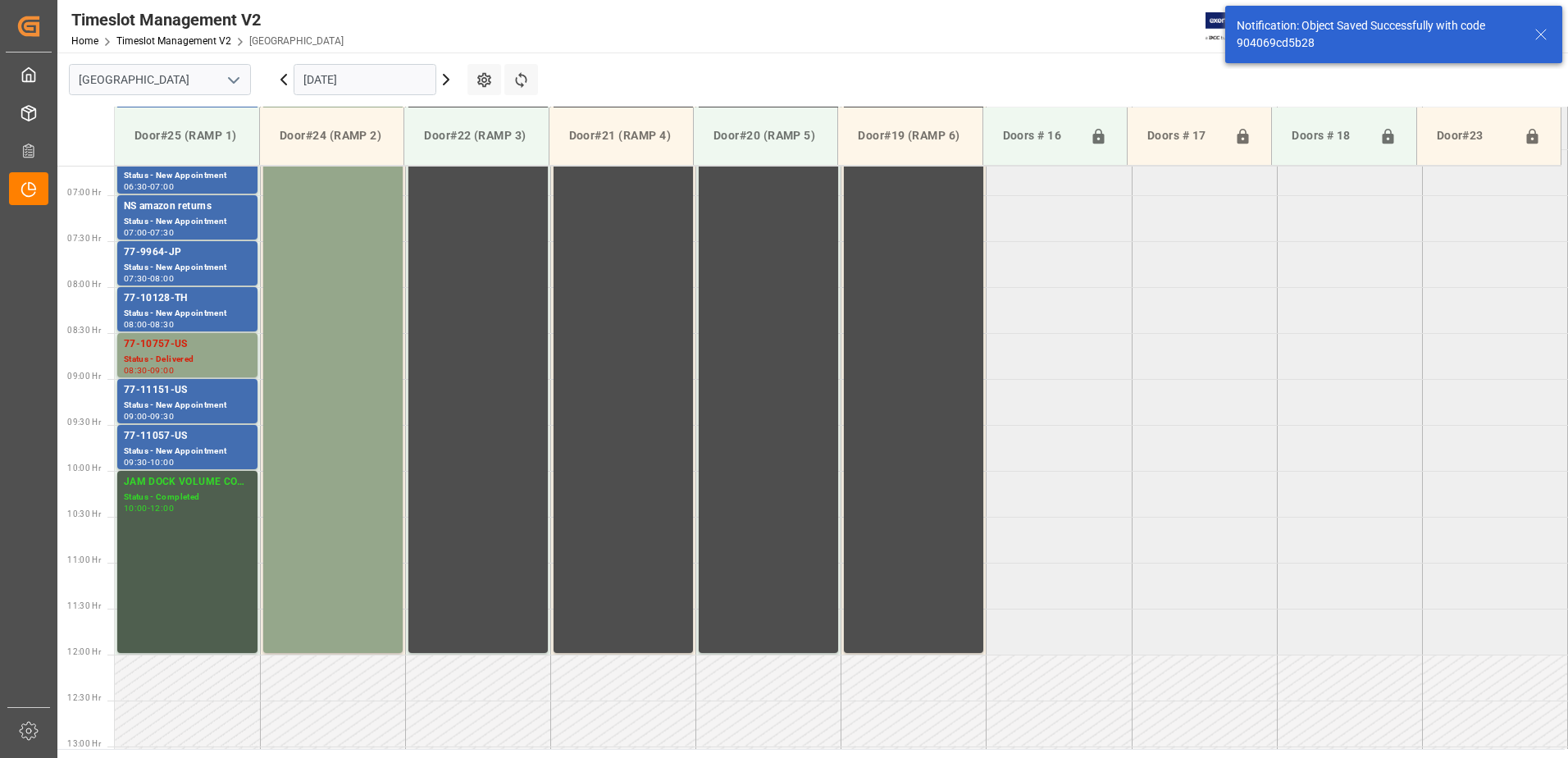
scroll to position [532, 0]
